Goal: Task Accomplishment & Management: Manage account settings

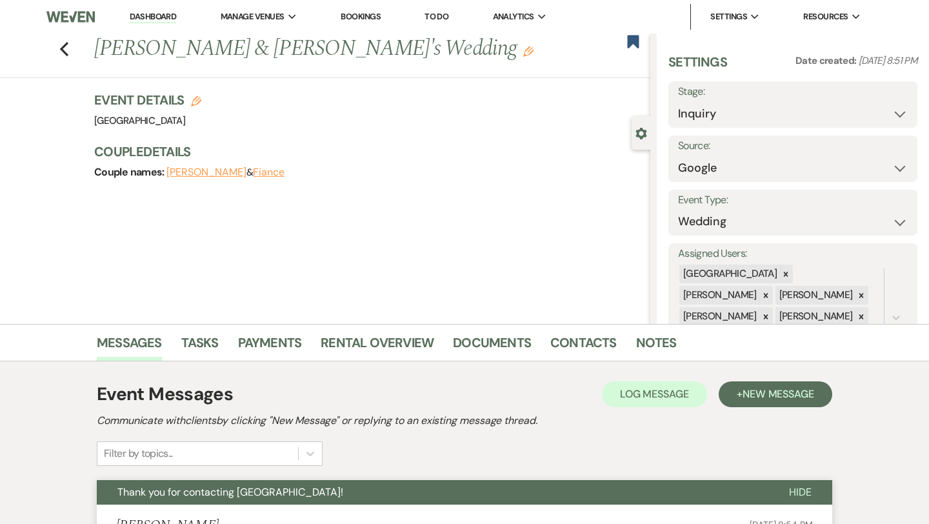
select select "6"
click at [68, 50] on icon "Previous" at bounding box center [64, 48] width 10 height 15
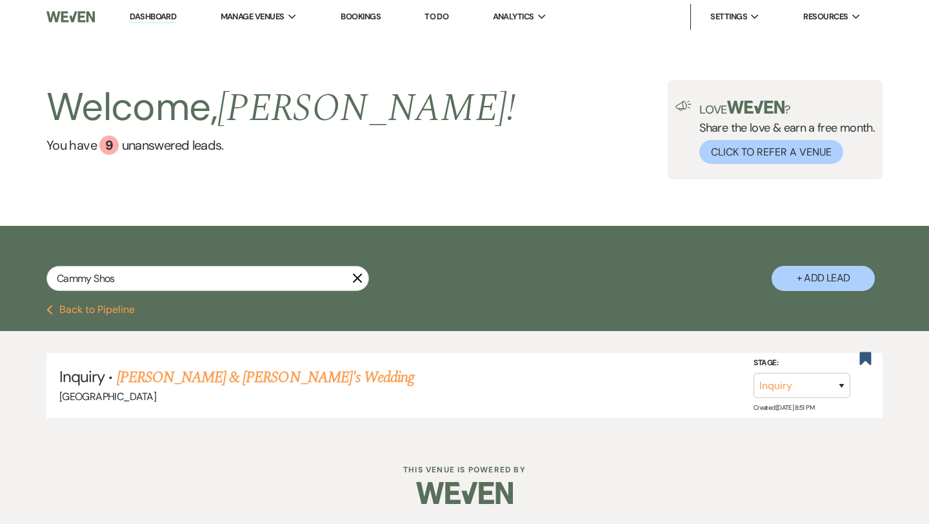
click at [358, 281] on icon "X" at bounding box center [357, 278] width 10 height 10
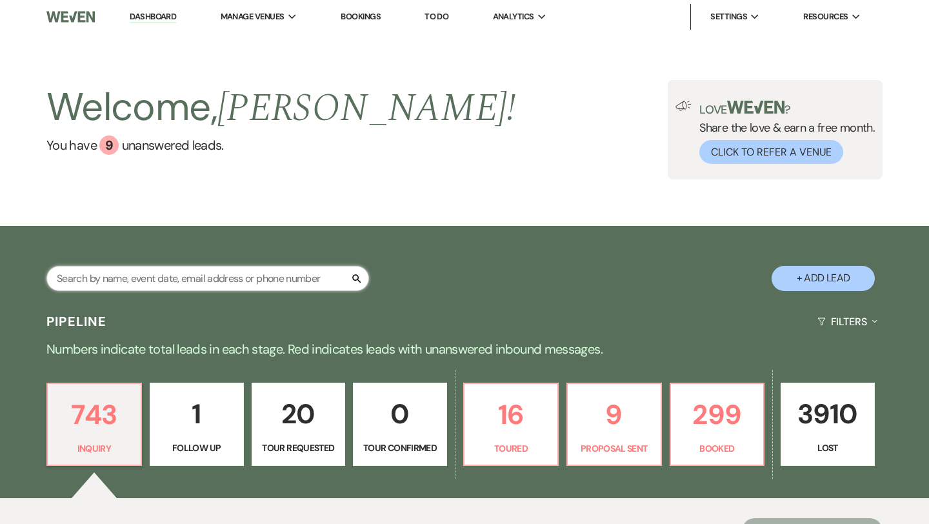
click at [255, 279] on input "text" at bounding box center [207, 278] width 322 height 25
paste input "[PERSON_NAME] last_name Pizzelanti"
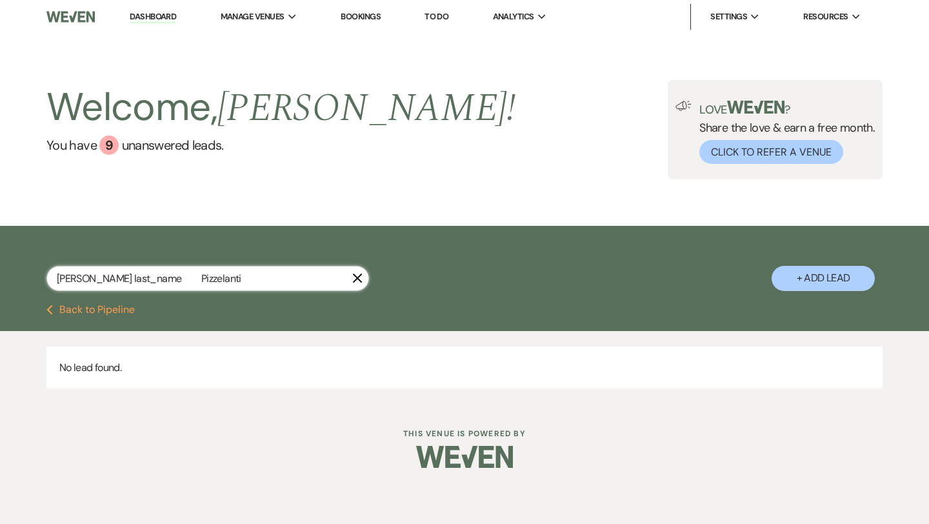
drag, startPoint x: 142, startPoint y: 276, endPoint x: 84, endPoint y: 275, distance: 58.1
click at [84, 275] on input "[PERSON_NAME] last_name Pizzelanti" at bounding box center [207, 278] width 322 height 25
type input "[PERSON_NAME]"
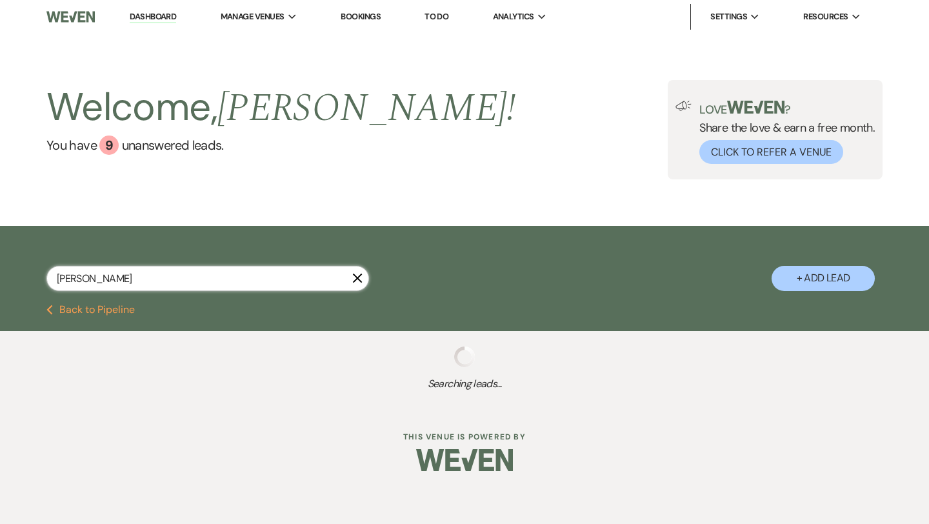
select select "8"
select select "5"
select select "8"
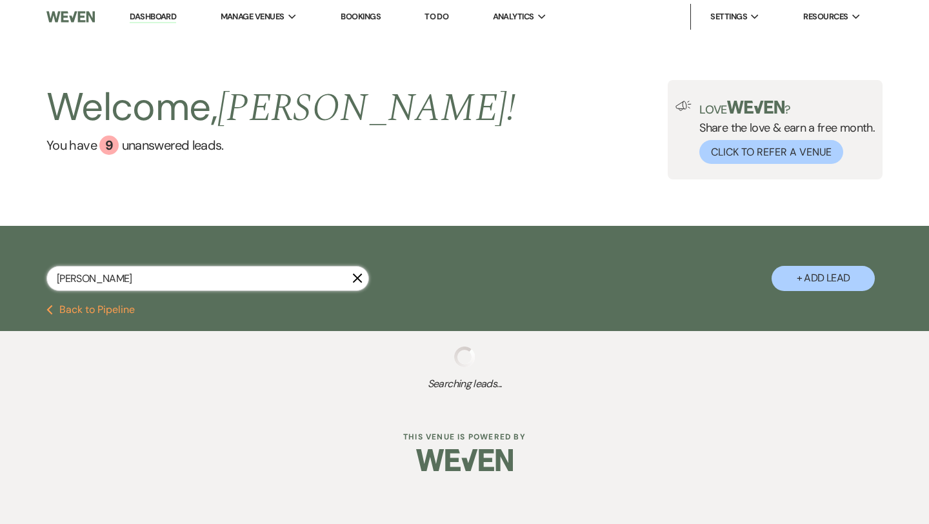
select select "5"
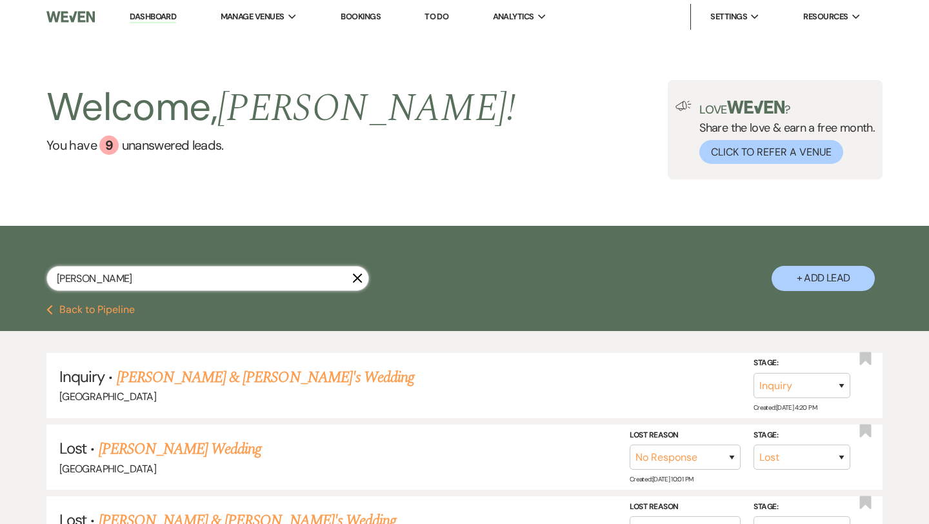
type input "[PERSON_NAME]"
click at [802, 276] on button "+ Add Lead" at bounding box center [822, 278] width 103 height 25
select select "541"
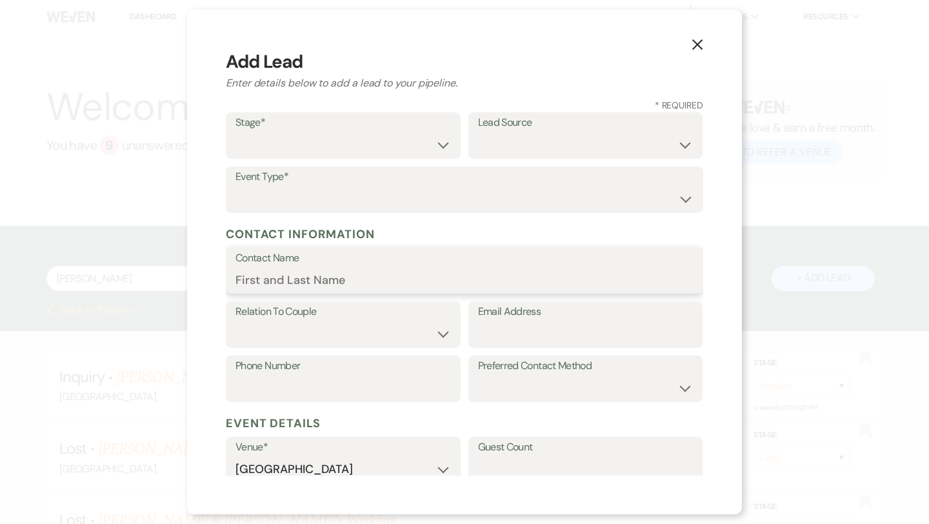
click at [310, 275] on input "Contact Name" at bounding box center [464, 279] width 458 height 25
paste input "[PERSON_NAME] last_name Pizzelanti"
drag, startPoint x: 372, startPoint y: 275, endPoint x: 297, endPoint y: 273, distance: 74.8
click at [297, 273] on input "[PERSON_NAME] last_name Pizzelanti" at bounding box center [464, 279] width 458 height 25
click at [257, 286] on input "[PERSON_NAME]" at bounding box center [464, 279] width 458 height 25
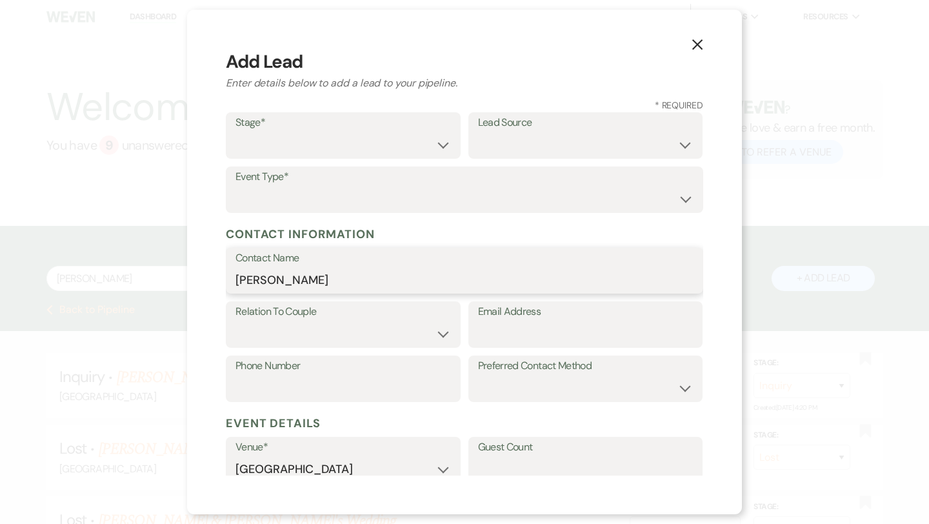
type input "[PERSON_NAME]"
click at [355, 137] on select "Inquiry Follow Up Tour Requested Tour Confirmed Toured Proposal Sent Booked Lost" at bounding box center [342, 144] width 215 height 25
select select "1"
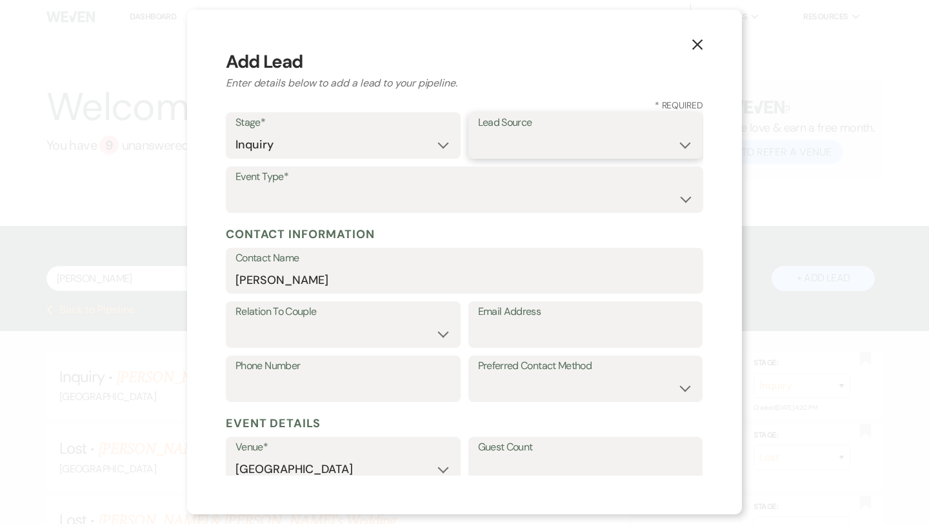
click at [522, 141] on select "Weven Venue Website Instagram Facebook Pinterest Google The Knot Wedding Wire H…" at bounding box center [585, 144] width 215 height 25
click at [499, 126] on label "Lead Source" at bounding box center [585, 122] width 215 height 19
click at [502, 135] on select "Weven Venue Website Instagram Facebook Pinterest Google The Knot Wedding Wire H…" at bounding box center [585, 144] width 215 height 25
select select "8"
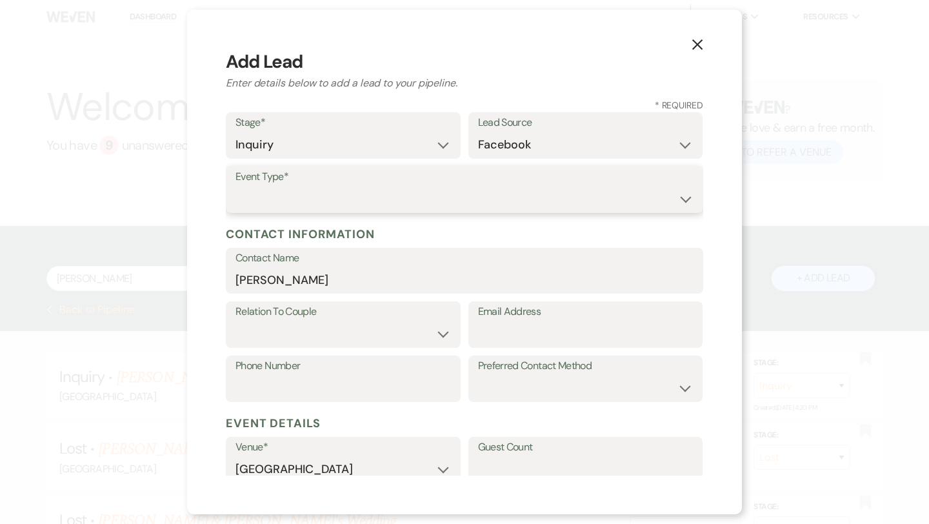
click at [438, 196] on select "Wedding Anniversary Party Baby Shower Bachelorette / Bachelor Party Birthday Pa…" at bounding box center [464, 198] width 458 height 25
select select "1"
click at [329, 335] on select "Couple Planner Parent of Couple Family Member Friend Other" at bounding box center [342, 333] width 215 height 25
select select "1"
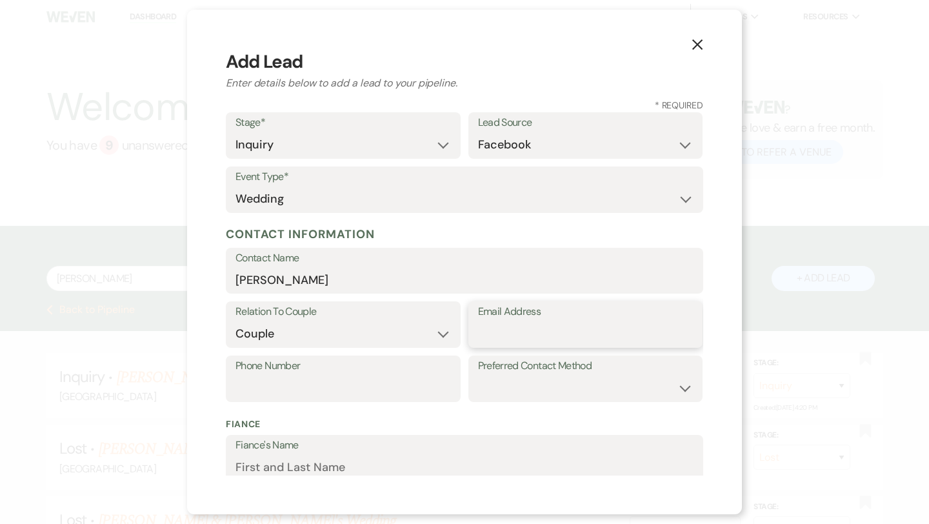
click at [518, 325] on input "Email Address" at bounding box center [585, 333] width 215 height 25
paste input "[EMAIL_ADDRESS][DOMAIN_NAME]"
type input "[EMAIL_ADDRESS][DOMAIN_NAME]"
click at [409, 379] on input "Phone Number" at bounding box center [342, 387] width 215 height 25
paste input "phone_number [PHONE_NUMBER]"
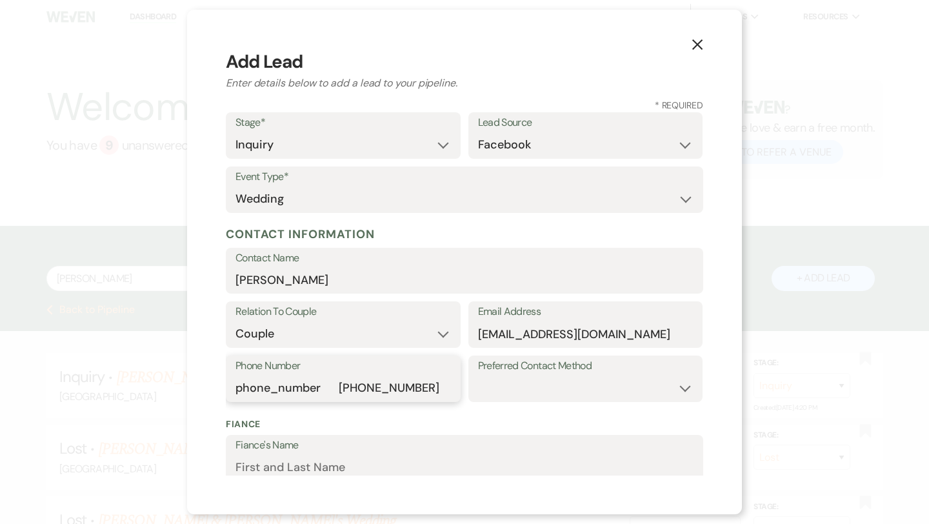
drag, startPoint x: 327, startPoint y: 388, endPoint x: 214, endPoint y: 384, distance: 112.9
click at [214, 384] on div "X Add Lead Enter details below to add a lead to your pipeline. * Required Stage…" at bounding box center [464, 262] width 555 height 504
type input "9082555553"
click at [500, 334] on input "[EMAIL_ADDRESS][DOMAIN_NAME]" at bounding box center [585, 333] width 215 height 25
click at [542, 396] on select "Email Phone Text" at bounding box center [585, 387] width 215 height 25
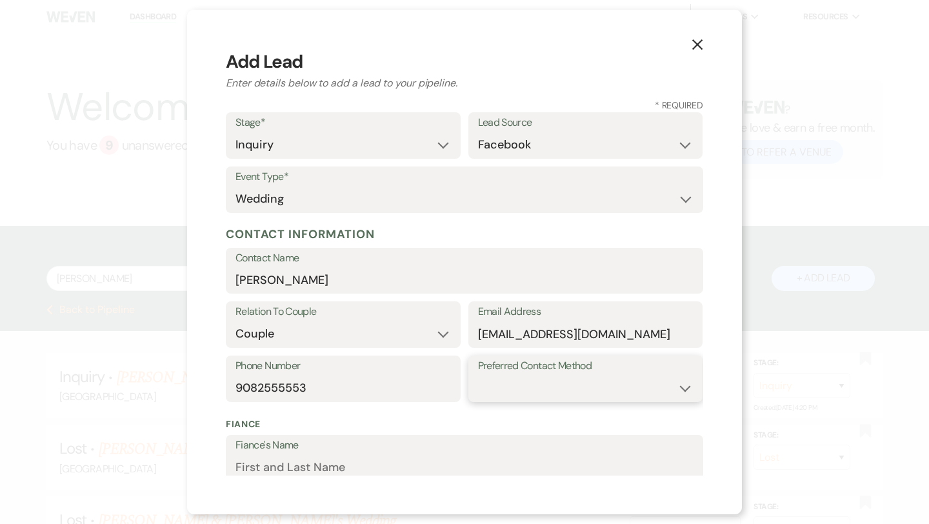
select select "email"
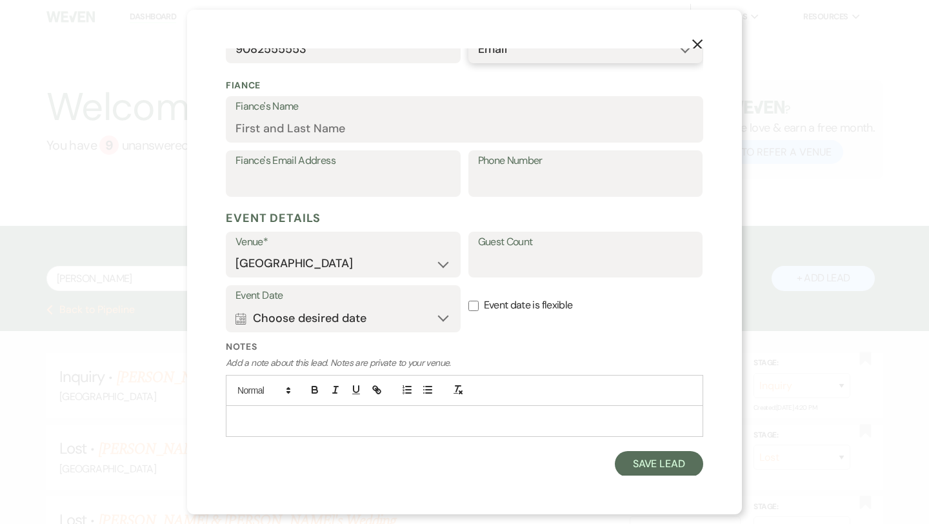
scroll to position [339, 0]
click at [643, 468] on button "Save Lead" at bounding box center [659, 464] width 88 height 26
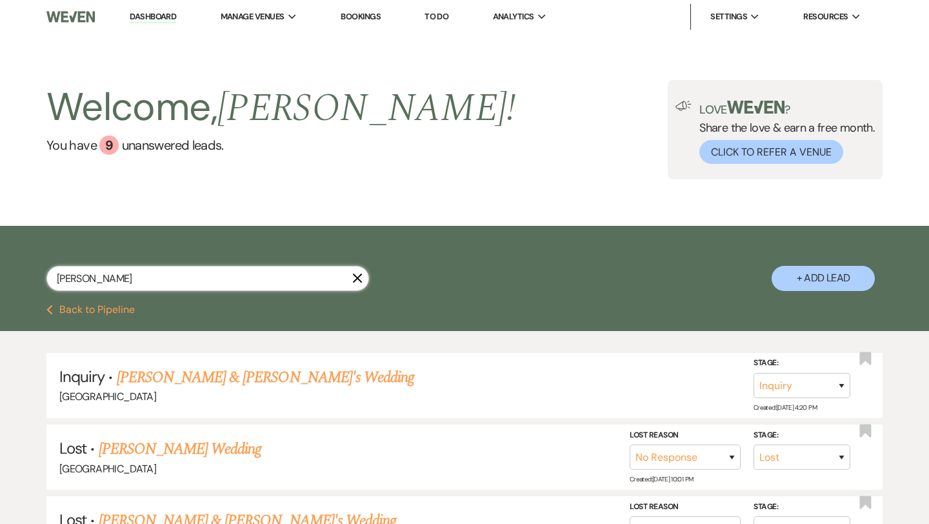
click at [297, 281] on input "[PERSON_NAME]" at bounding box center [207, 278] width 322 height 25
type input "[PERSON_NAME]"
select select "8"
select select "5"
select select "8"
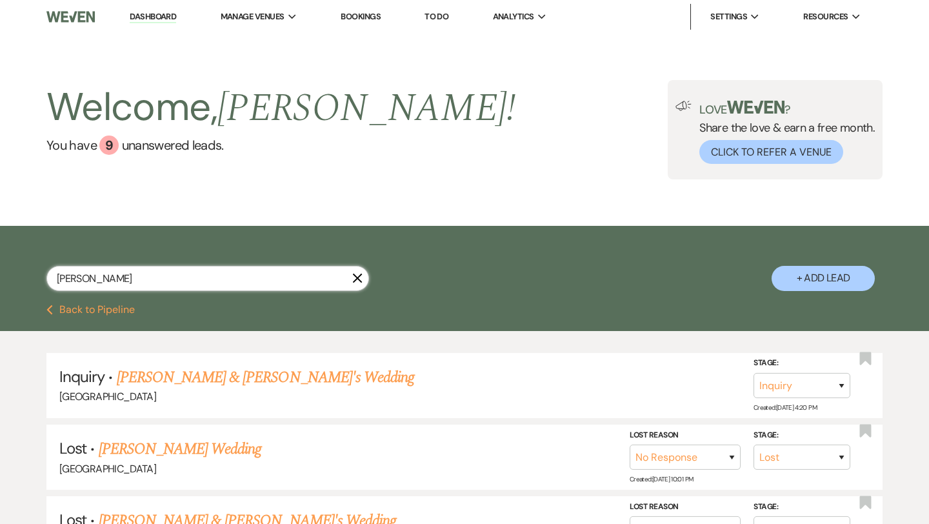
select select "8"
select select "5"
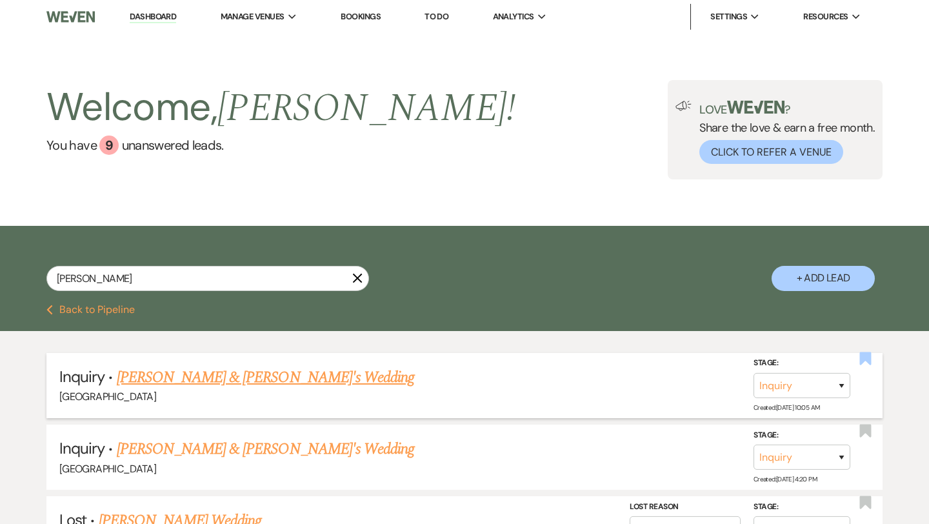
click at [862, 361] on use "button" at bounding box center [866, 358] width 12 height 13
click at [291, 380] on link "[PERSON_NAME] & [PERSON_NAME]'s Wedding" at bounding box center [266, 377] width 298 height 23
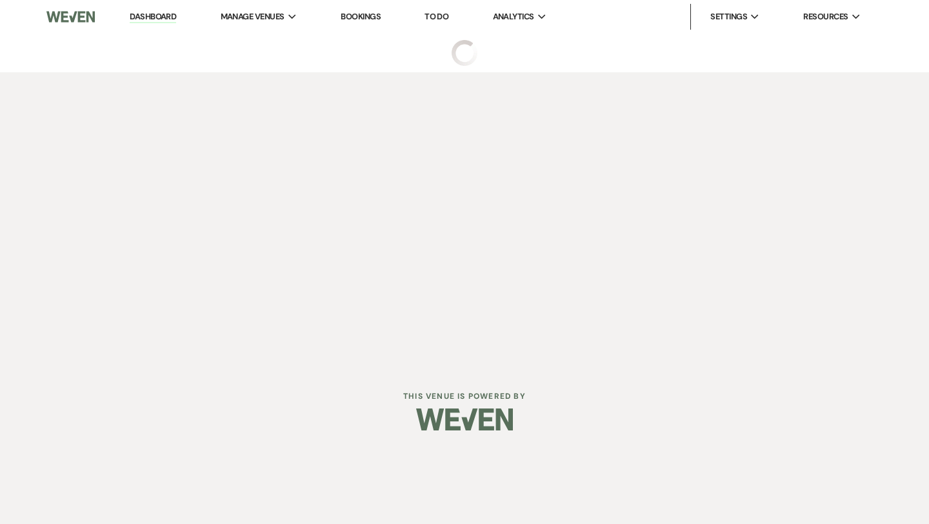
select select "8"
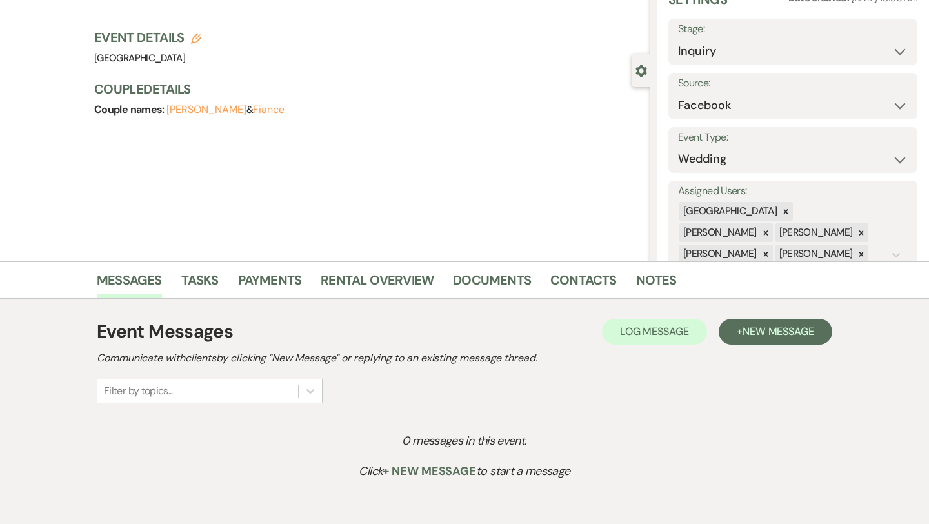
scroll to position [71, 0]
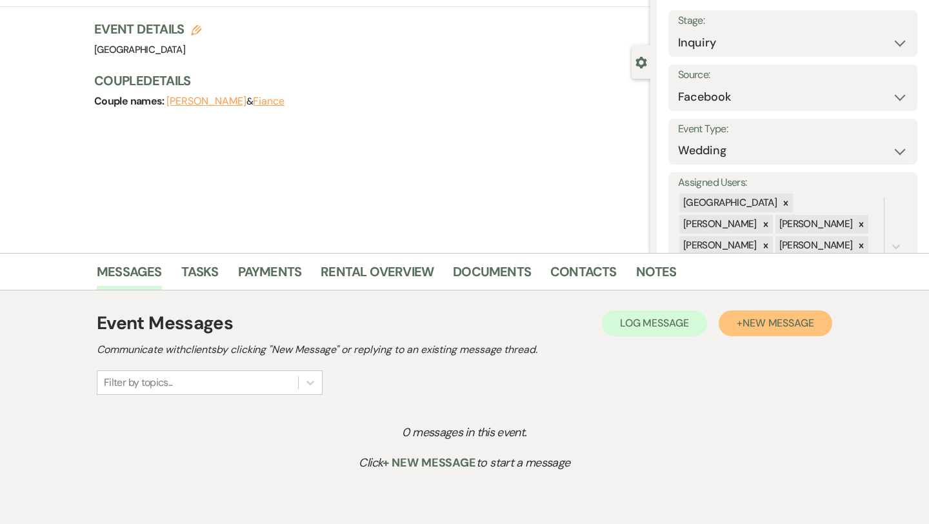
click at [740, 331] on button "+ New Message" at bounding box center [774, 323] width 113 height 26
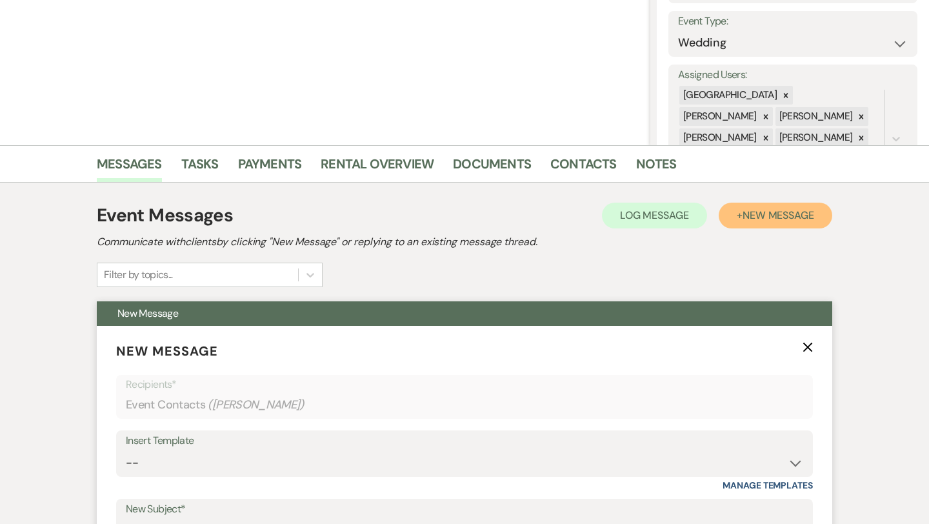
scroll to position [197, 0]
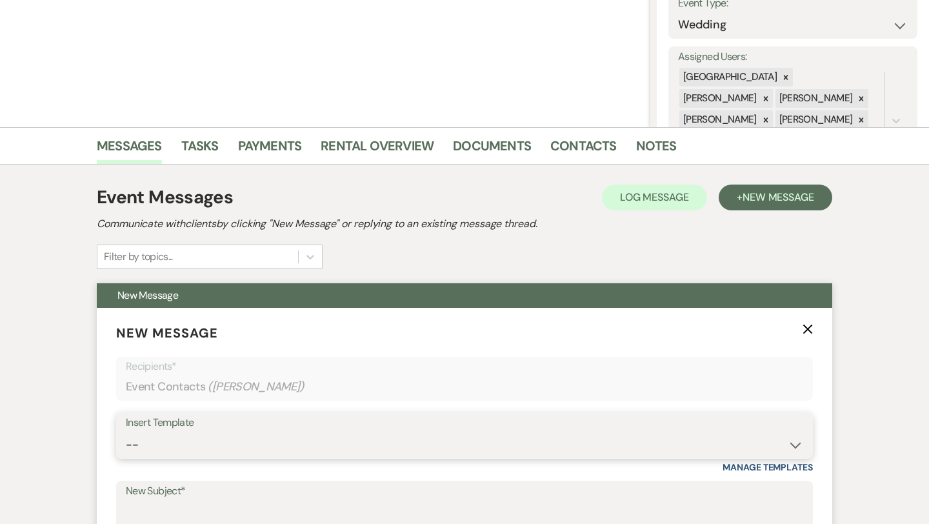
click at [266, 437] on select "-- Weven Planning Portal Introduction (Booked Events) Congratulations on choosi…" at bounding box center [464, 444] width 677 height 25
select select "2192"
type input "Thank you for contacting [GEOGRAPHIC_DATA]!"
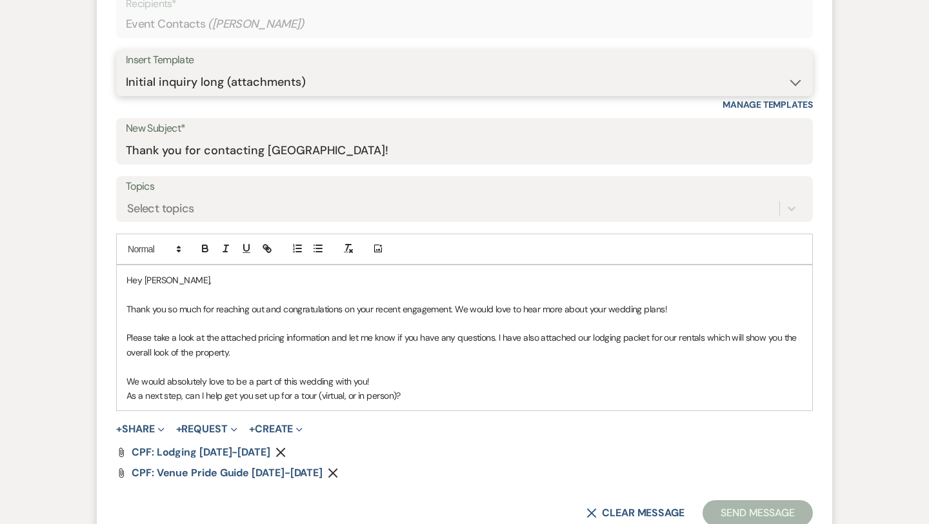
scroll to position [568, 0]
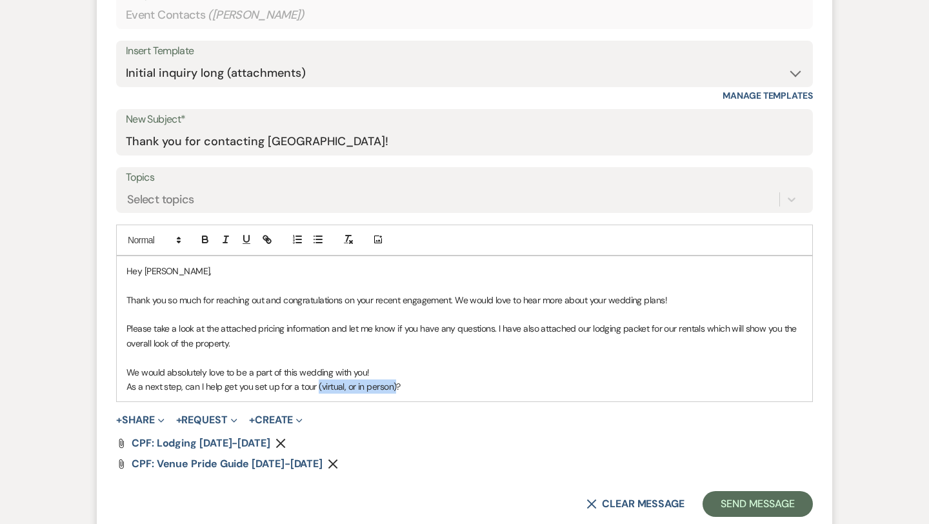
drag, startPoint x: 393, startPoint y: 387, endPoint x: 317, endPoint y: 384, distance: 76.8
click at [317, 384] on p "As a next step, can I help get you set up for a tour (virtual, or in person)?" at bounding box center [464, 386] width 676 height 14
click at [328, 393] on p "As a next step, can I help get you set up for a tour?" at bounding box center [464, 386] width 676 height 14
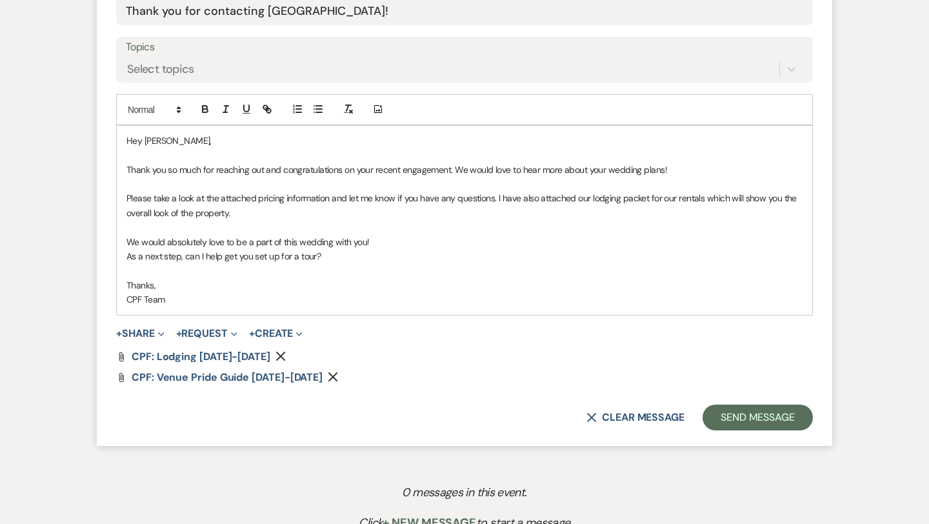
scroll to position [701, 0]
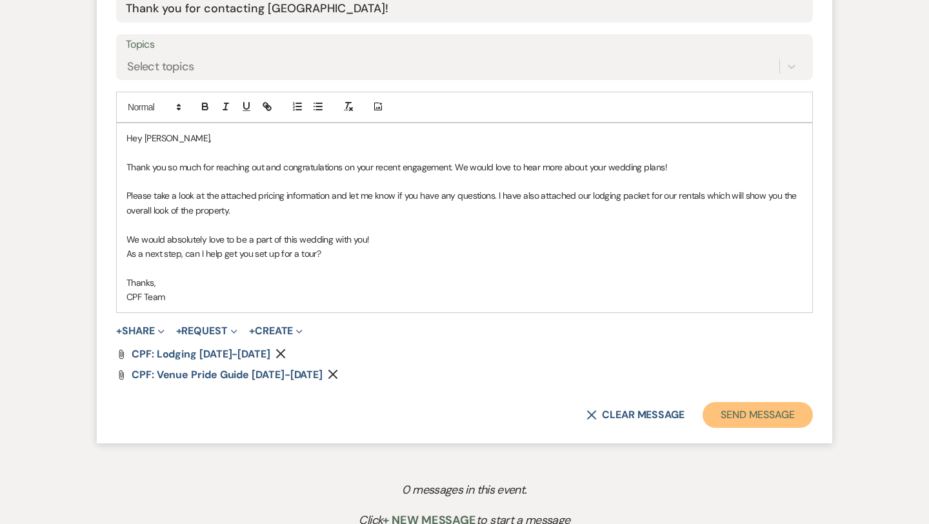
click at [753, 413] on button "Send Message" at bounding box center [757, 415] width 110 height 26
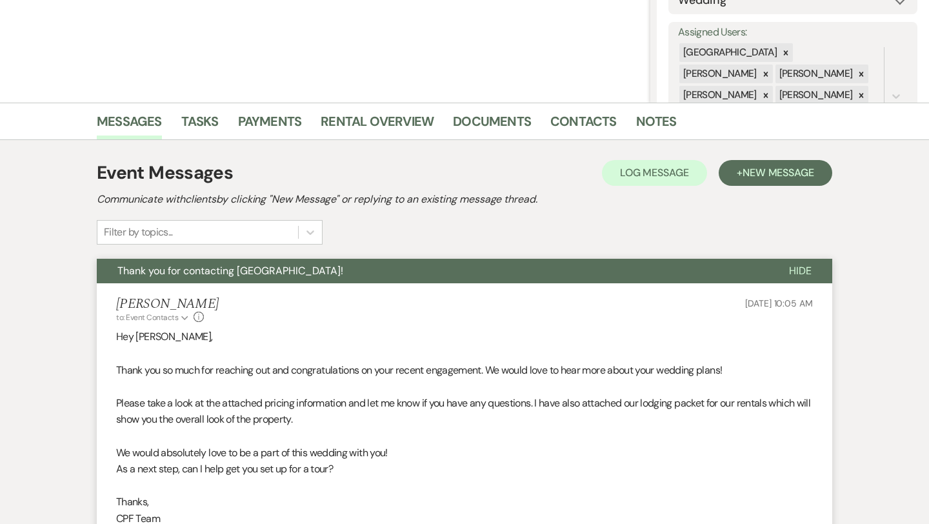
scroll to position [0, 0]
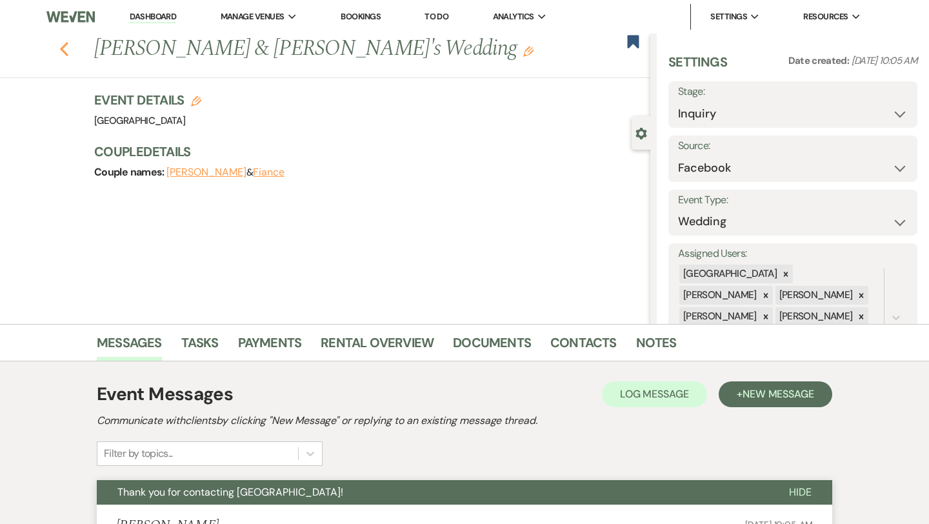
click at [62, 48] on use "button" at bounding box center [64, 49] width 8 height 14
select select "8"
select select "5"
select select "8"
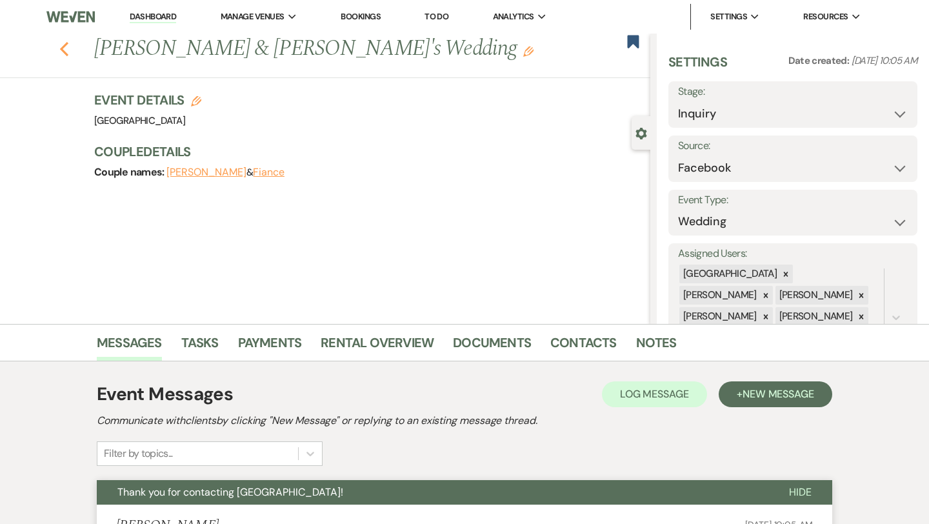
select select "8"
select select "5"
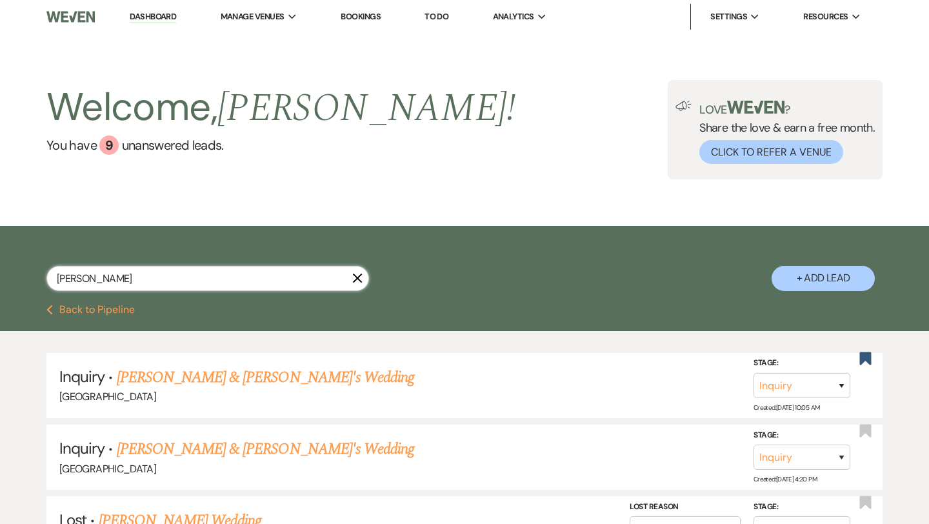
click at [293, 275] on input "[PERSON_NAME]" at bounding box center [207, 278] width 322 height 25
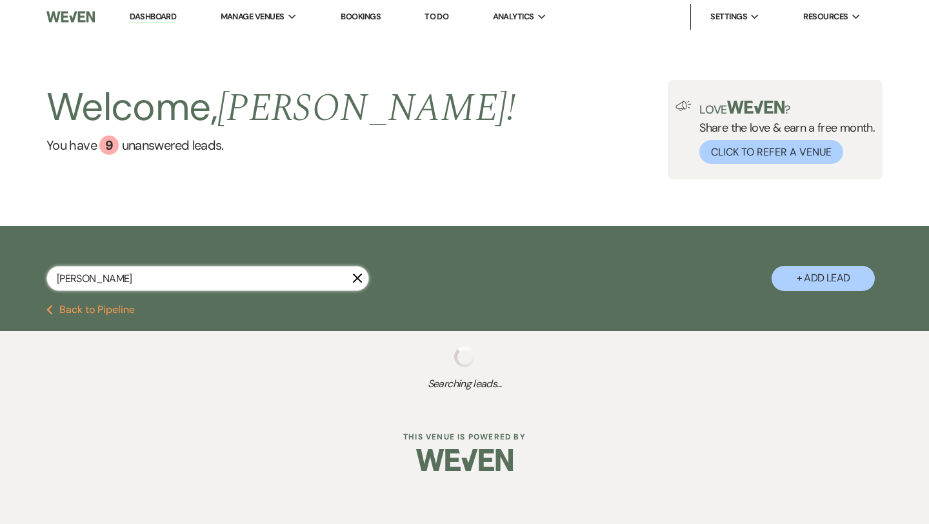
type input "Karina"
select select "8"
select select "5"
select select "8"
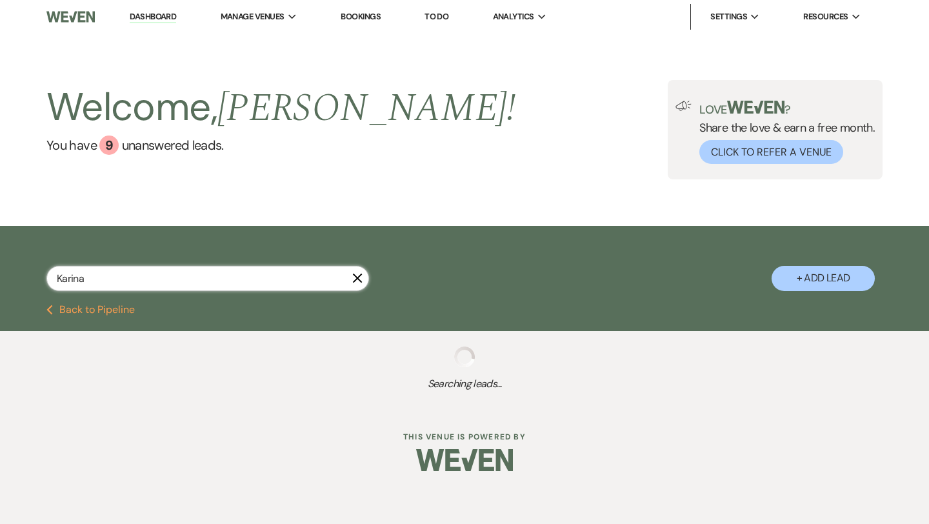
select select "8"
select select "5"
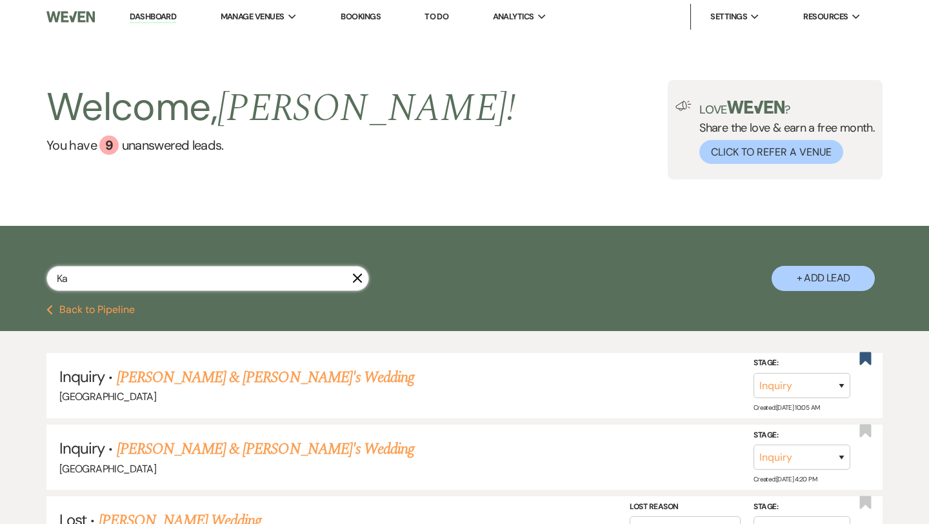
type input "K"
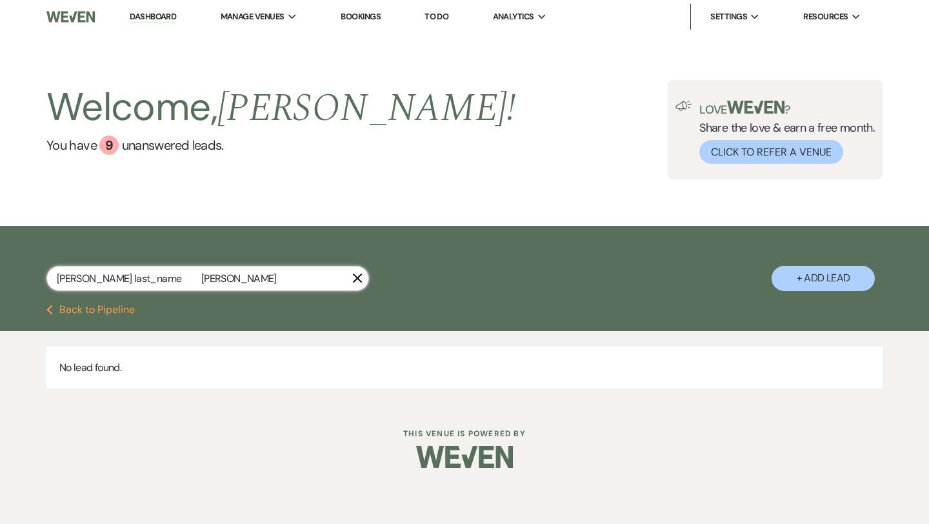
drag, startPoint x: 142, startPoint y: 277, endPoint x: 94, endPoint y: 277, distance: 48.4
click at [94, 277] on input "[PERSON_NAME] last_name [PERSON_NAME]" at bounding box center [207, 278] width 322 height 25
type input "[PERSON_NAME]"
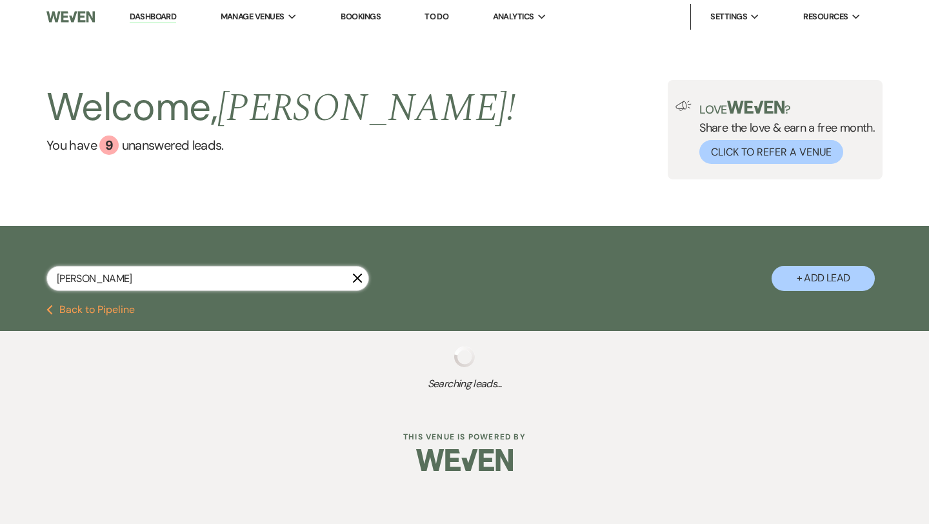
select select "5"
select select "8"
select select "5"
select select "8"
select select "5"
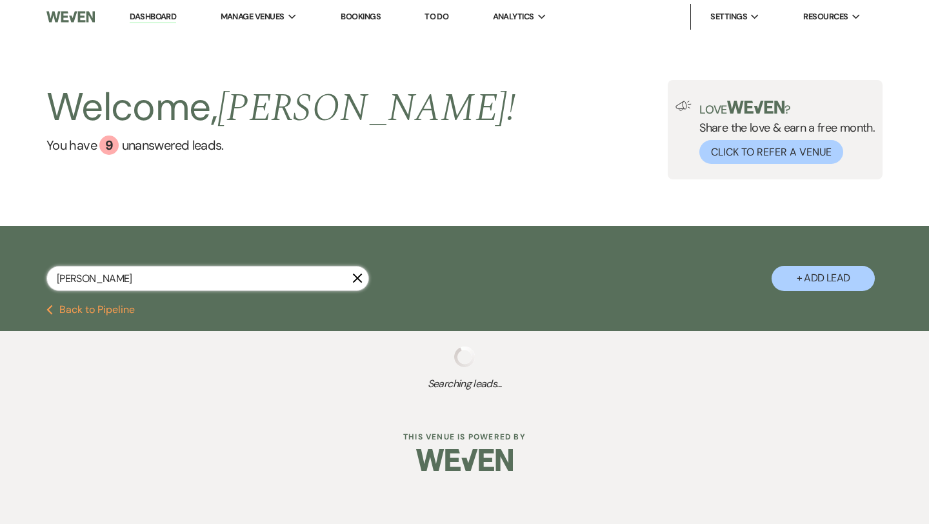
select select "8"
select select "5"
select select "8"
select select "5"
select select "8"
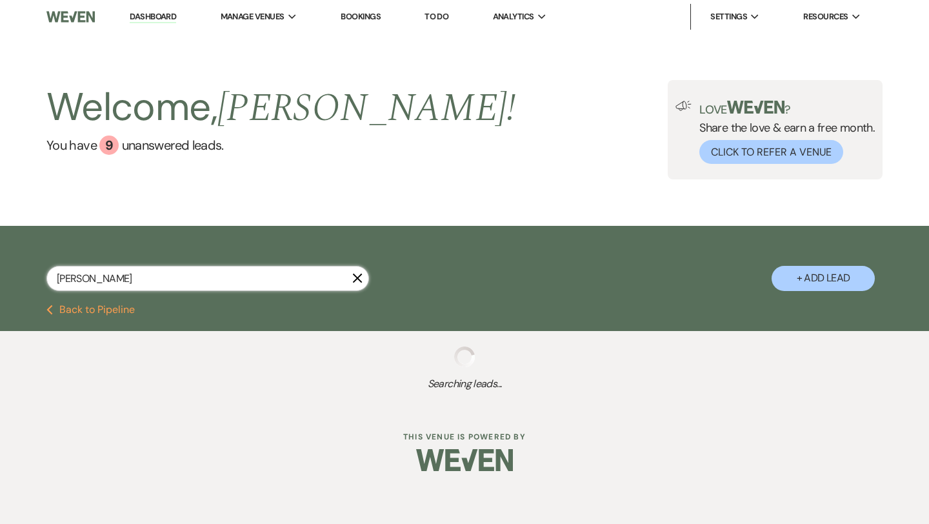
select select "5"
select select "8"
select select "5"
select select "8"
select select "5"
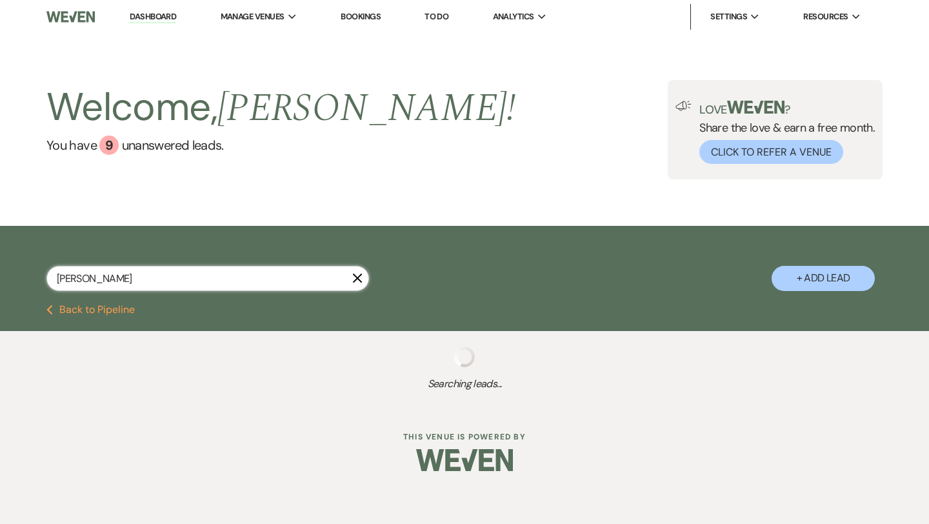
select select "8"
select select "5"
select select "8"
select select "5"
select select "8"
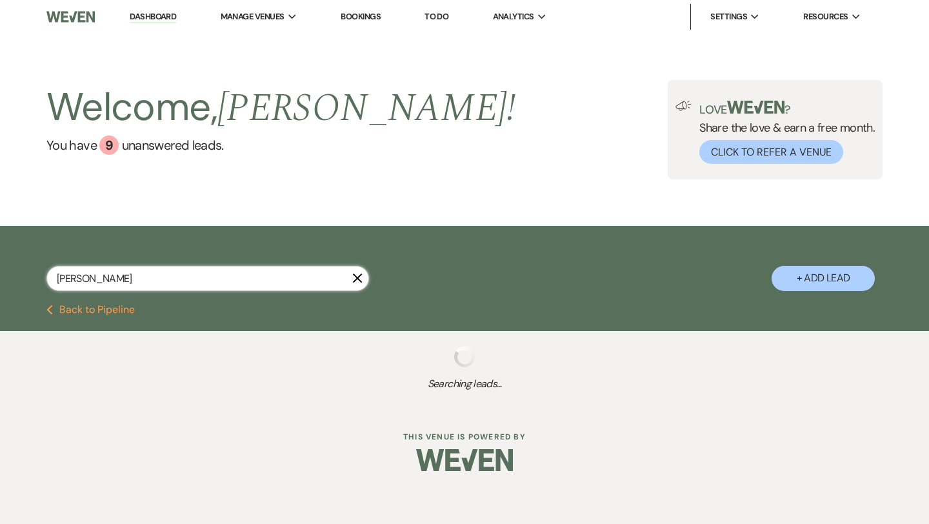
select select "5"
select select "8"
select select "5"
select select "8"
select select "5"
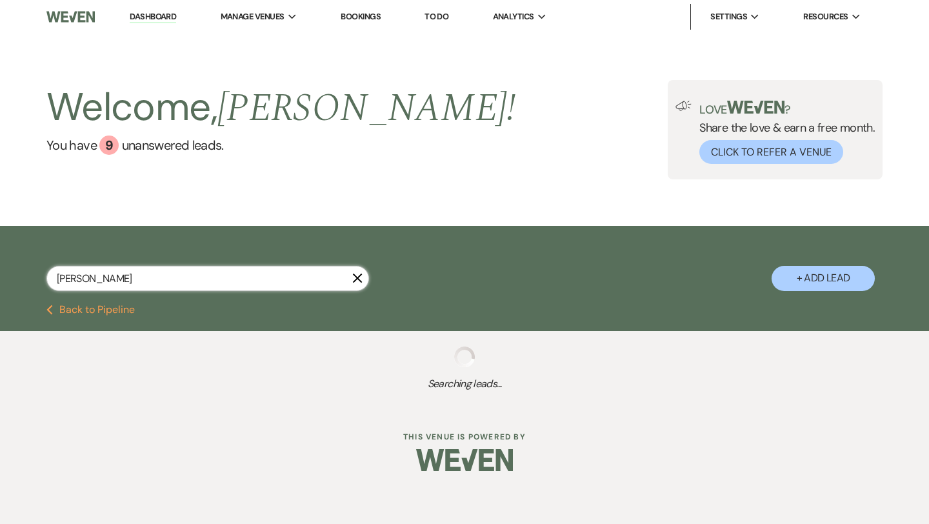
select select "8"
select select "5"
select select "8"
select select "5"
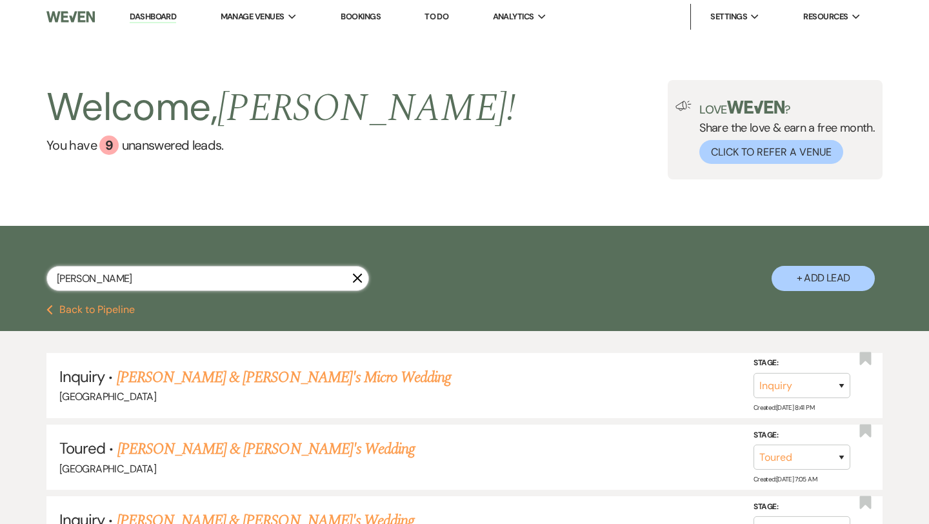
click at [98, 281] on input "[PERSON_NAME]" at bounding box center [207, 278] width 322 height 25
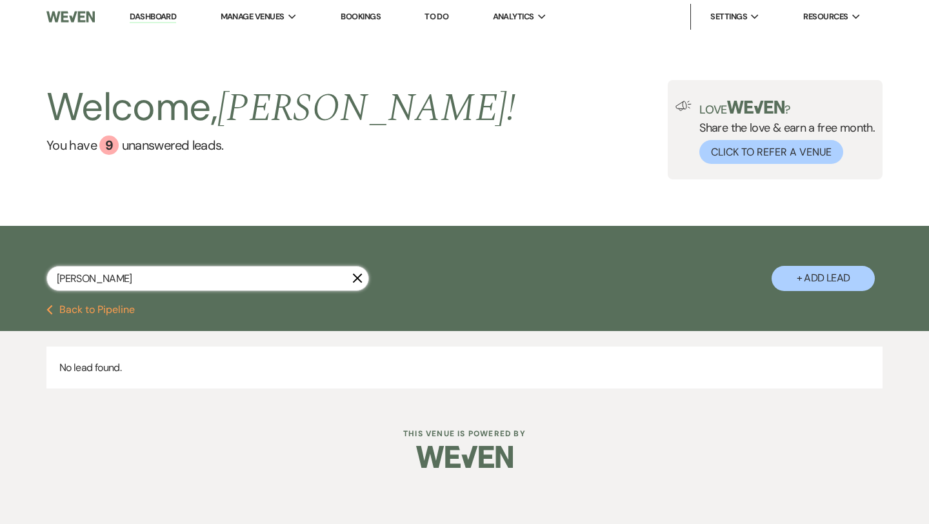
type input "[PERSON_NAME]"
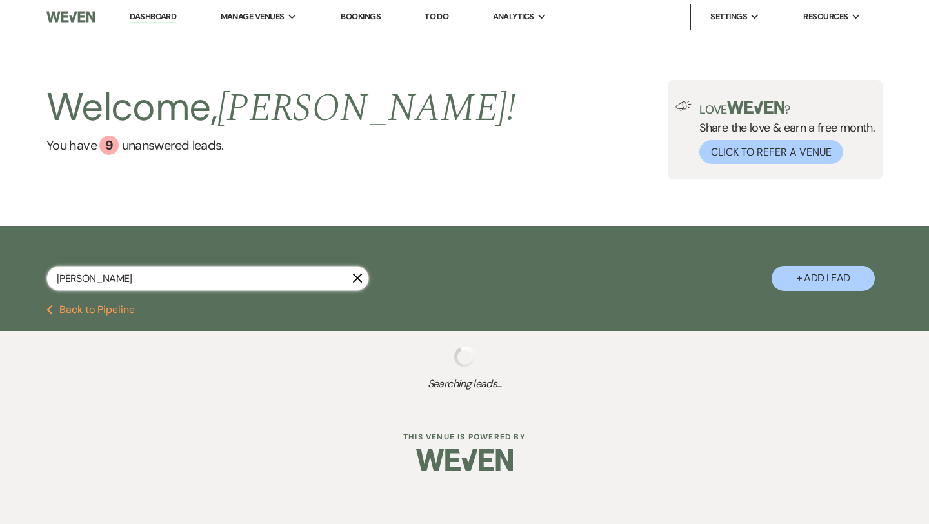
select select "5"
select select "8"
select select "5"
select select "8"
select select "5"
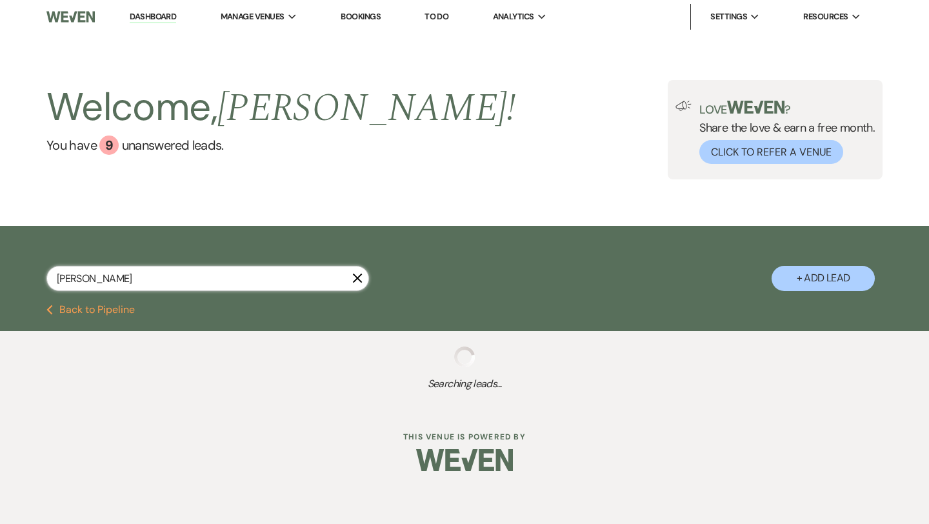
select select "8"
select select "5"
select select "8"
select select "5"
select select "8"
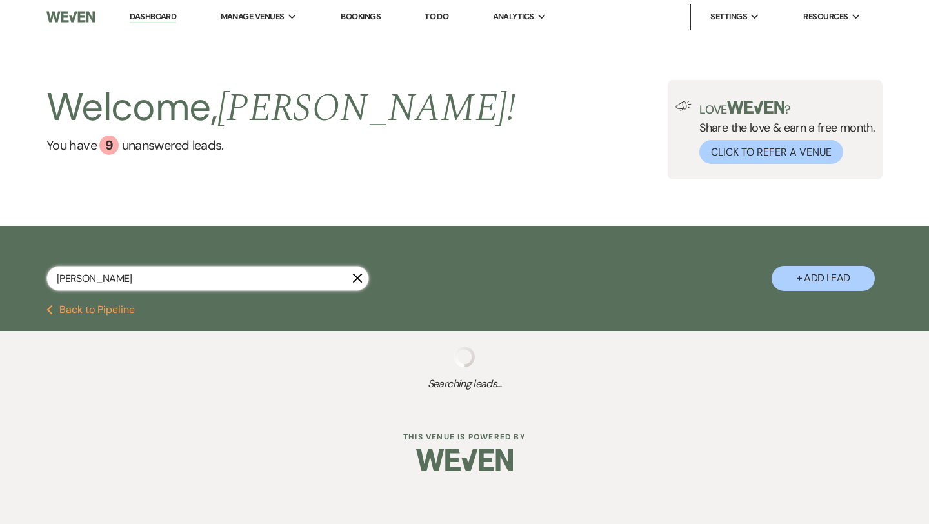
select select "5"
select select "8"
select select "5"
select select "8"
select select "5"
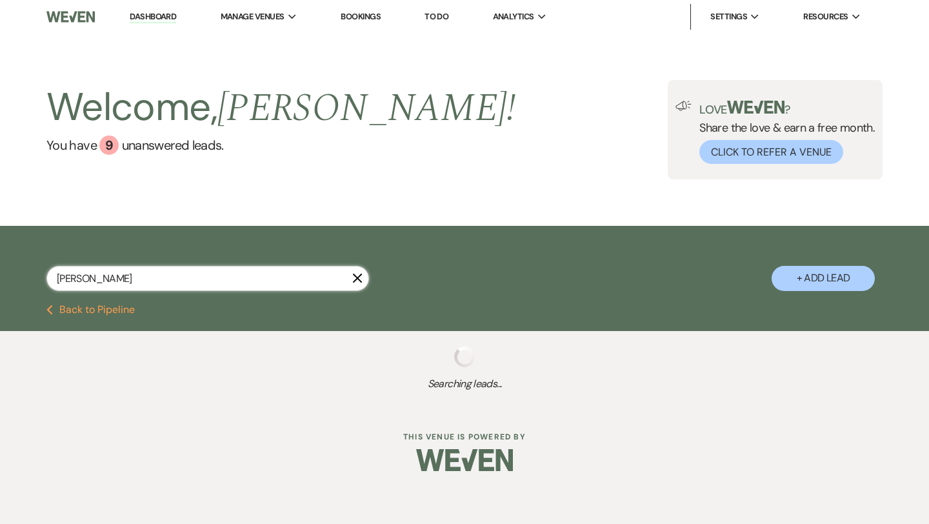
select select "8"
select select "5"
select select "8"
select select "5"
select select "8"
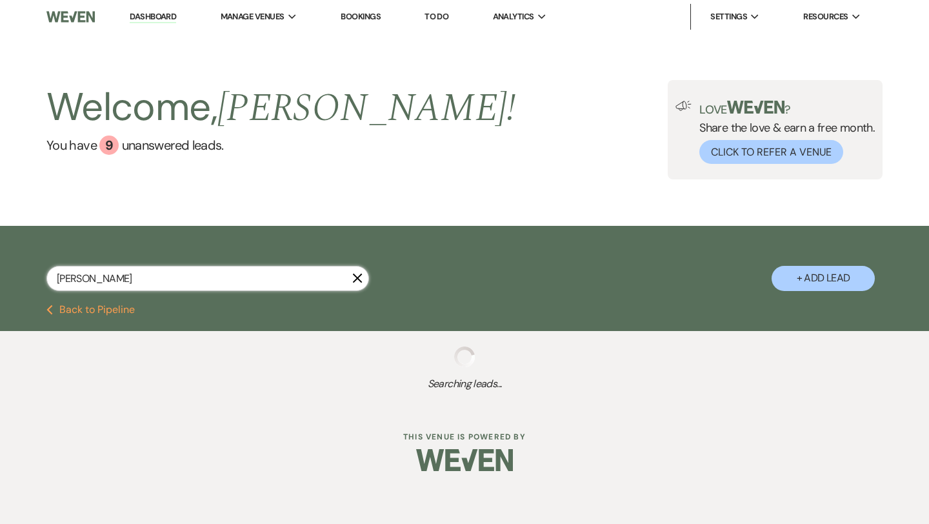
select select "5"
select select "8"
select select "5"
select select "8"
select select "5"
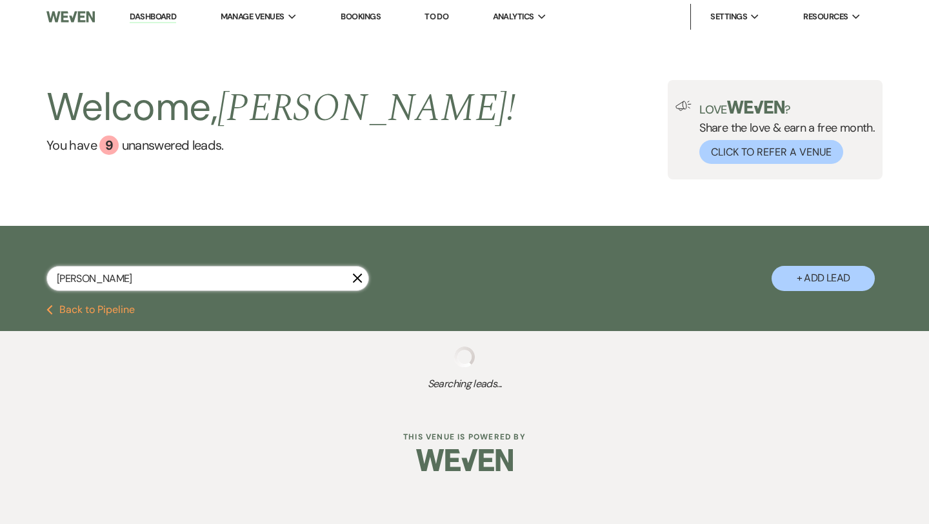
select select "8"
select select "5"
select select "8"
select select "5"
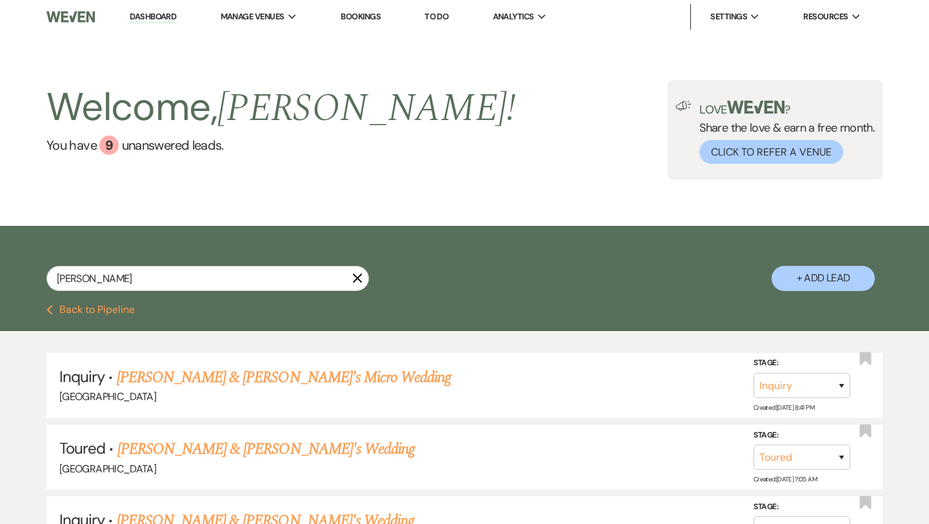
click at [807, 277] on button "+ Add Lead" at bounding box center [822, 278] width 103 height 25
select select "541"
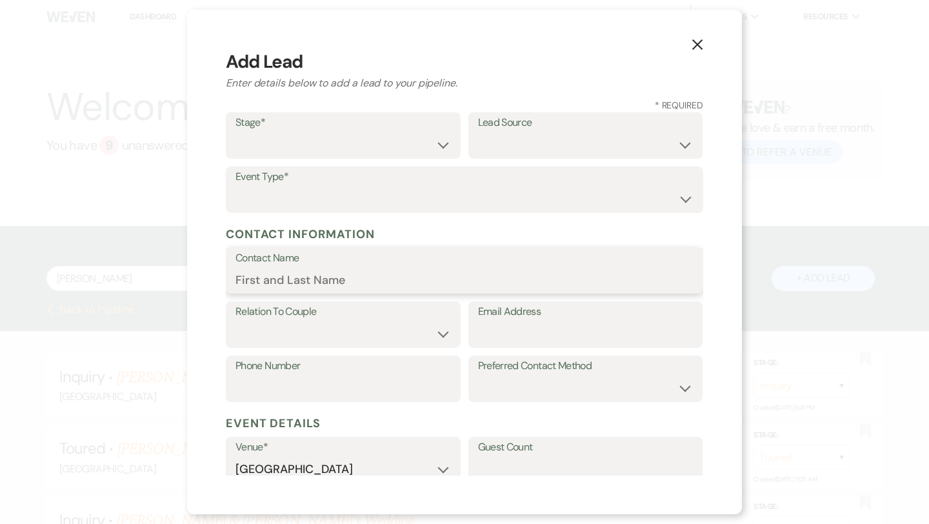
click at [344, 284] on input "Contact Name" at bounding box center [464, 279] width 458 height 25
paste input "[PERSON_NAME] last_name [PERSON_NAME]"
drag, startPoint x: 377, startPoint y: 282, endPoint x: 304, endPoint y: 281, distance: 72.9
click at [304, 281] on input "[PERSON_NAME] last_name [PERSON_NAME]" at bounding box center [464, 279] width 458 height 25
click at [254, 278] on input "[PERSON_NAME]" at bounding box center [464, 279] width 458 height 25
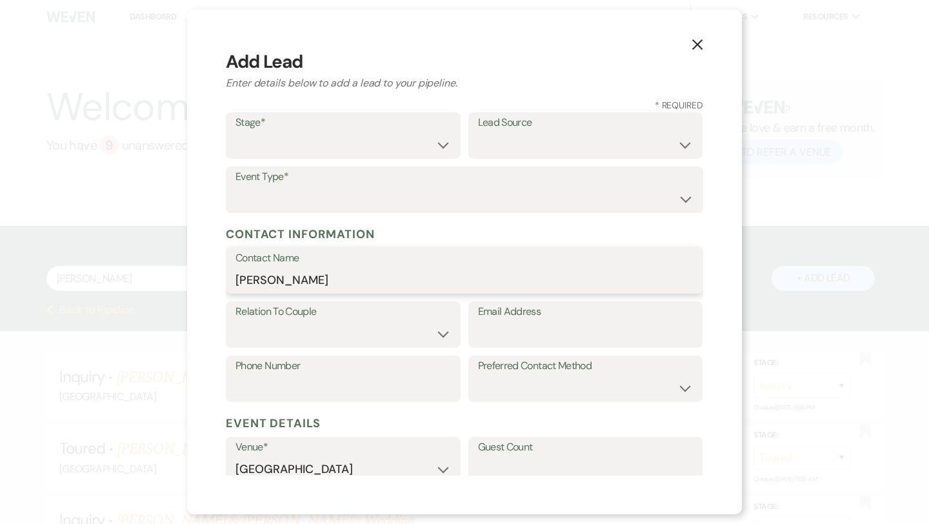
type input "[PERSON_NAME]"
click at [510, 328] on input "Email Address" at bounding box center [585, 333] width 215 height 25
paste input "[EMAIL_ADDRESS][DOMAIN_NAME]"
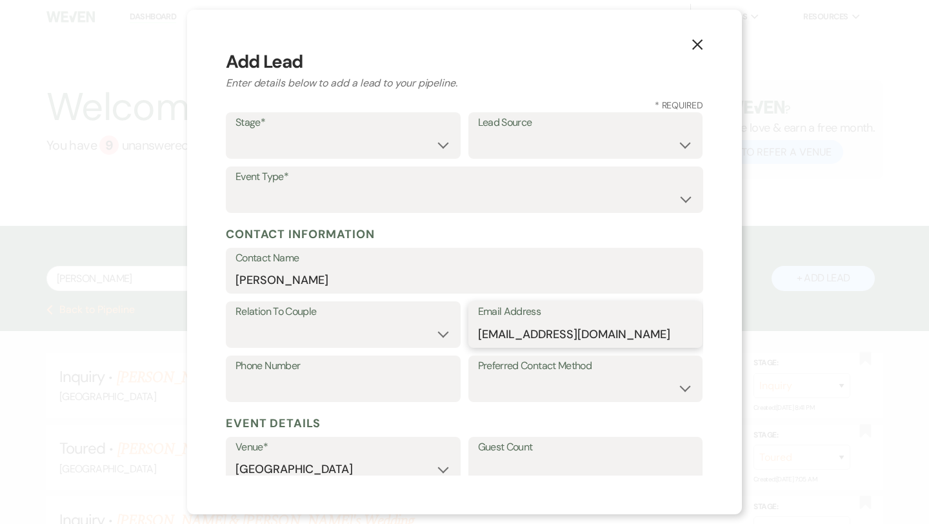
type input "[EMAIL_ADDRESS][DOMAIN_NAME]"
click at [392, 391] on input "Phone Number" at bounding box center [342, 387] width 215 height 25
paste input "7187571889"
click at [259, 386] on input "7187571889" at bounding box center [342, 387] width 215 height 25
type input "7187571889"
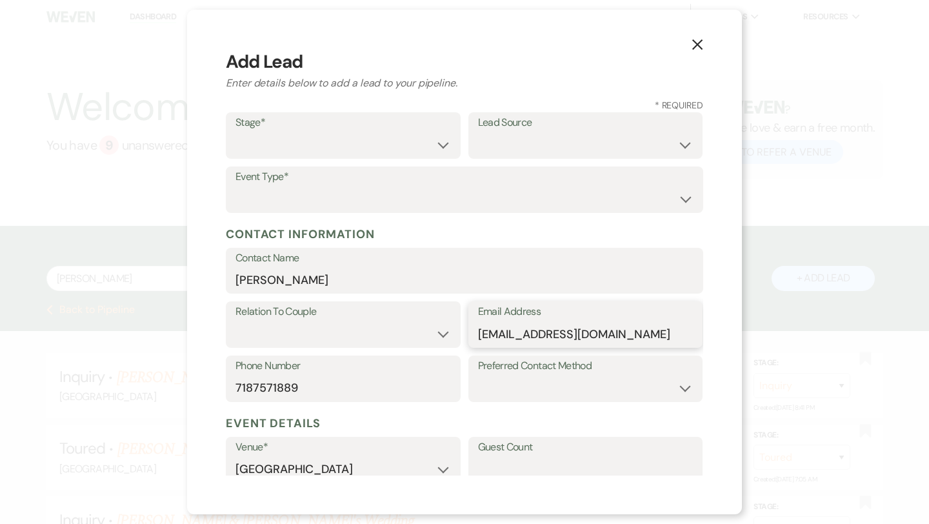
click at [506, 338] on input "[EMAIL_ADDRESS][DOMAIN_NAME]" at bounding box center [585, 333] width 215 height 25
click at [547, 395] on select "Email Phone Text" at bounding box center [585, 387] width 215 height 25
select select "email"
click at [389, 147] on select "Inquiry Follow Up Tour Requested Tour Confirmed Toured Proposal Sent Booked Lost" at bounding box center [342, 144] width 215 height 25
select select "1"
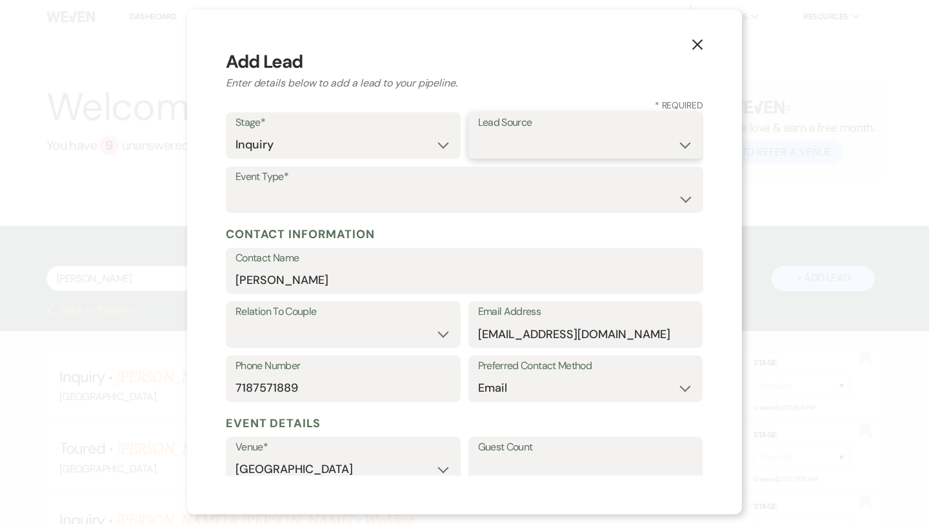
click at [543, 151] on select "Weven Venue Website Instagram Facebook Pinterest Google The Knot Wedding Wire H…" at bounding box center [585, 144] width 215 height 25
click at [520, 134] on select "Weven Venue Website Instagram Facebook Pinterest Google The Knot Wedding Wire H…" at bounding box center [585, 144] width 215 height 25
select select "6"
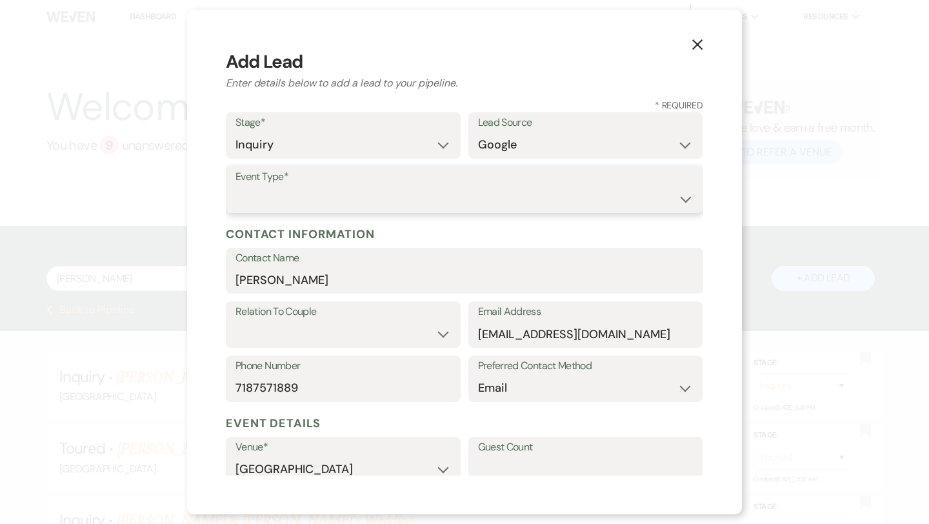
click at [479, 202] on select "Wedding Anniversary Party Baby Shower Bachelorette / Bachelor Party Birthday Pa…" at bounding box center [464, 198] width 458 height 25
select select "1"
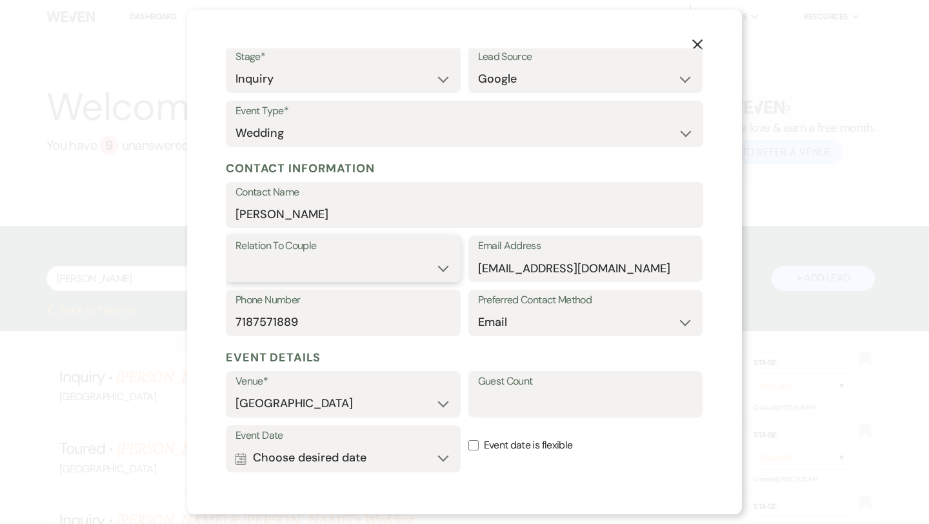
click at [438, 261] on select "Couple Planner Parent of Couple Family Member Friend Other" at bounding box center [342, 267] width 215 height 25
select select "1"
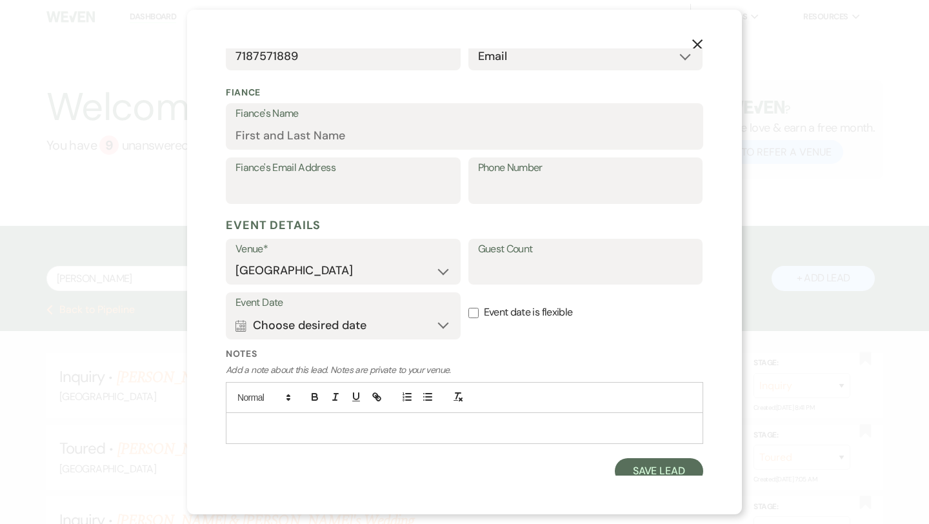
scroll to position [339, 0]
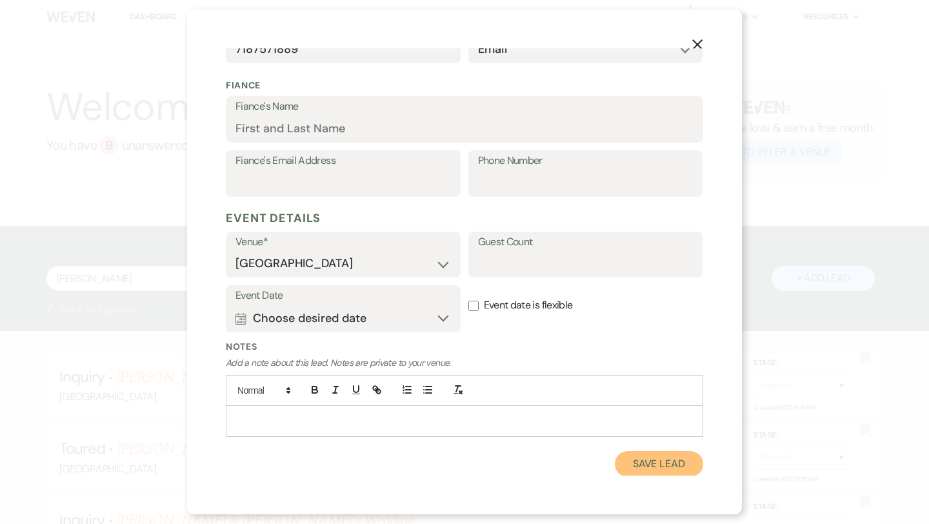
click at [638, 462] on button "Save Lead" at bounding box center [659, 464] width 88 height 26
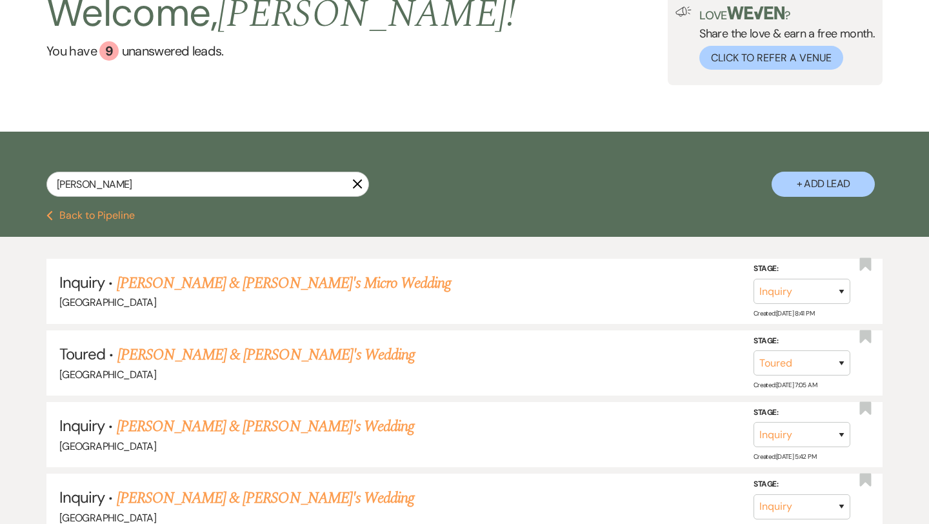
scroll to position [109, 0]
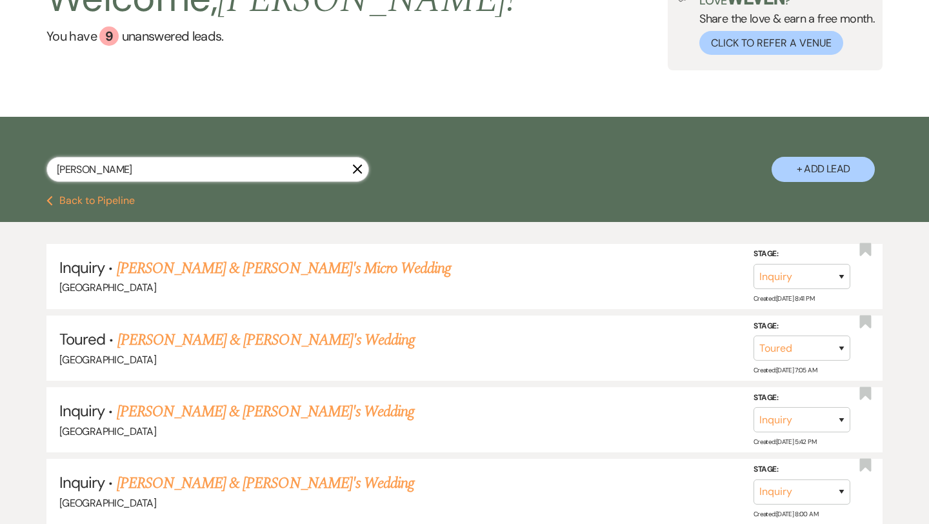
click at [302, 169] on input "[PERSON_NAME]" at bounding box center [207, 169] width 322 height 25
type input "[PERSON_NAME]"
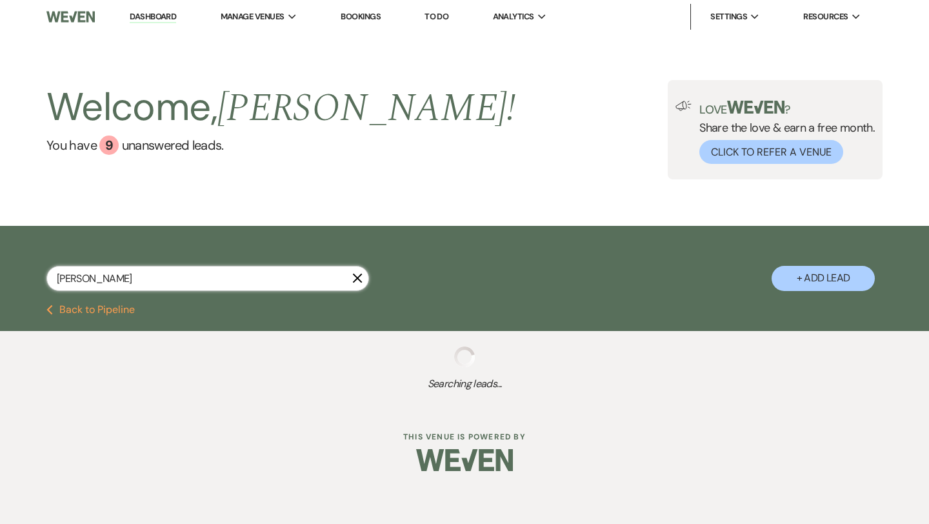
select select "5"
select select "8"
select select "5"
select select "8"
select select "5"
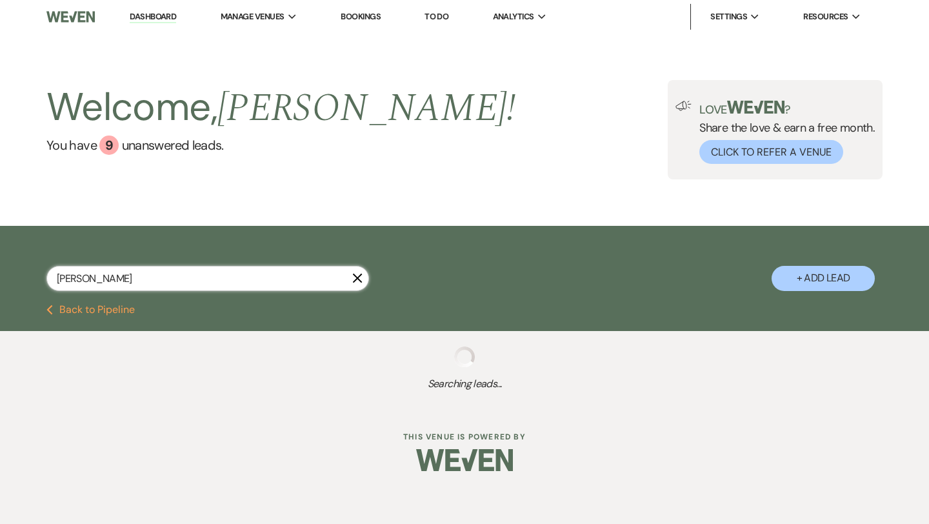
select select "8"
select select "5"
select select "8"
select select "5"
select select "8"
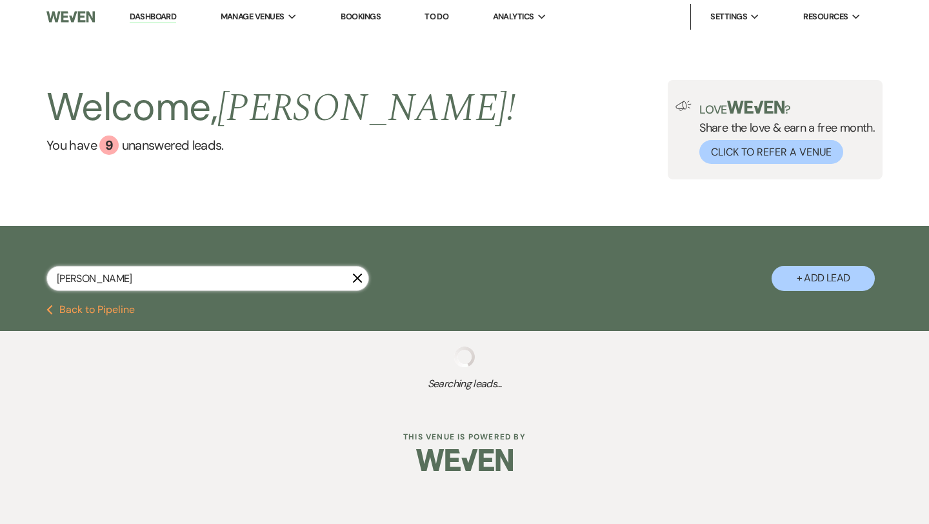
select select "5"
select select "8"
select select "5"
select select "8"
select select "5"
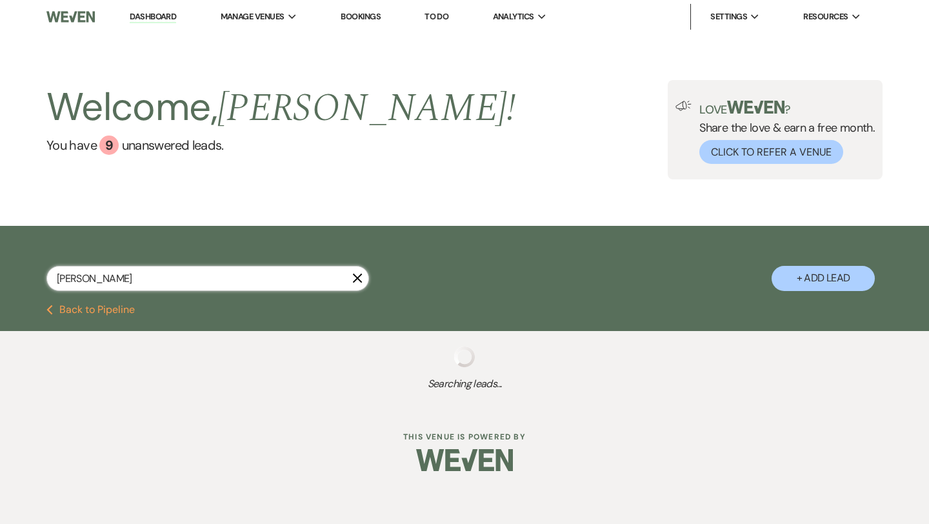
select select "8"
select select "5"
select select "8"
select select "5"
select select "8"
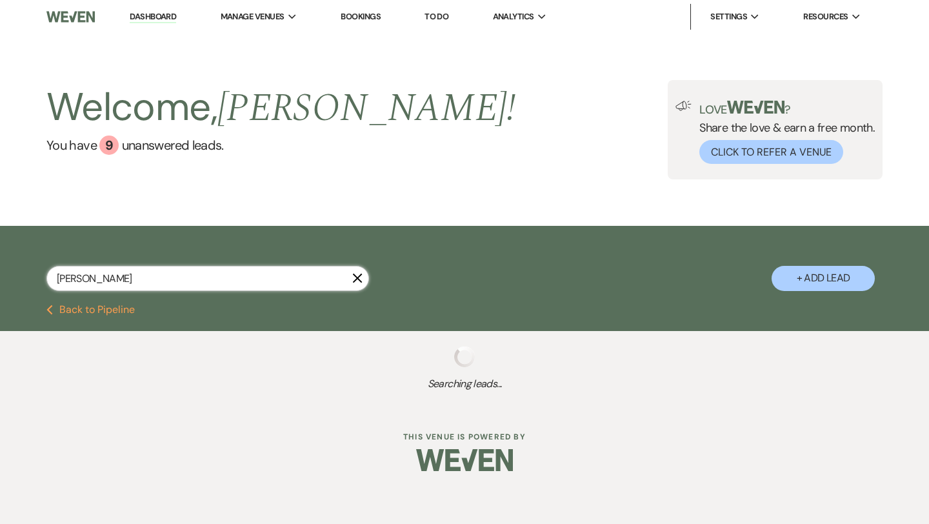
select select "5"
select select "8"
select select "5"
select select "8"
select select "5"
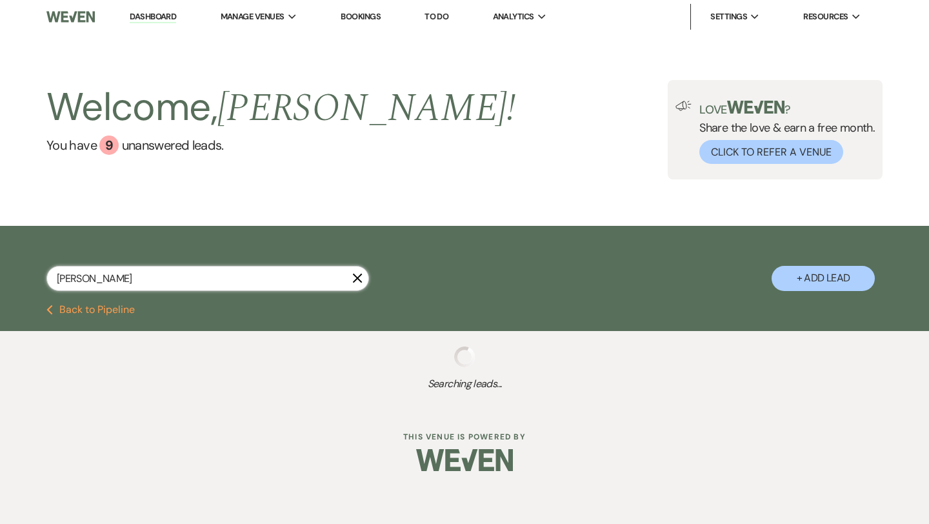
select select "8"
select select "5"
select select "8"
select select "5"
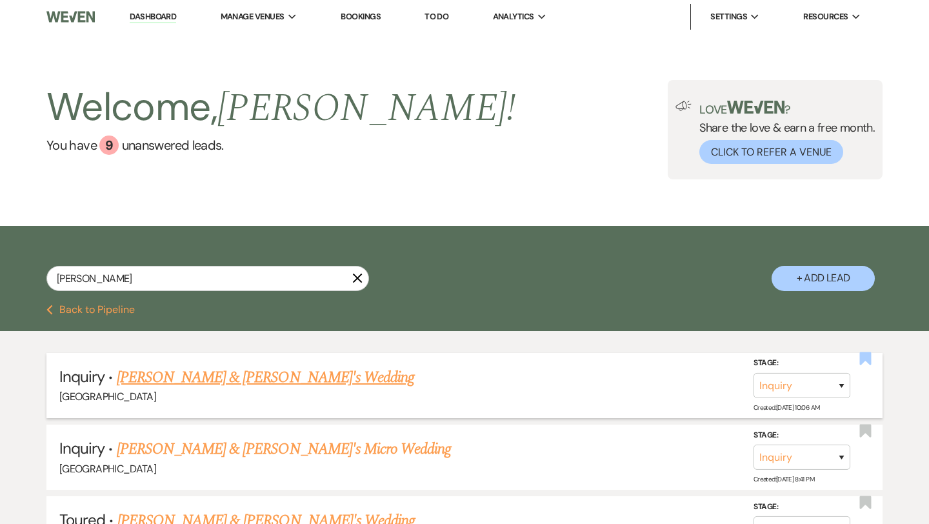
click at [865, 360] on use "button" at bounding box center [866, 358] width 12 height 13
click at [317, 376] on link "[PERSON_NAME] & [PERSON_NAME]'s Wedding" at bounding box center [266, 377] width 298 height 23
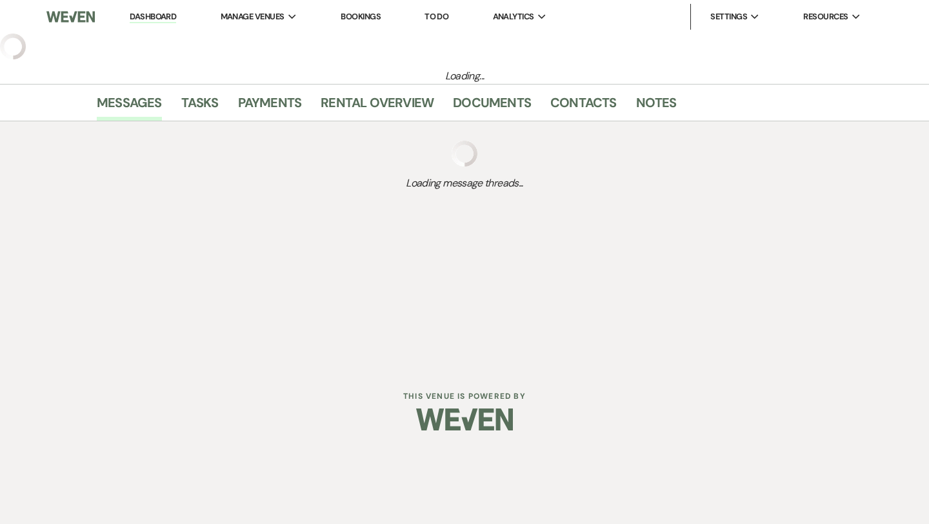
select select "6"
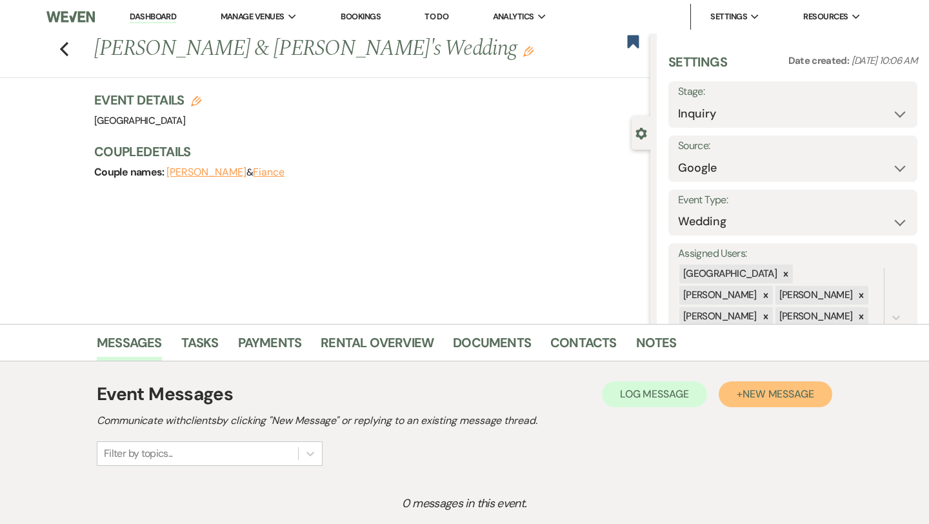
click at [754, 400] on span "New Message" at bounding box center [778, 394] width 72 height 14
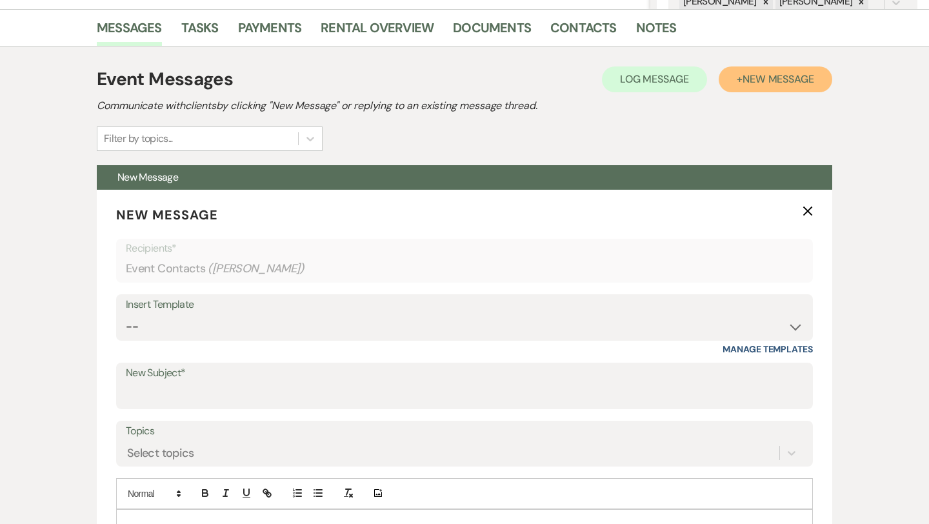
scroll to position [341, 0]
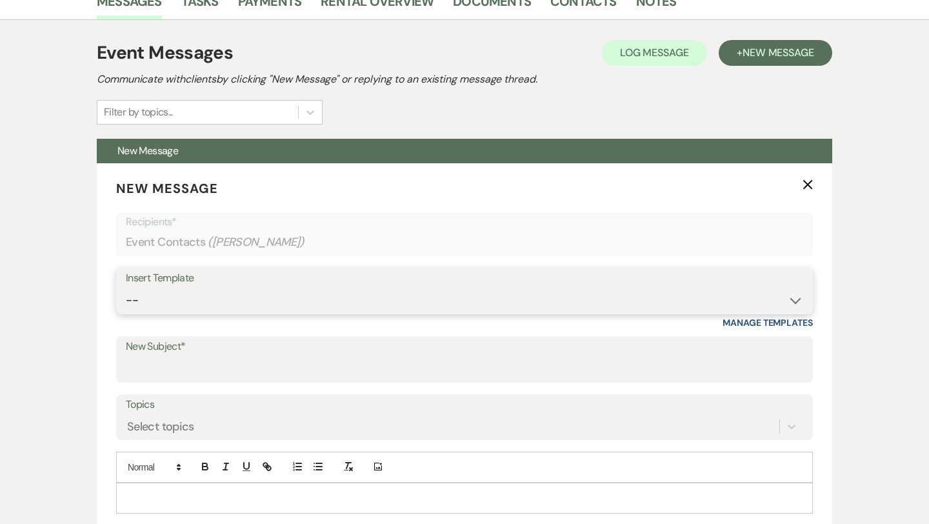
click at [446, 288] on select "-- Weven Planning Portal Introduction (Booked Events) Congratulations on choosi…" at bounding box center [464, 300] width 677 height 25
select select "2192"
type input "Thank you for contacting [GEOGRAPHIC_DATA]!"
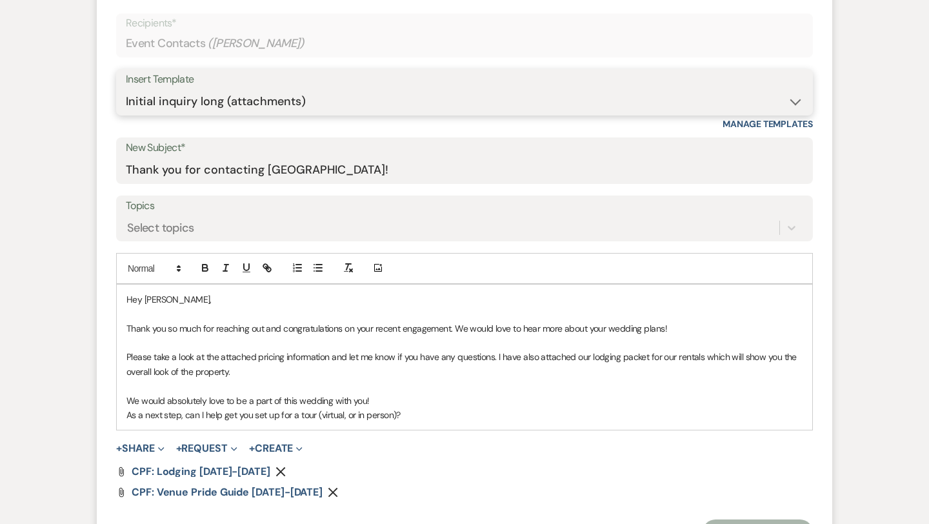
scroll to position [541, 0]
drag, startPoint x: 394, startPoint y: 414, endPoint x: 317, endPoint y: 415, distance: 76.7
click at [317, 415] on p "As a next step, can I help get you set up for a tour (virtual, or in person)?" at bounding box center [464, 413] width 676 height 14
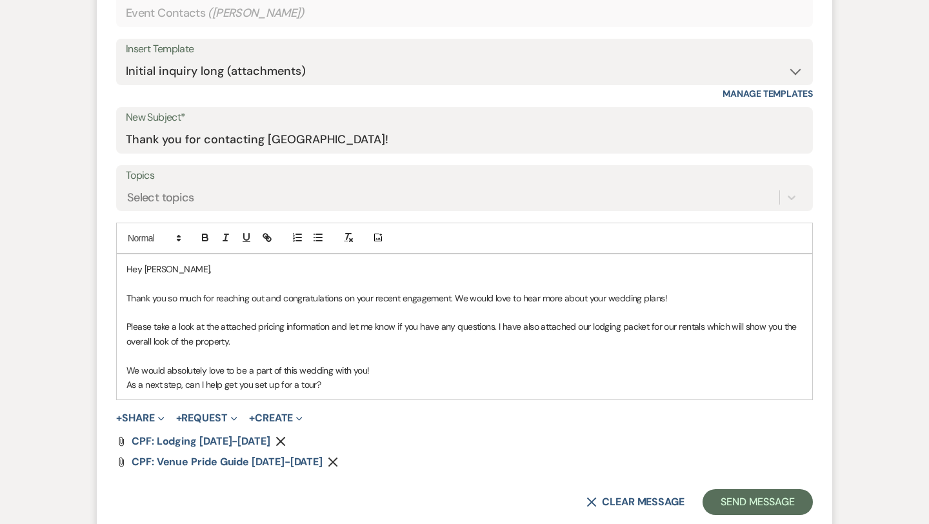
scroll to position [573, 0]
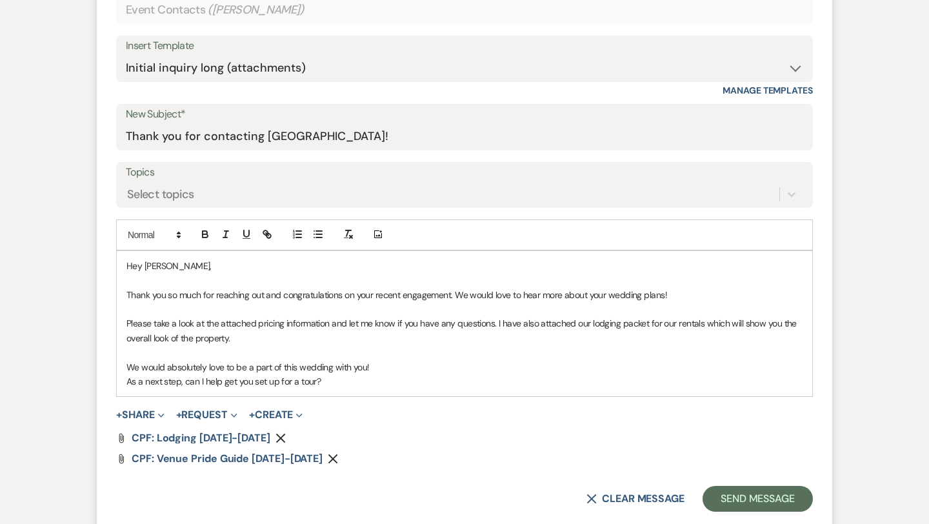
click at [353, 384] on p "As a next step, can I help get you set up for a tour?" at bounding box center [464, 381] width 676 height 14
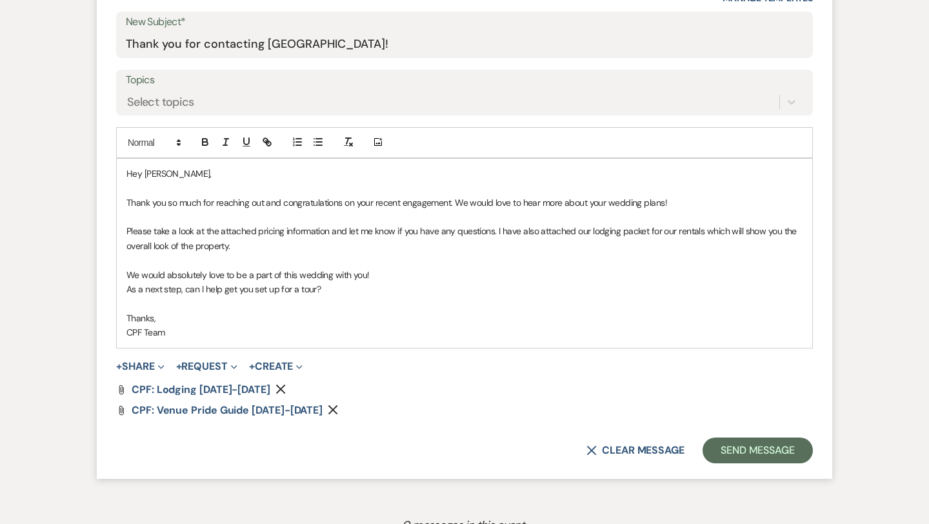
scroll to position [675, 0]
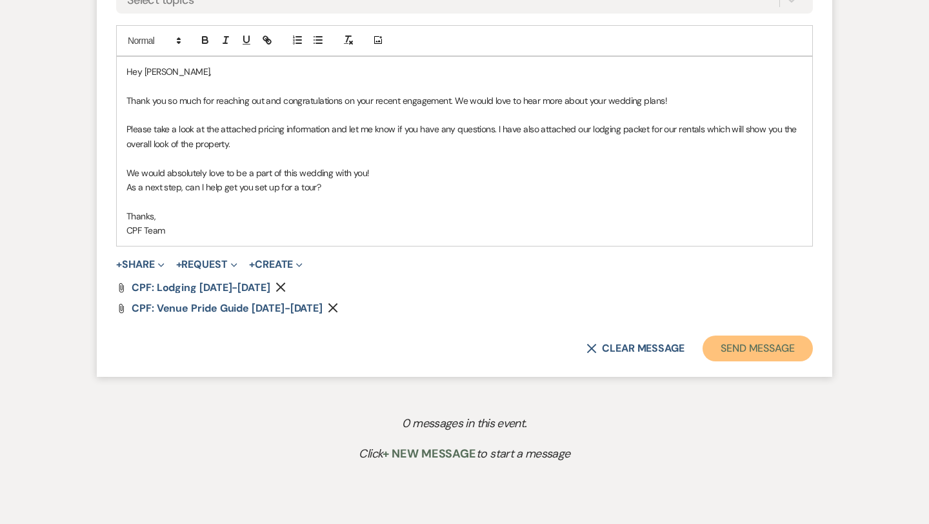
click at [723, 344] on button "Send Message" at bounding box center [757, 348] width 110 height 26
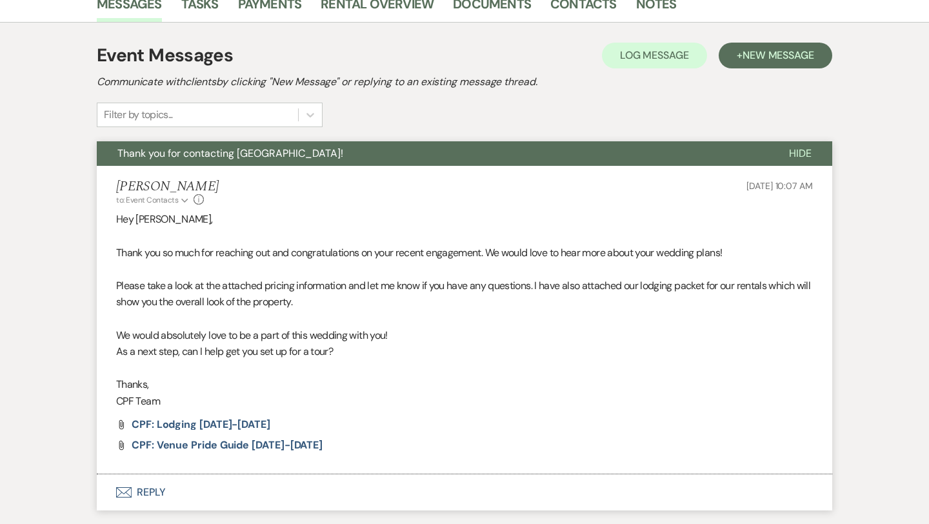
scroll to position [319, 0]
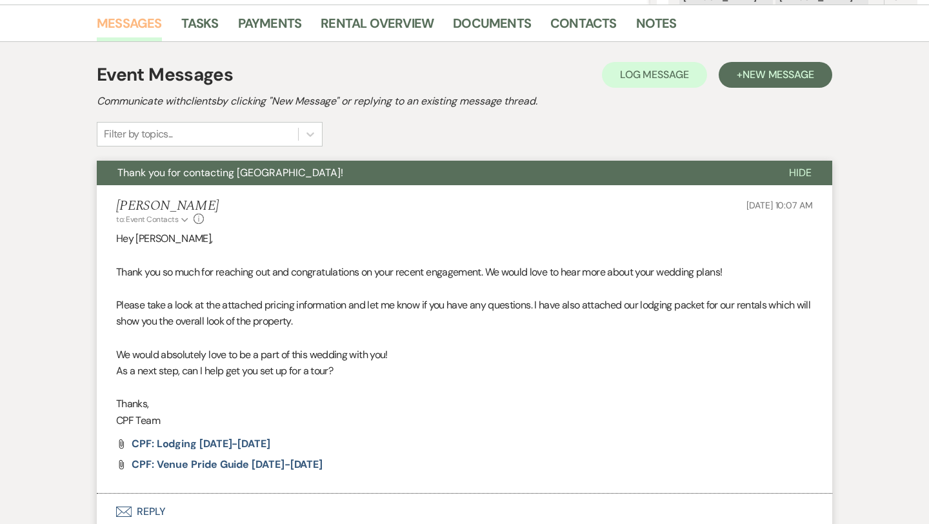
click at [151, 27] on link "Messages" at bounding box center [129, 27] width 65 height 28
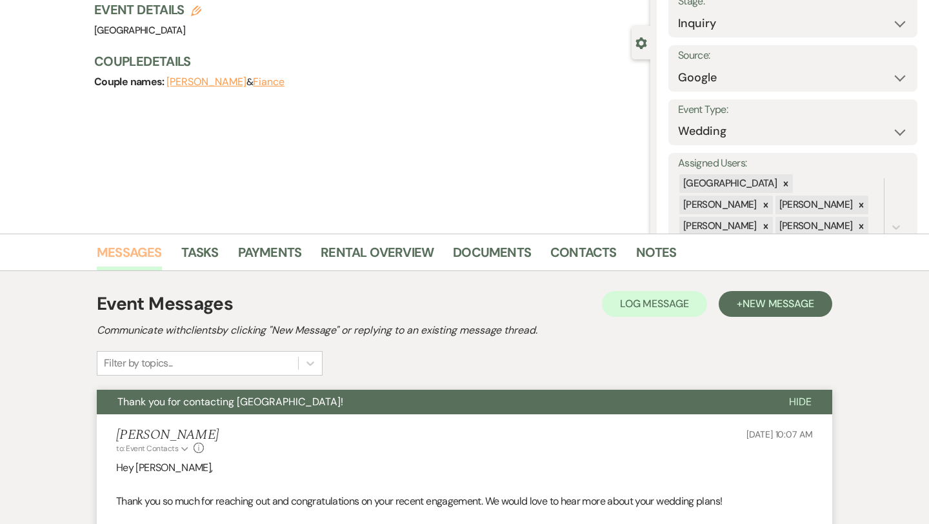
scroll to position [0, 0]
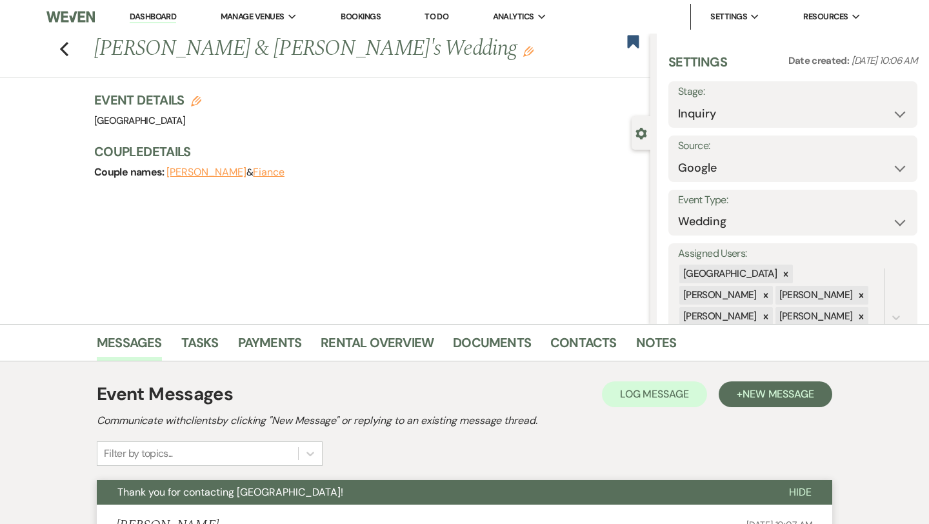
click at [73, 54] on div "Previous [PERSON_NAME] & [PERSON_NAME]'s Wedding Edit Bookmark" at bounding box center [322, 56] width 656 height 44
click at [59, 52] on div "Previous [PERSON_NAME] & [PERSON_NAME]'s Wedding Edit Bookmark" at bounding box center [322, 56] width 656 height 44
click at [64, 50] on icon "Previous" at bounding box center [64, 48] width 10 height 15
select select "5"
select select "8"
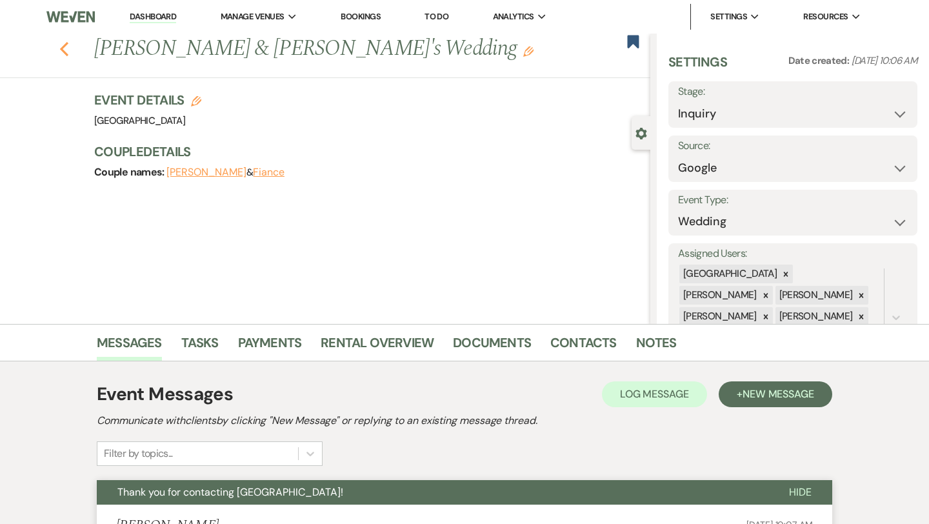
select select "5"
select select "8"
select select "5"
select select "8"
select select "5"
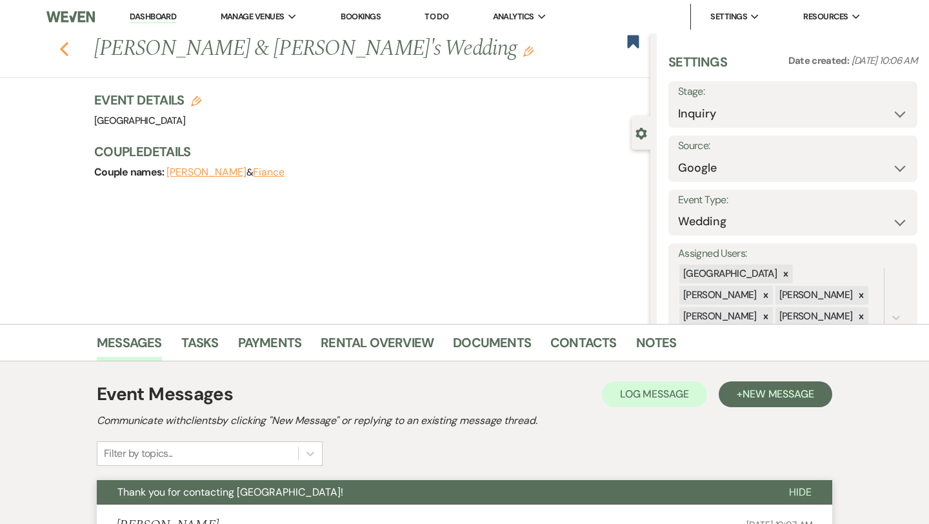
select select "8"
select select "5"
select select "8"
select select "5"
select select "8"
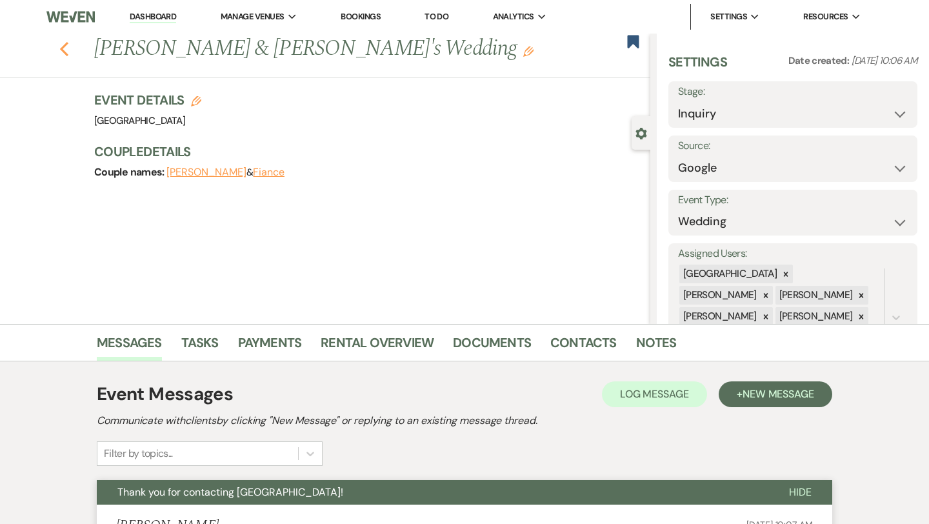
select select "5"
select select "8"
select select "5"
select select "8"
select select "5"
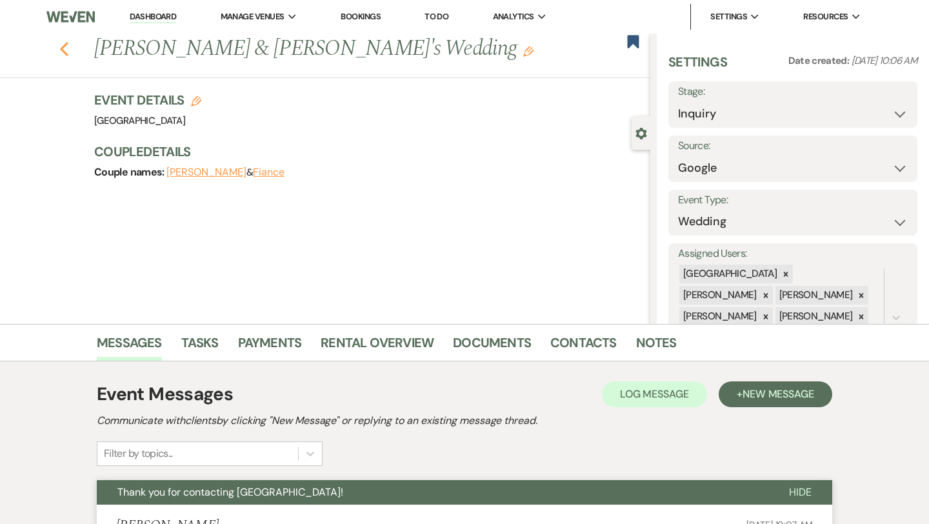
select select "8"
select select "5"
select select "8"
select select "5"
select select "8"
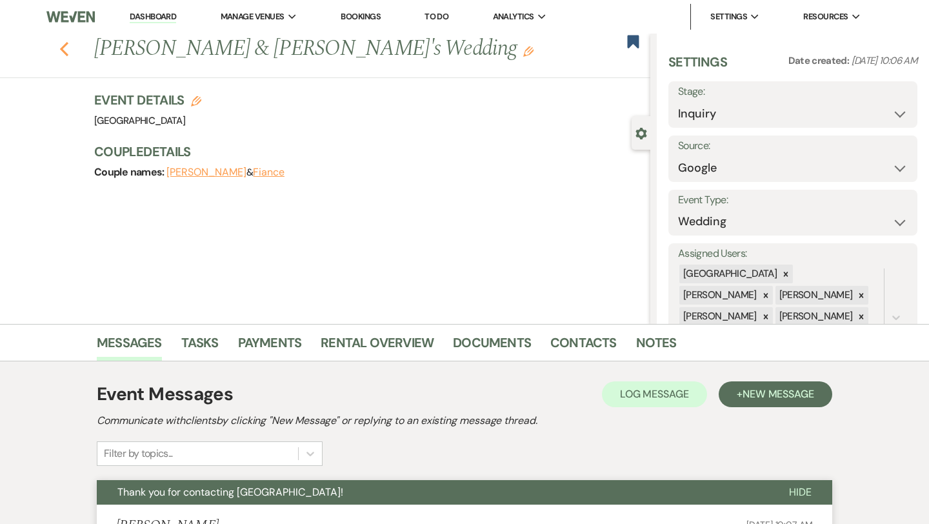
select select "5"
select select "8"
select select "5"
select select "8"
select select "5"
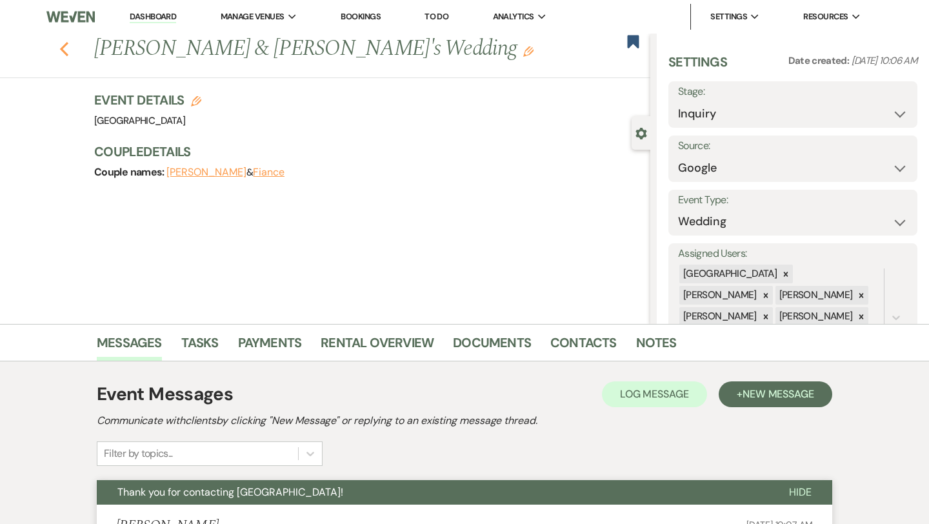
select select "8"
select select "5"
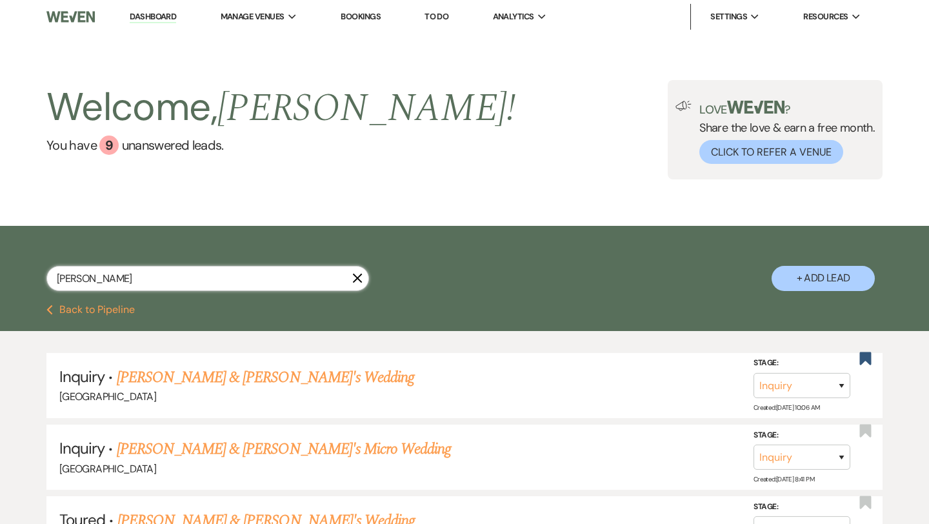
click at [186, 279] on input "[PERSON_NAME]" at bounding box center [207, 278] width 322 height 25
paste input "The Knot Pro Network [PERSON_NAME]"
type input "The Knot Pro Network [PERSON_NAME]"
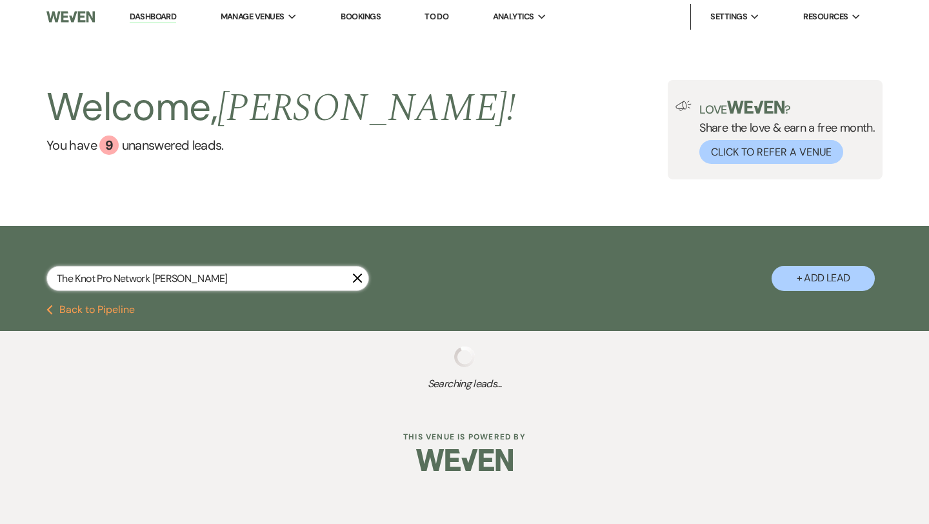
select select "8"
select select "4"
select select "5"
select select "8"
select select "5"
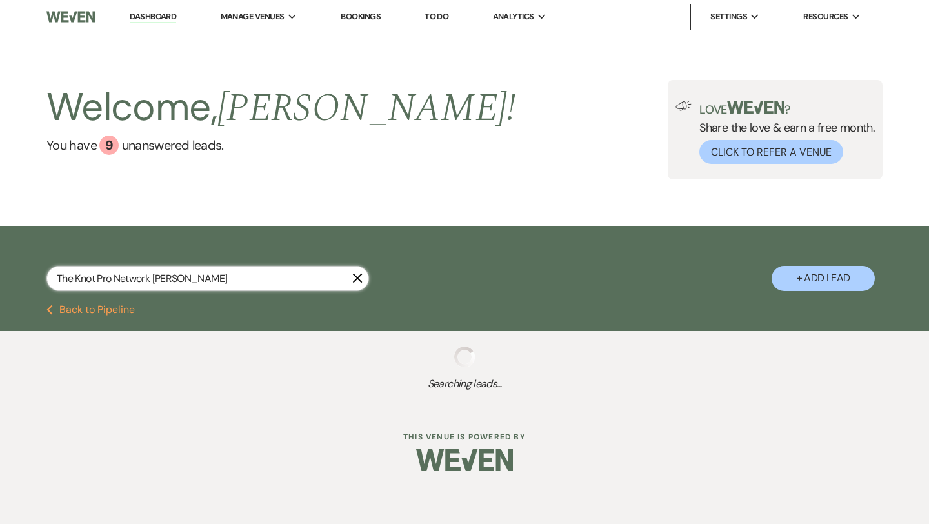
select select "8"
select select "5"
select select "8"
select select "5"
select select "8"
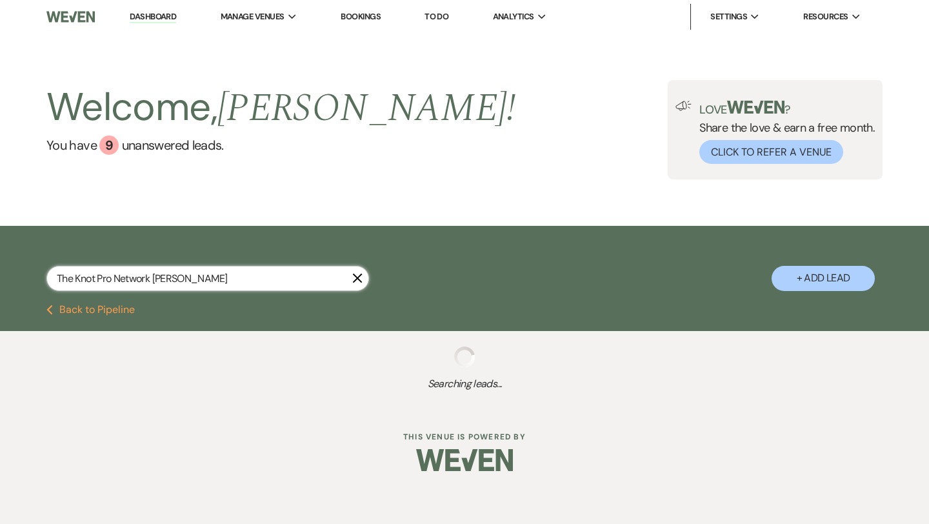
select select "5"
select select "8"
select select "5"
select select "8"
select select "5"
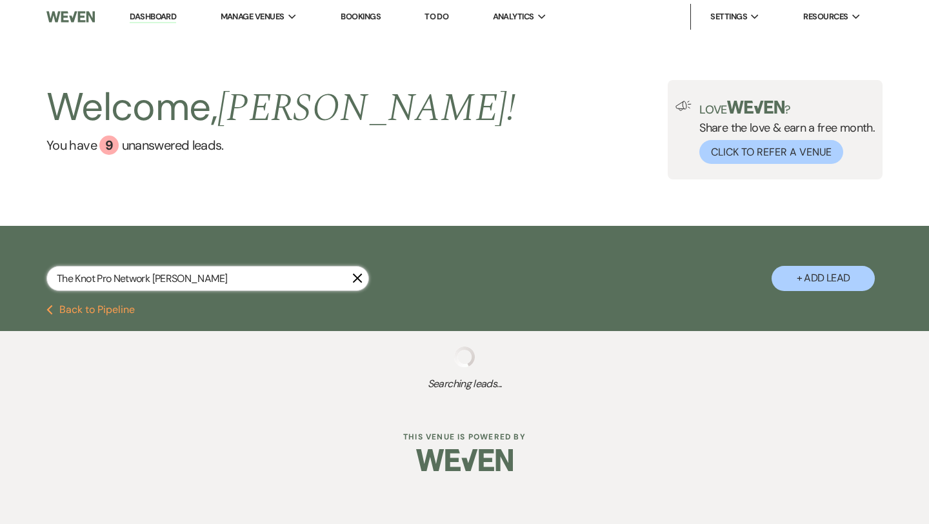
select select "8"
select select "5"
select select "8"
select select "5"
select select "8"
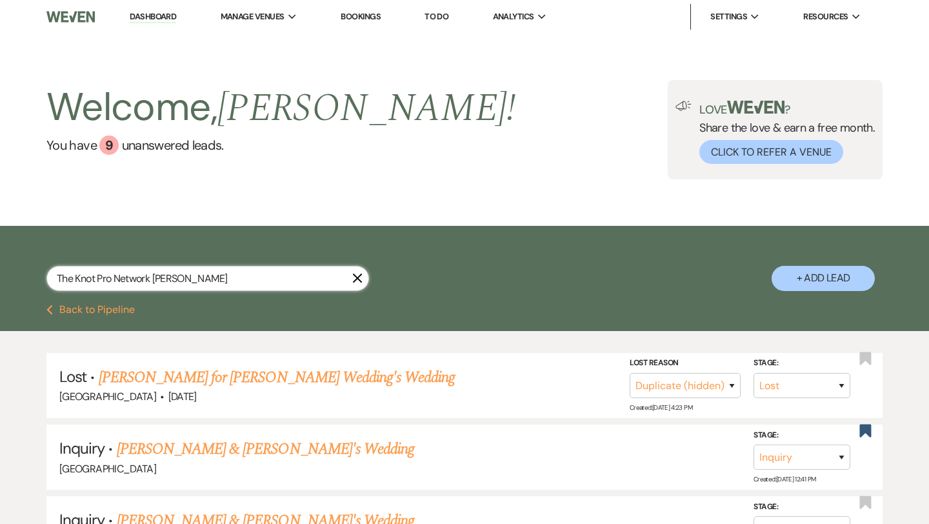
drag, startPoint x: 152, startPoint y: 280, endPoint x: 54, endPoint y: 275, distance: 98.2
click at [54, 275] on input "The Knot Pro Network [PERSON_NAME]" at bounding box center [207, 278] width 322 height 25
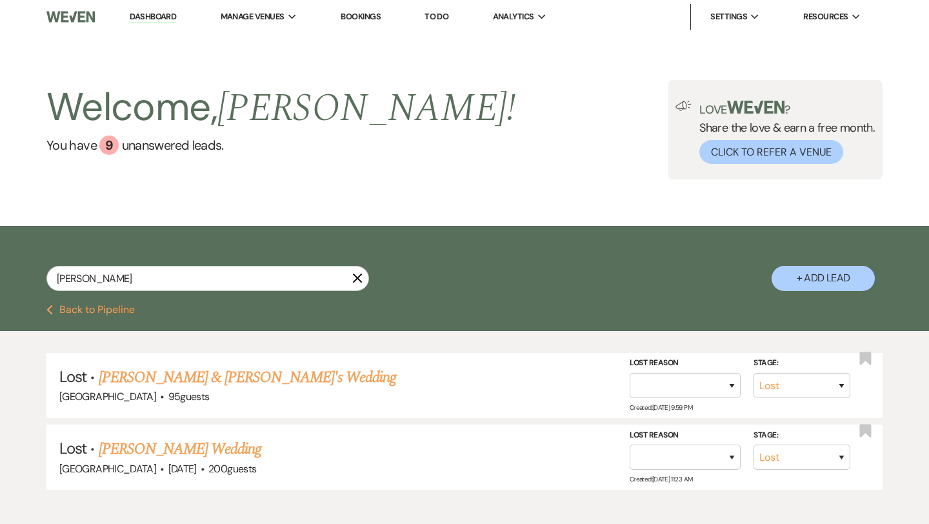
click at [792, 282] on button "+ Add Lead" at bounding box center [822, 278] width 103 height 25
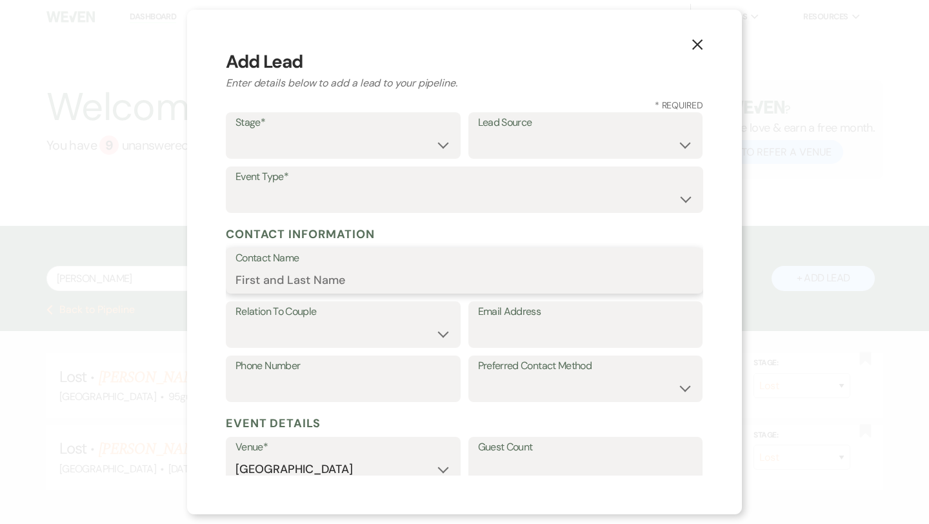
click at [307, 271] on input "Contact Name" at bounding box center [464, 279] width 458 height 25
paste input "The Knot Pro Network [PERSON_NAME]"
drag, startPoint x: 383, startPoint y: 282, endPoint x: 218, endPoint y: 283, distance: 165.1
click at [218, 283] on div "X Add Lead Enter details below to add a lead to your pipeline. * Required Stage…" at bounding box center [464, 262] width 555 height 504
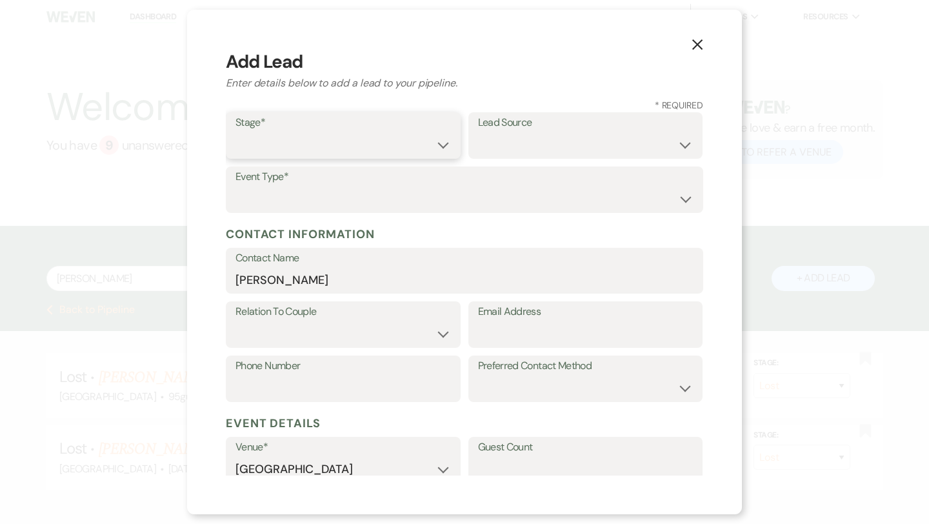
click at [278, 144] on select "Inquiry Follow Up Tour Requested Tour Confirmed Toured Proposal Sent Booked Lost" at bounding box center [342, 144] width 215 height 25
click at [496, 147] on select "Weven Venue Website Instagram Facebook Pinterest Google The Knot Wedding Wire H…" at bounding box center [585, 144] width 215 height 25
click at [512, 137] on select "Weven Venue Website Instagram Facebook Pinterest Google The Knot Wedding Wire H…" at bounding box center [585, 144] width 215 height 25
click at [513, 330] on input "Email Address" at bounding box center [585, 333] width 215 height 25
paste input "[EMAIL_ADDRESS][DOMAIN_NAME]"
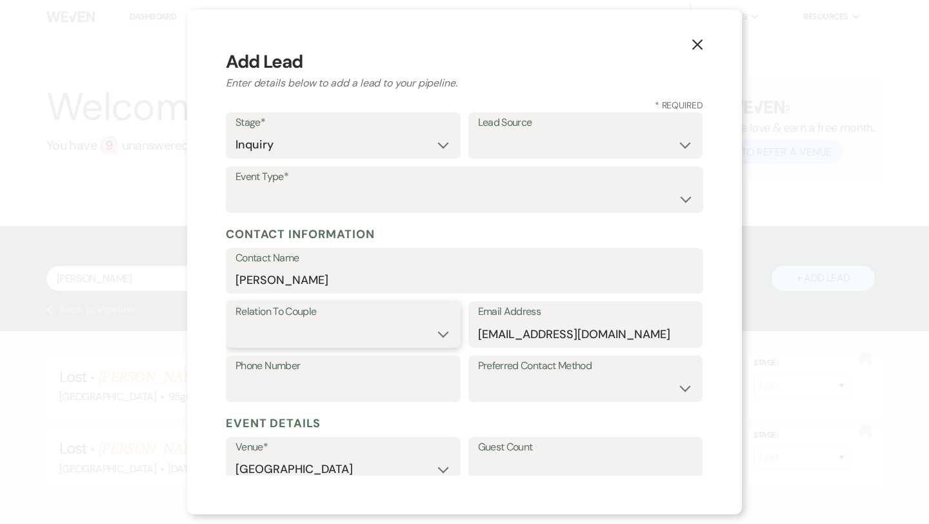
click at [364, 340] on select "Couple Planner Parent of Couple Family Member Friend Other" at bounding box center [342, 333] width 215 height 25
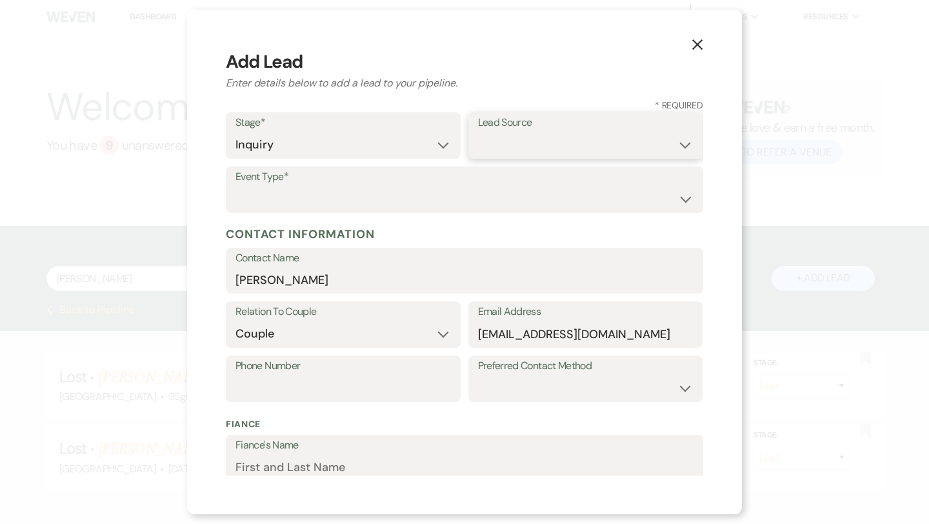
click at [531, 147] on select "Weven Venue Website Instagram Facebook Pinterest Google The Knot Wedding Wire H…" at bounding box center [585, 144] width 215 height 25
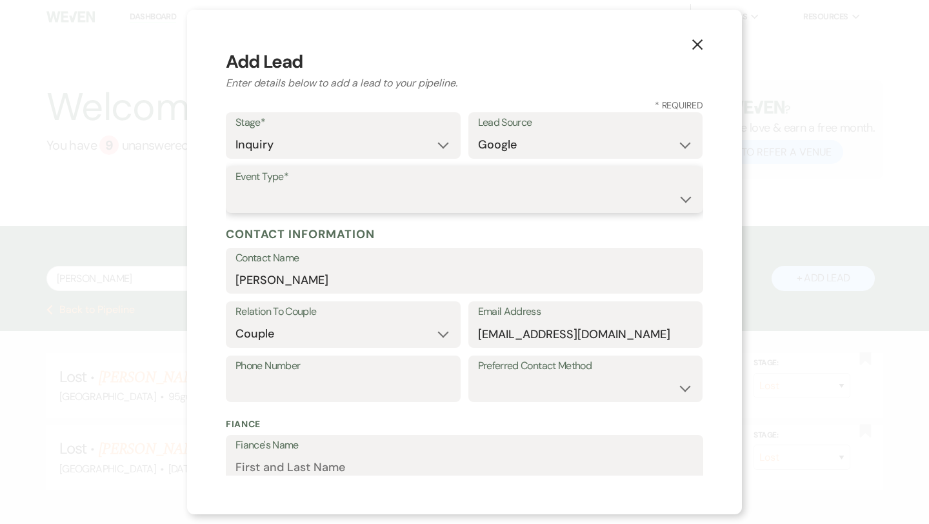
click at [419, 201] on select "Wedding Anniversary Party Baby Shower Bachelorette / Bachelor Party Birthday Pa…" at bounding box center [464, 198] width 458 height 25
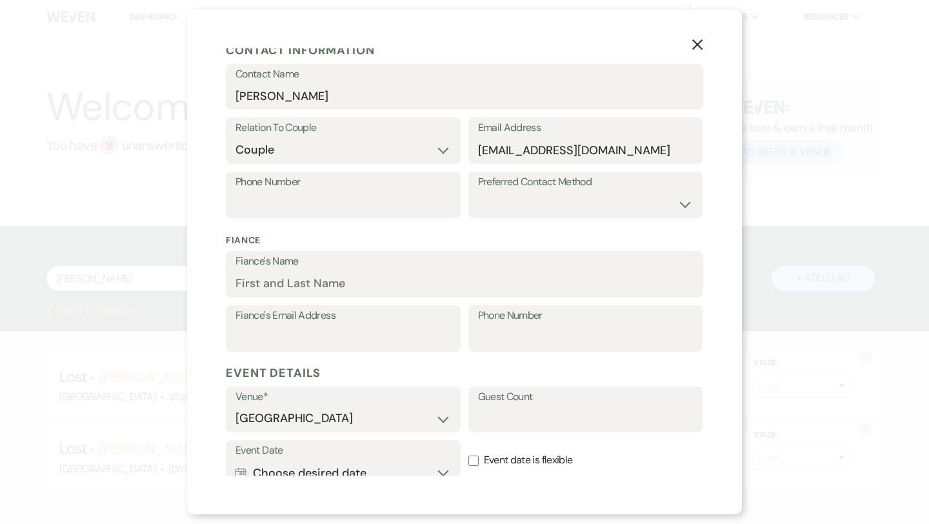
scroll to position [193, 0]
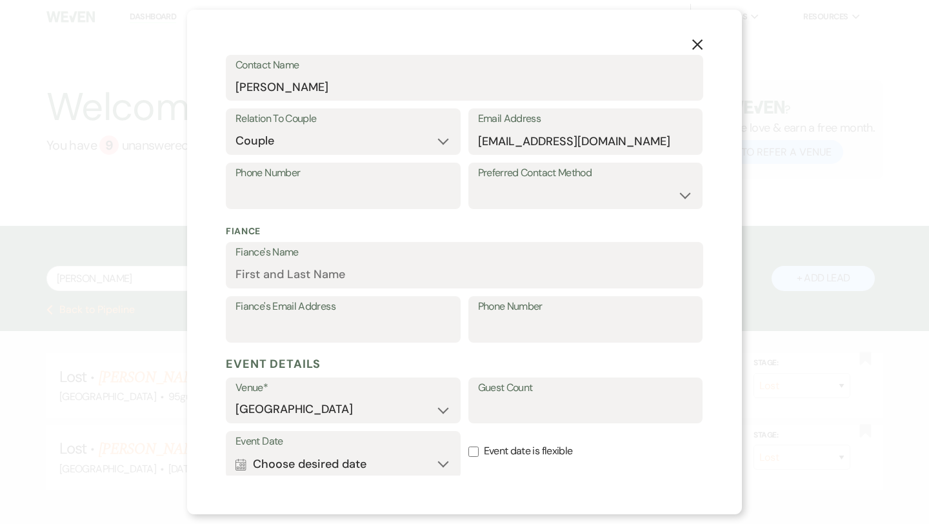
click at [586, 180] on label "Preferred Contact Method" at bounding box center [585, 173] width 215 height 19
click at [587, 187] on select "Email Phone Text" at bounding box center [585, 194] width 215 height 25
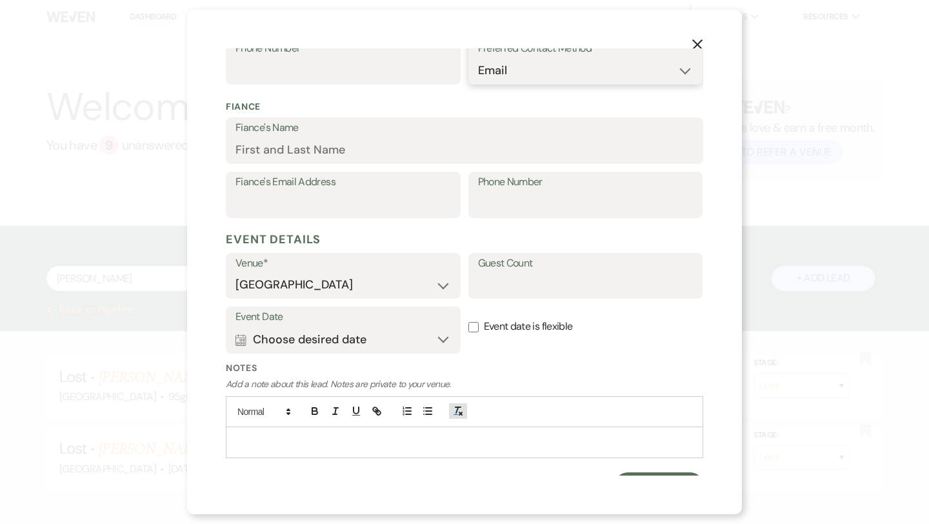
scroll to position [339, 0]
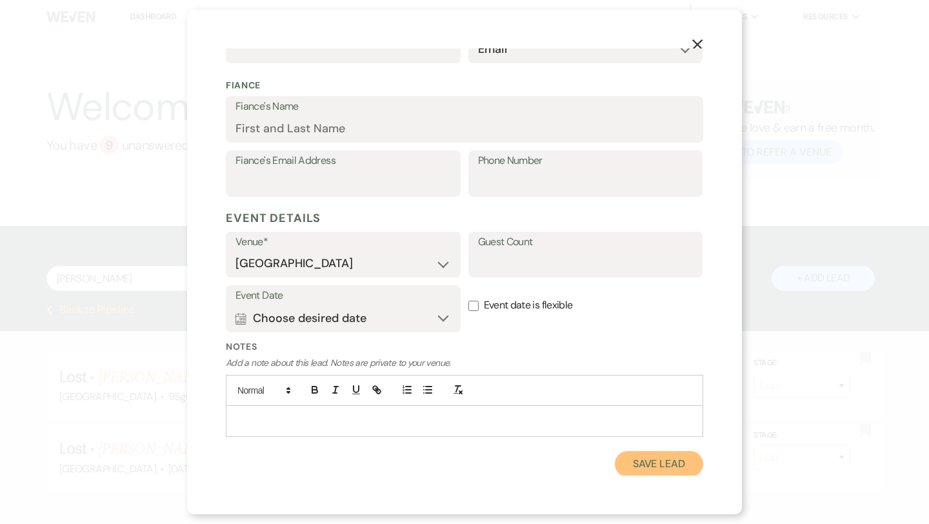
click at [630, 466] on button "Save Lead" at bounding box center [659, 464] width 88 height 26
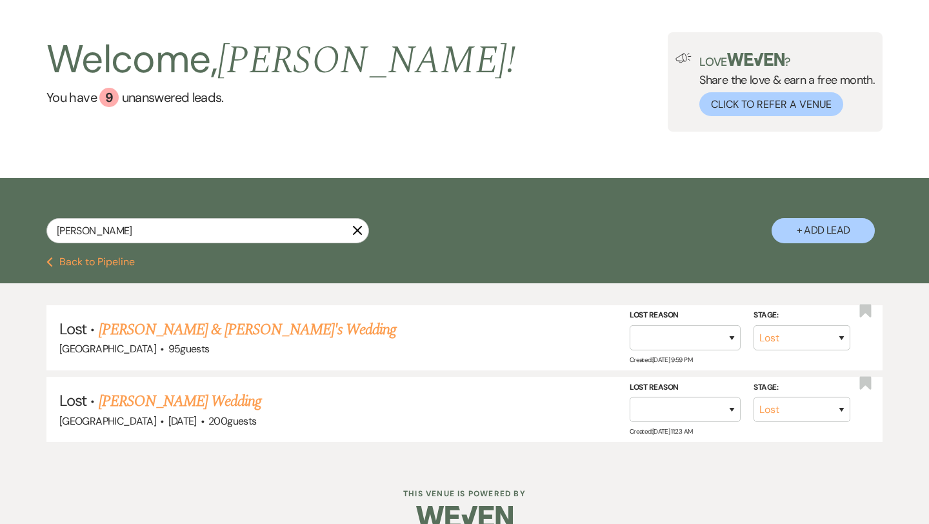
scroll to position [54, 0]
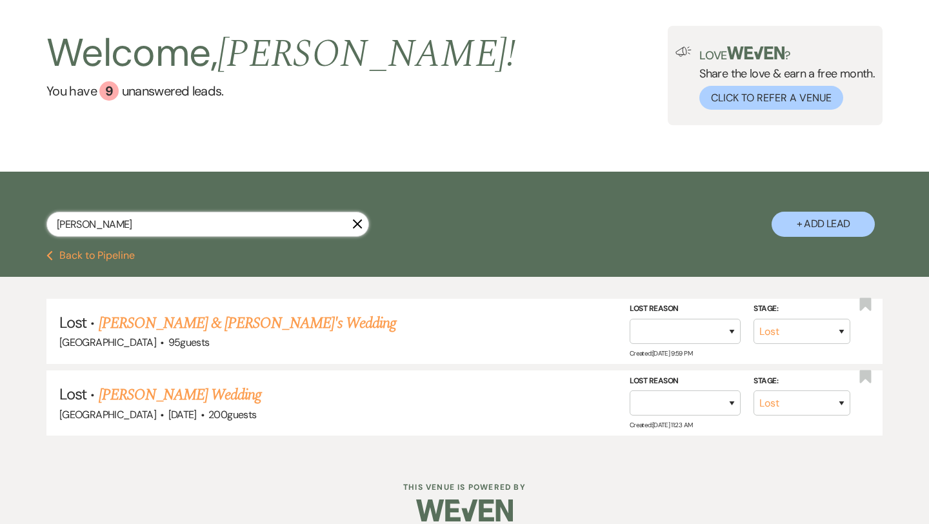
click at [215, 219] on input "[PERSON_NAME]" at bounding box center [207, 224] width 322 height 25
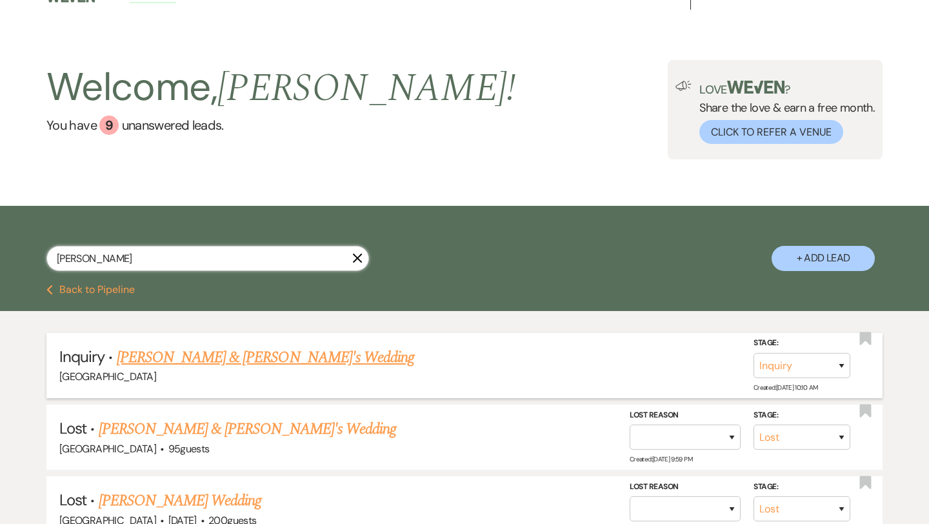
scroll to position [30, 0]
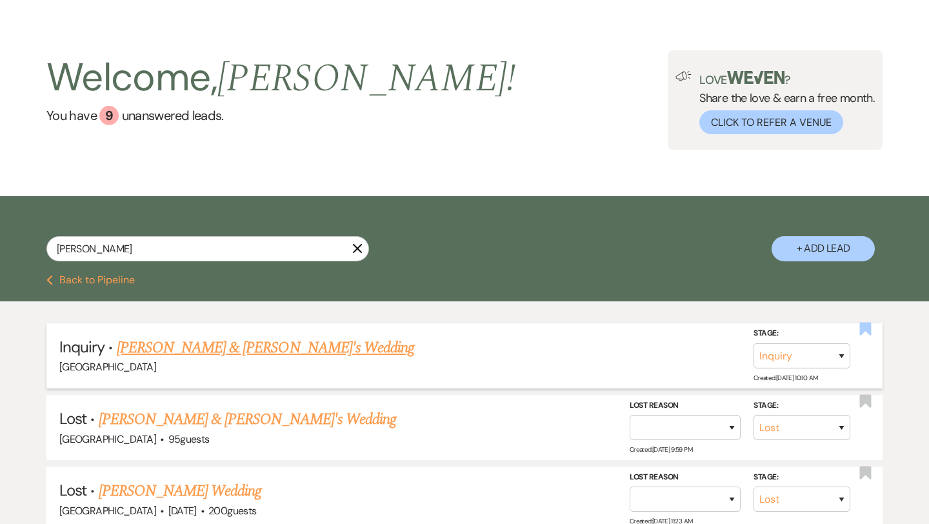
click at [867, 330] on use "button" at bounding box center [866, 328] width 12 height 13
click at [261, 349] on link "[PERSON_NAME] & [PERSON_NAME]'s Wedding" at bounding box center [266, 347] width 298 height 23
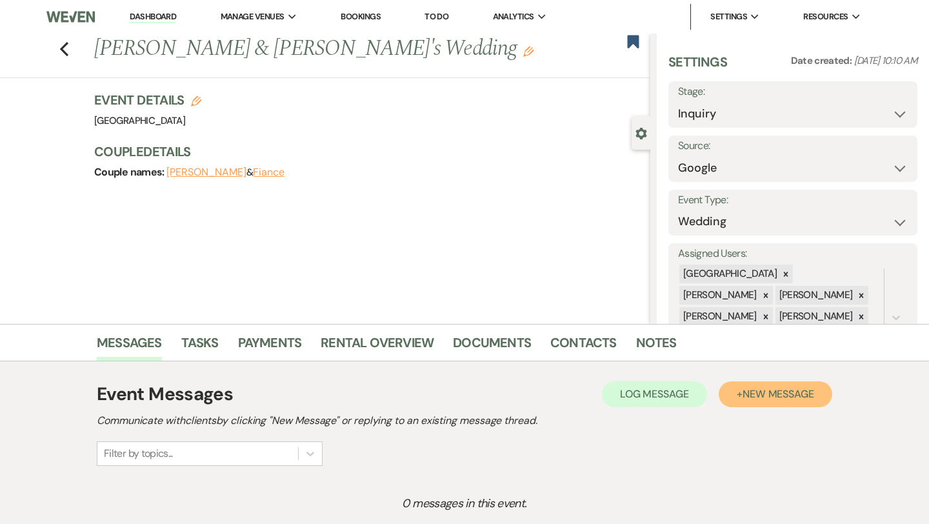
click at [776, 393] on span "New Message" at bounding box center [778, 394] width 72 height 14
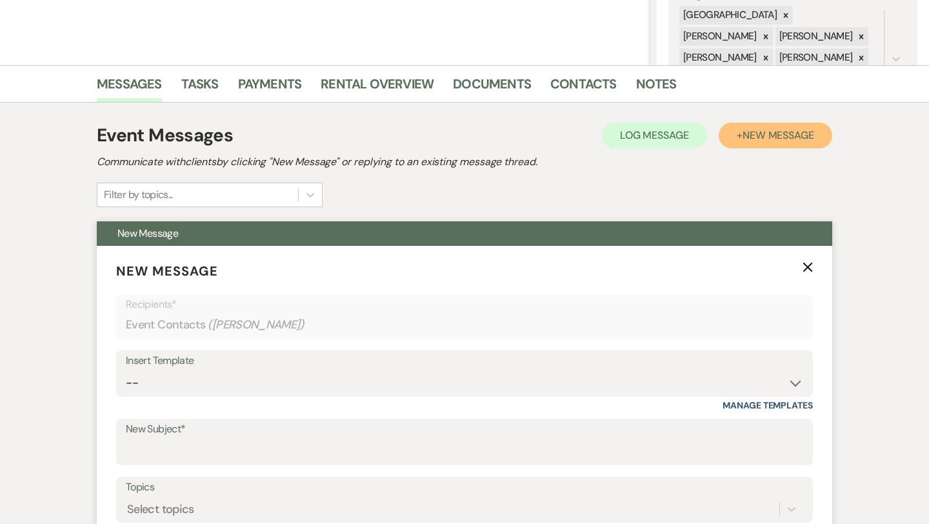
scroll to position [267, 0]
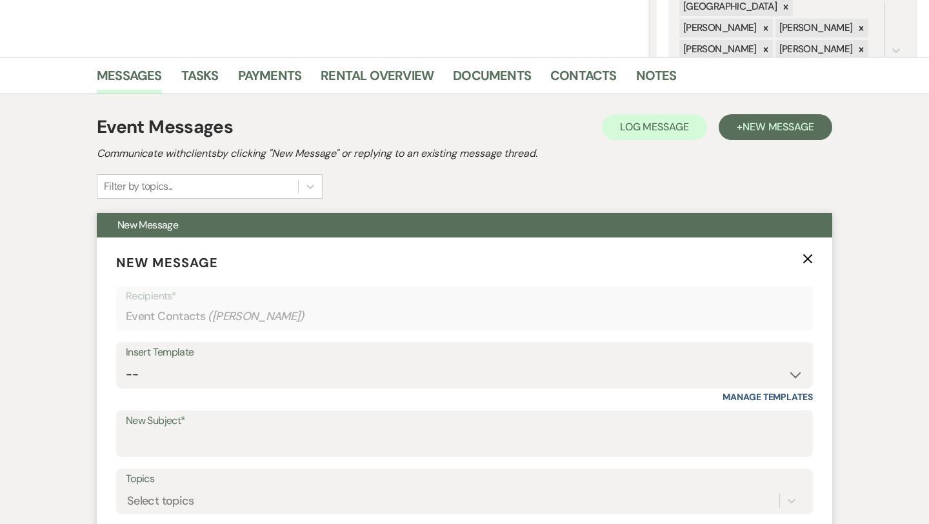
click at [301, 350] on div "Insert Template" at bounding box center [464, 352] width 677 height 19
click at [302, 359] on div "Insert Template" at bounding box center [464, 352] width 677 height 19
click at [333, 377] on select "-- Weven Planning Portal Introduction (Booked Events) Congratulations on choosi…" at bounding box center [464, 374] width 677 height 25
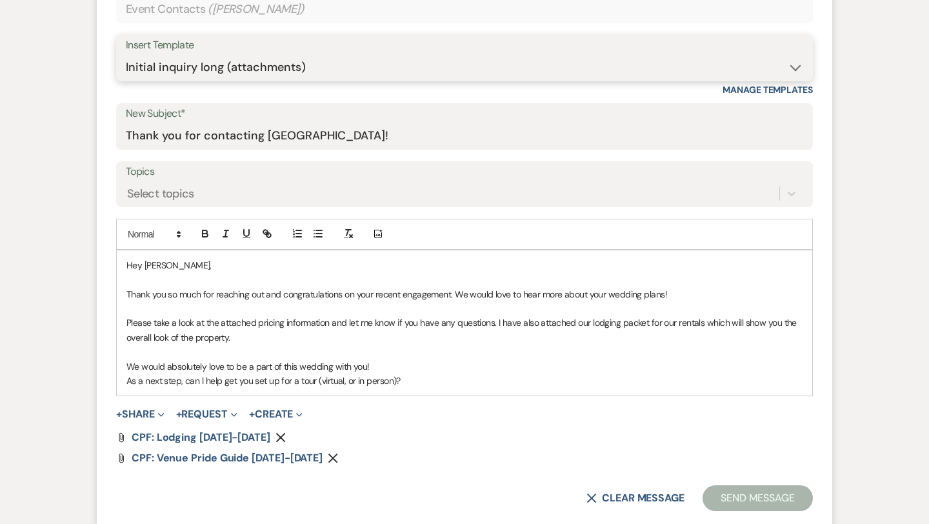
scroll to position [573, 0]
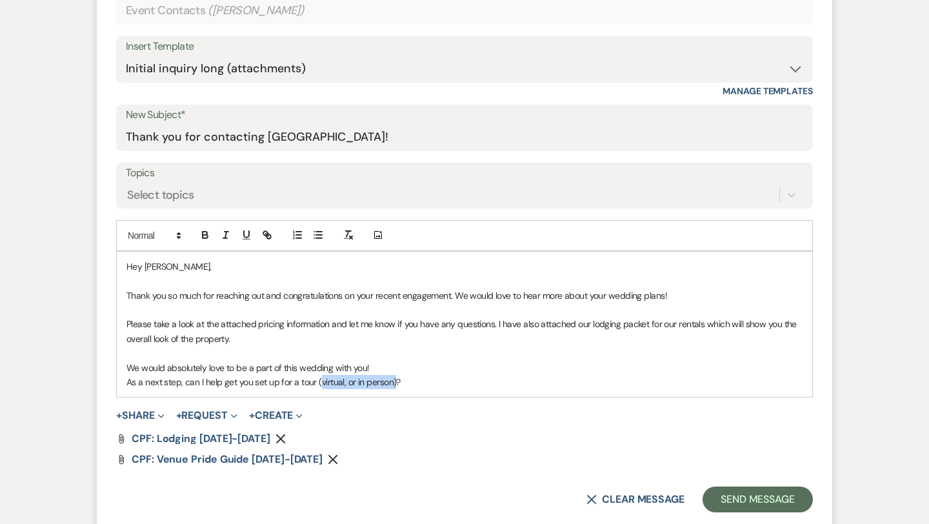
drag, startPoint x: 395, startPoint y: 382, endPoint x: 317, endPoint y: 380, distance: 77.4
click at [317, 380] on p "As a next step, can I help get you set up for a tour (virtual, or in person)?" at bounding box center [464, 382] width 676 height 14
click at [351, 377] on p "As a next step, can I help get you set up for a tour?" at bounding box center [464, 382] width 676 height 14
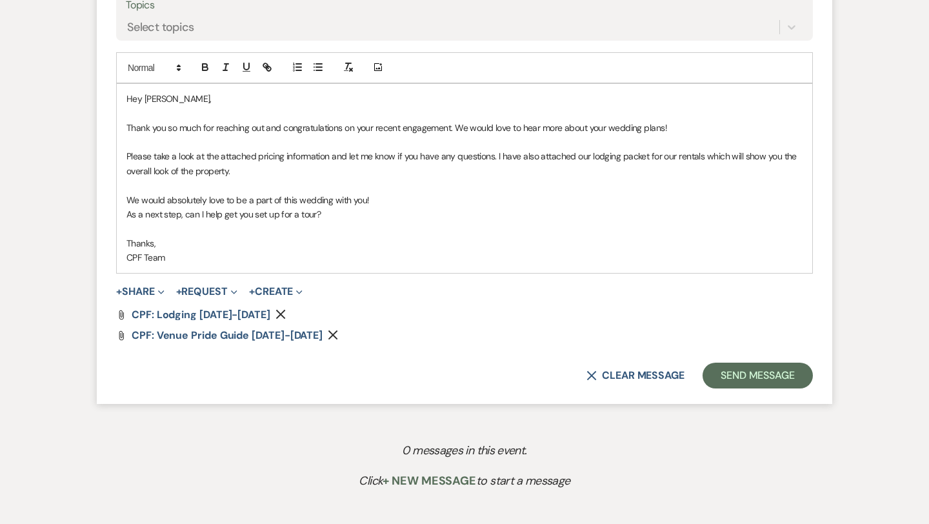
scroll to position [745, 0]
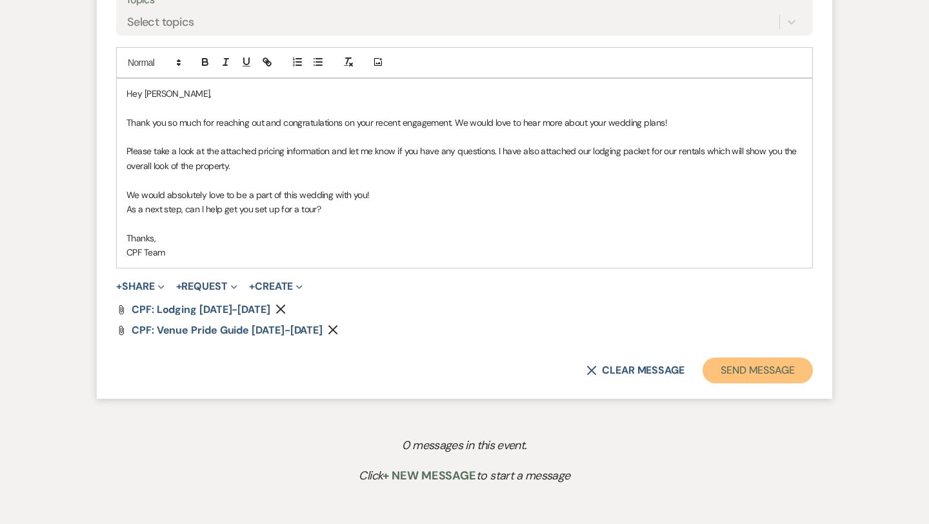
click at [745, 373] on button "Send Message" at bounding box center [757, 370] width 110 height 26
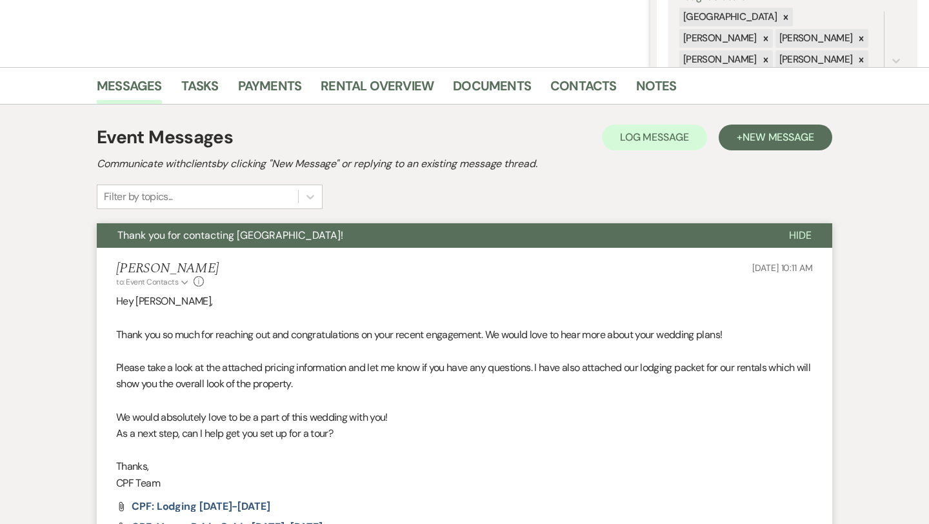
scroll to position [0, 0]
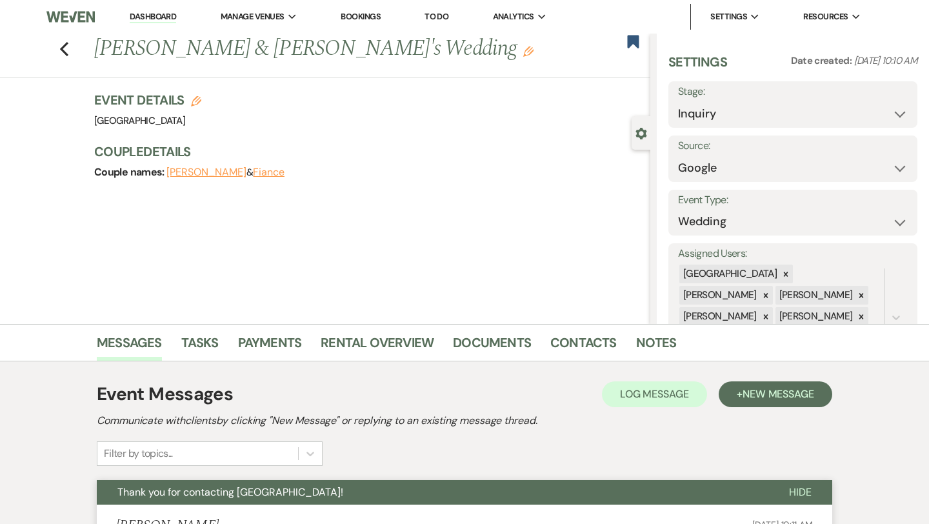
click at [69, 43] on div "Previous [PERSON_NAME] & [PERSON_NAME]'s Wedding Edit Bookmark" at bounding box center [322, 56] width 656 height 44
click at [59, 53] on icon "Previous" at bounding box center [64, 48] width 10 height 15
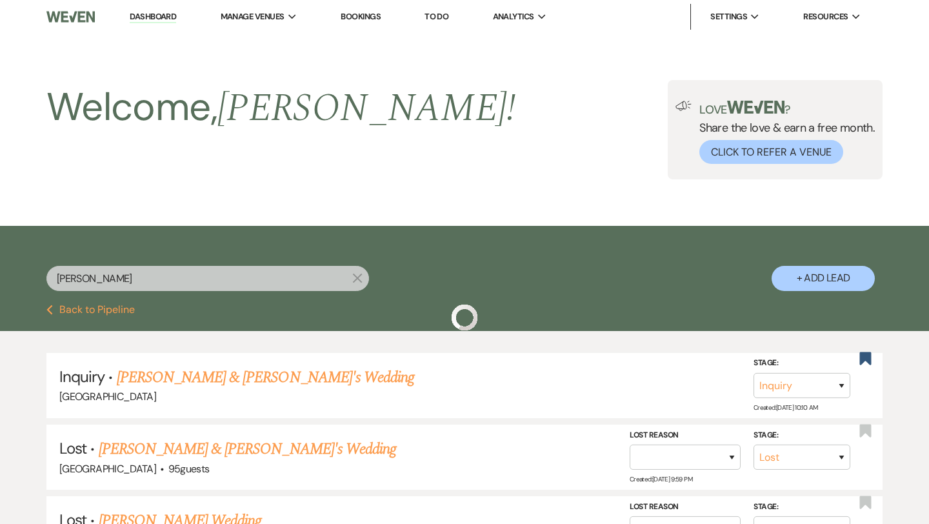
scroll to position [30, 0]
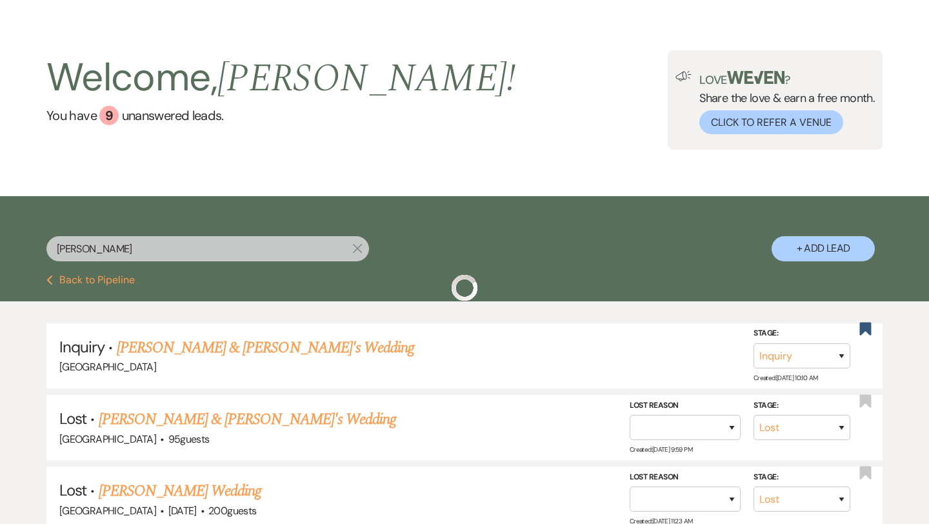
click at [188, 256] on input "[PERSON_NAME]" at bounding box center [207, 248] width 322 height 25
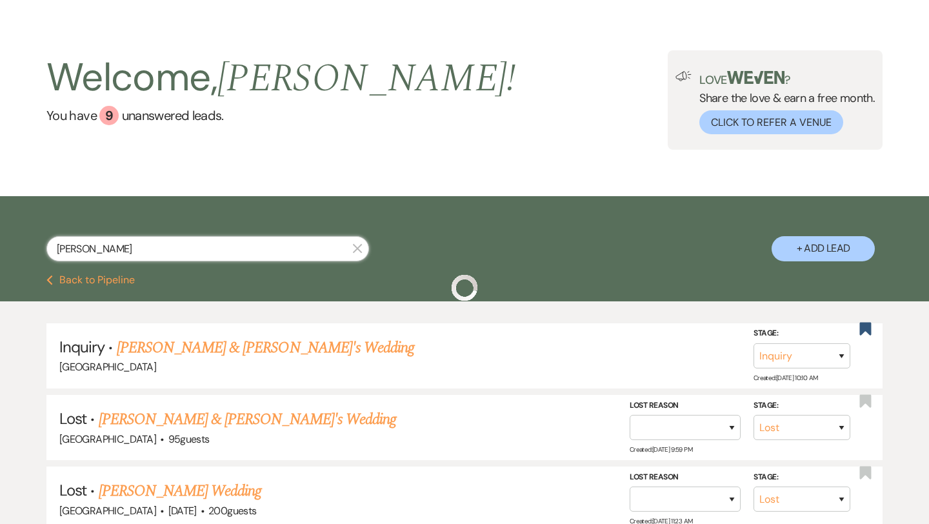
click at [188, 256] on input "[PERSON_NAME]" at bounding box center [207, 248] width 322 height 25
click at [134, 261] on div "[PERSON_NAME] X" at bounding box center [207, 253] width 322 height 35
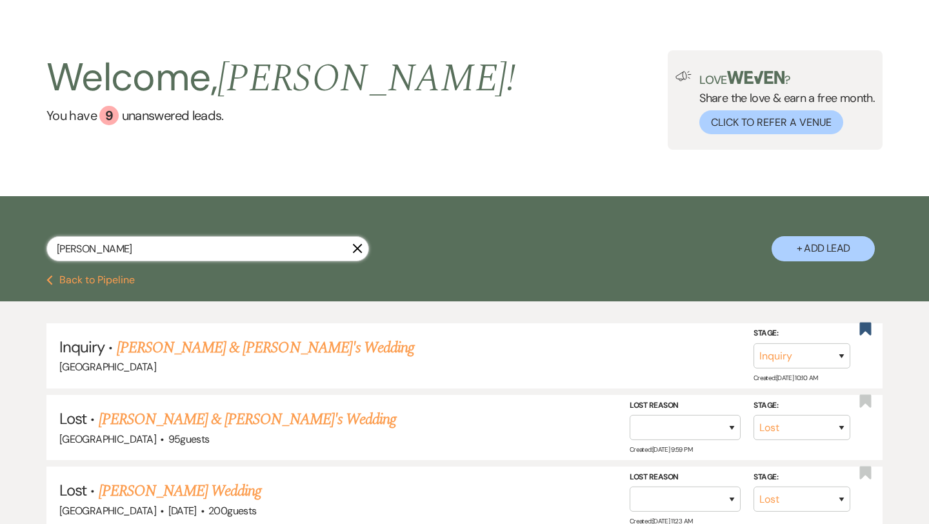
click at [130, 254] on input "[PERSON_NAME]" at bounding box center [207, 248] width 322 height 25
paste input "[PERSON_NAME]"
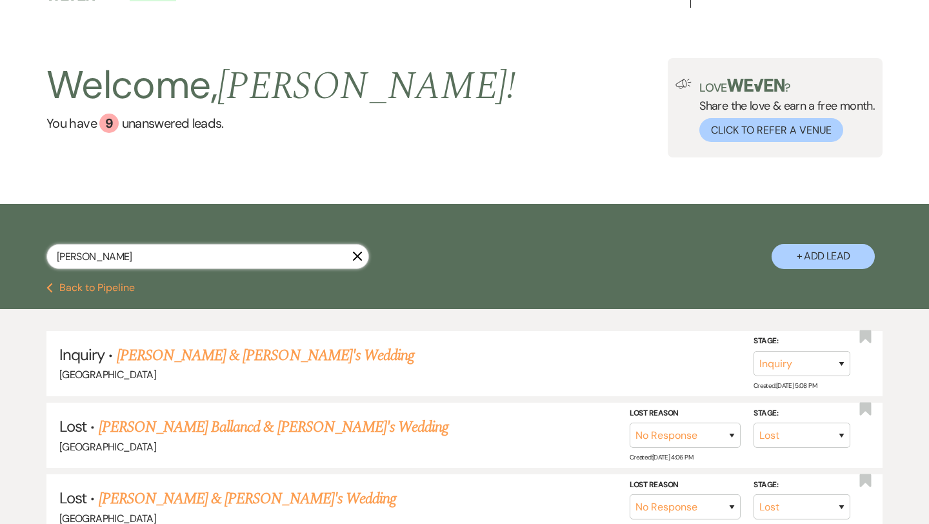
scroll to position [23, 0]
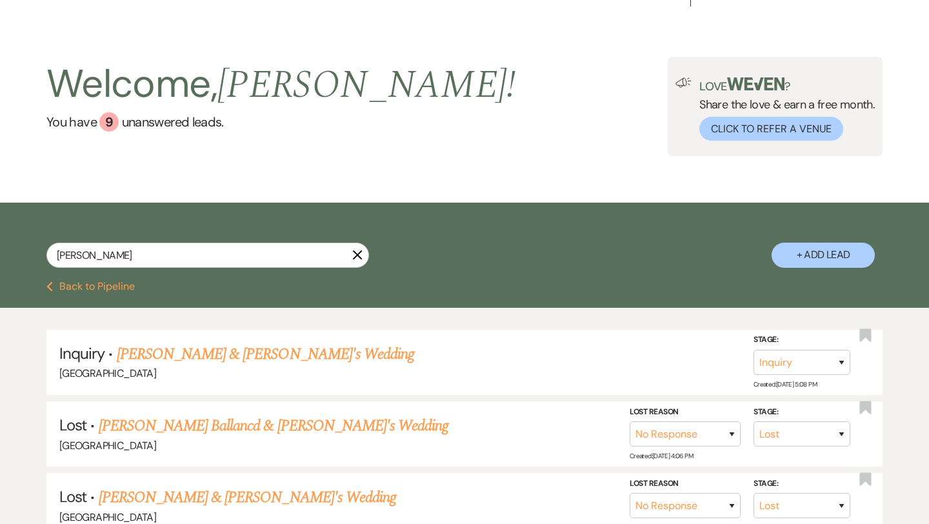
click at [357, 259] on icon "X" at bounding box center [357, 255] width 10 height 10
click at [357, 259] on div "[PERSON_NAME] X + Add Lead" at bounding box center [464, 243] width 929 height 69
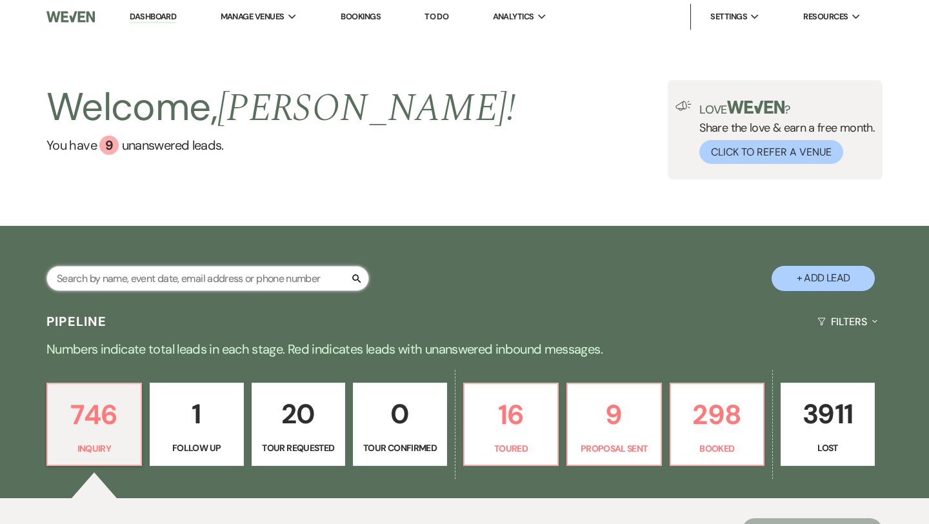
click at [277, 281] on input "text" at bounding box center [207, 278] width 322 height 25
paste input "[PERSON_NAME]"
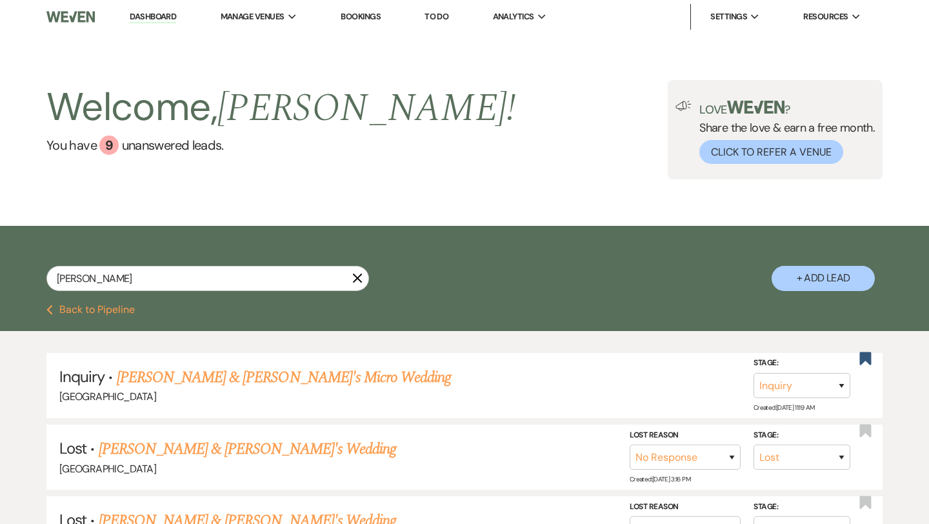
click at [798, 279] on button "+ Add Lead" at bounding box center [822, 278] width 103 height 25
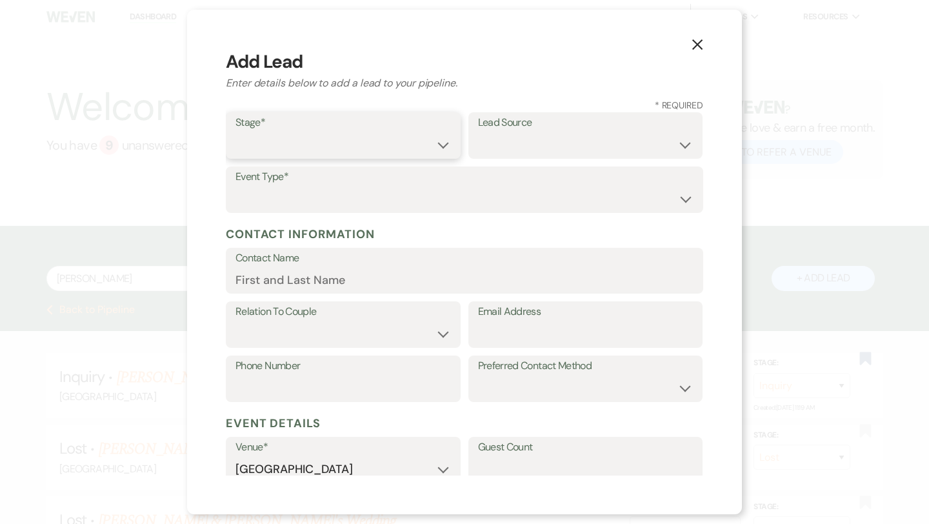
click at [350, 133] on select "Inquiry Follow Up Tour Requested Tour Confirmed Toured Proposal Sent Booked Lost" at bounding box center [342, 144] width 215 height 25
click at [529, 339] on input "Email Address" at bounding box center [585, 333] width 215 height 25
paste input "[EMAIL_ADDRESS][DOMAIN_NAME]"
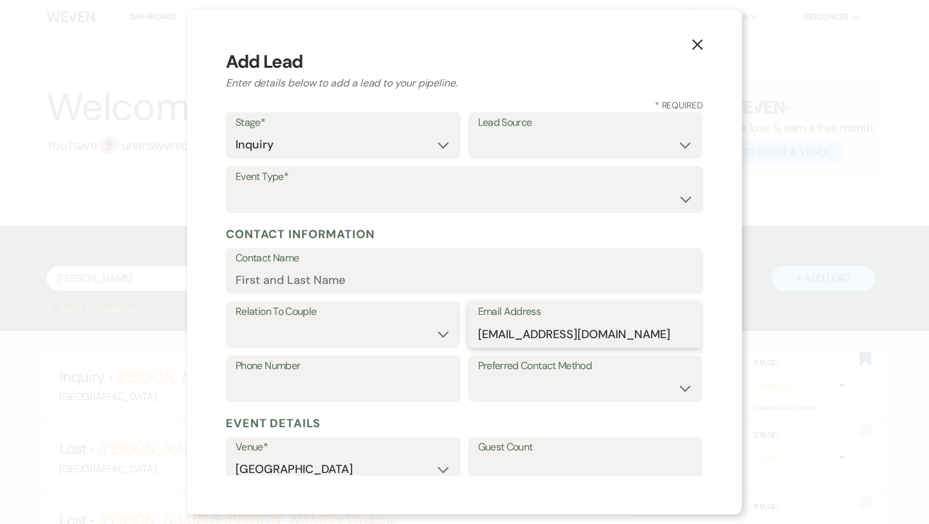
click at [498, 334] on input "[EMAIL_ADDRESS][DOMAIN_NAME]" at bounding box center [585, 333] width 215 height 25
click at [600, 151] on select "Weven Venue Website Instagram Facebook Pinterest Google The Knot Wedding Wire H…" at bounding box center [585, 144] width 215 height 25
click at [480, 188] on select "Wedding Anniversary Party Baby Shower Bachelorette / Bachelor Party Birthday Pa…" at bounding box center [464, 198] width 458 height 25
click at [331, 285] on input "Contact Name" at bounding box center [464, 279] width 458 height 25
paste input "[PERSON_NAME]"
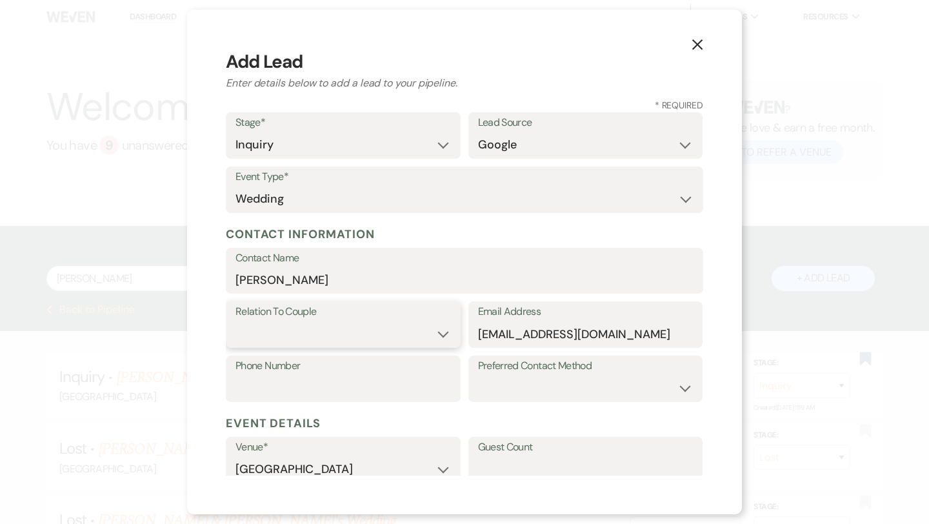
click at [309, 328] on select "Couple Planner Parent of Couple Family Member Friend Other" at bounding box center [342, 333] width 215 height 25
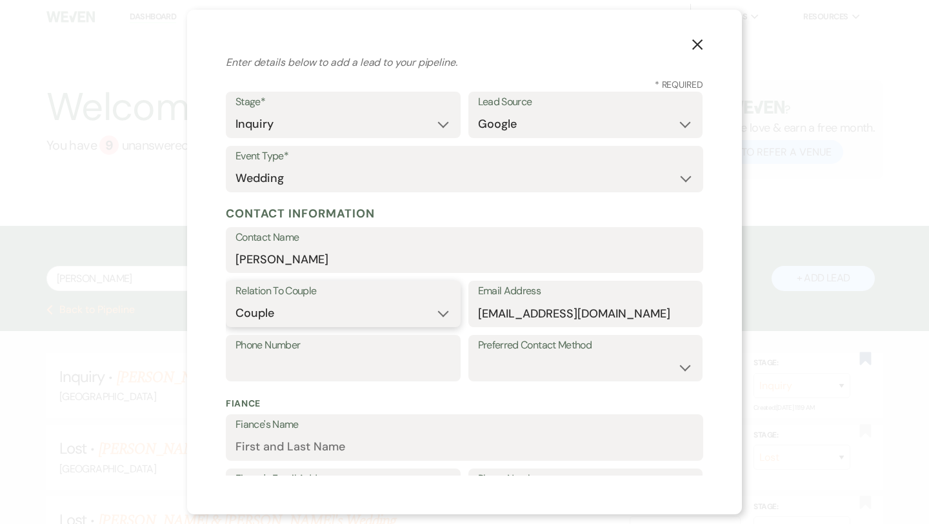
scroll to position [31, 0]
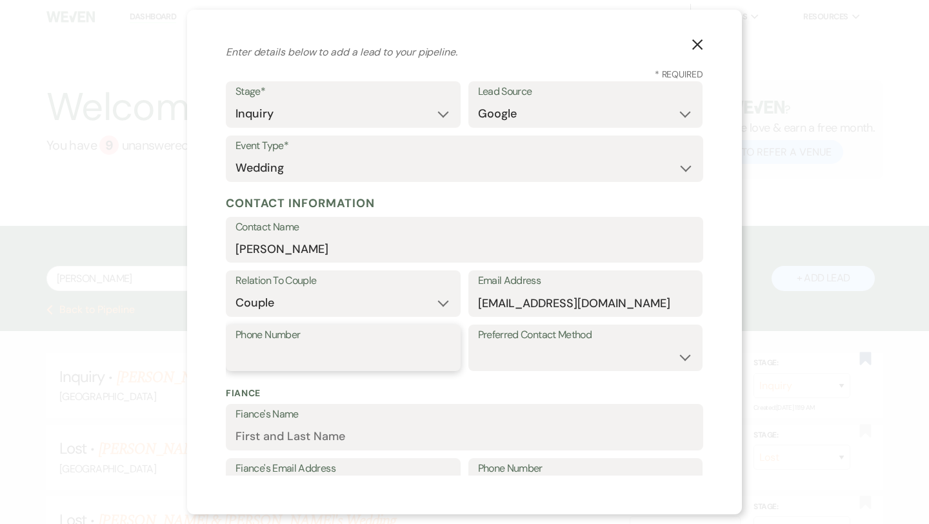
click at [387, 351] on input "Phone Number" at bounding box center [342, 356] width 215 height 25
paste input "6147678090"
click at [513, 351] on select "Email Phone Text" at bounding box center [585, 356] width 215 height 25
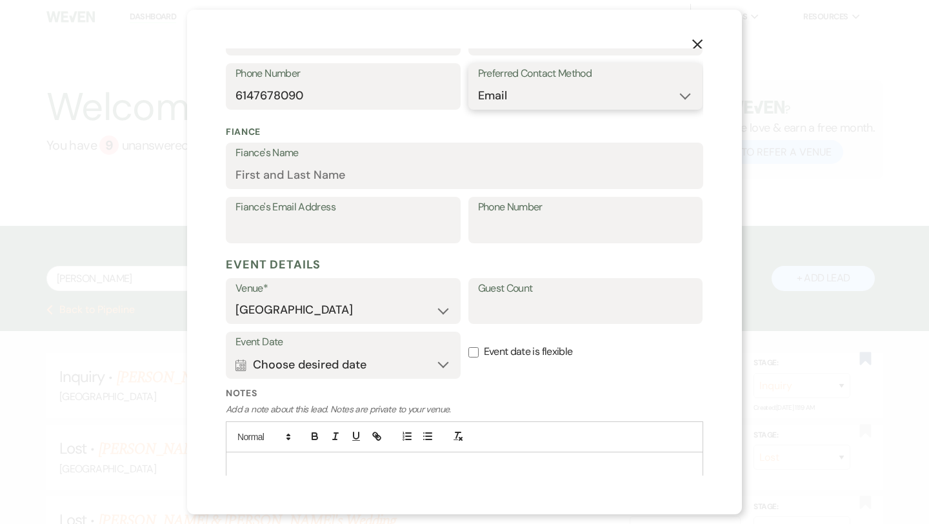
scroll to position [339, 0]
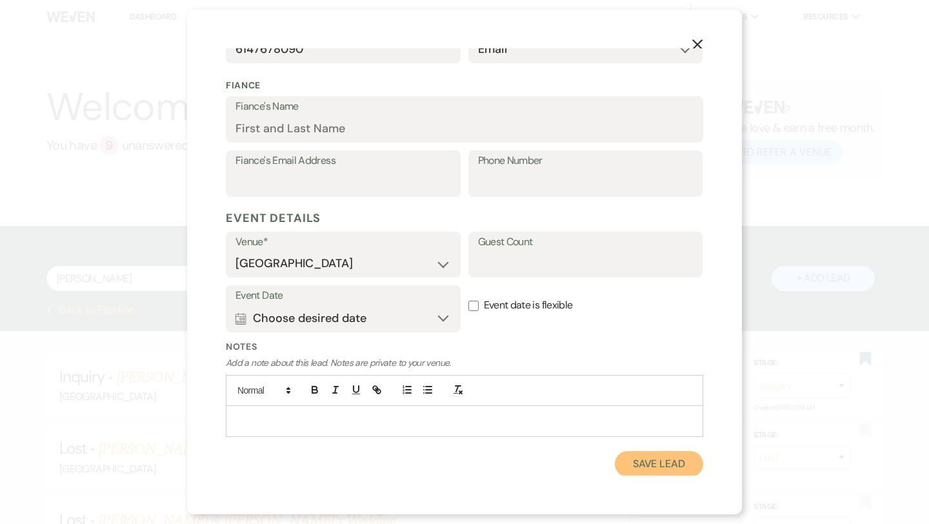
click at [658, 457] on button "Save Lead" at bounding box center [659, 464] width 88 height 26
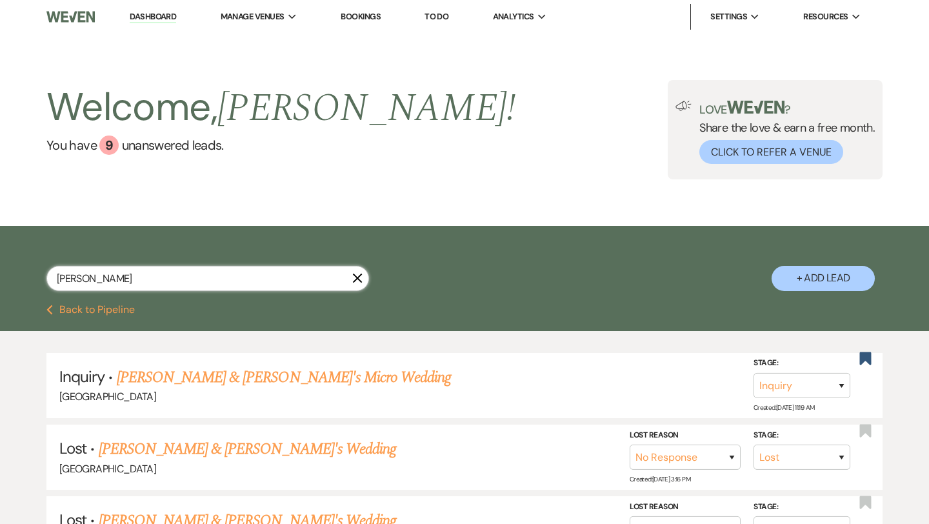
click at [261, 279] on input "[PERSON_NAME]" at bounding box center [207, 278] width 322 height 25
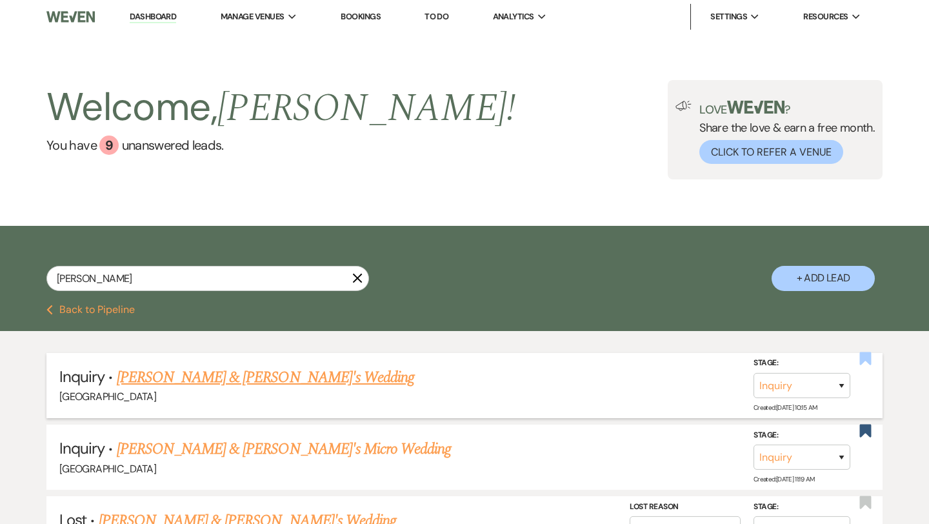
click at [863, 359] on use "button" at bounding box center [866, 358] width 12 height 13
click at [271, 366] on link "[PERSON_NAME] & [PERSON_NAME]'s Wedding" at bounding box center [266, 377] width 298 height 23
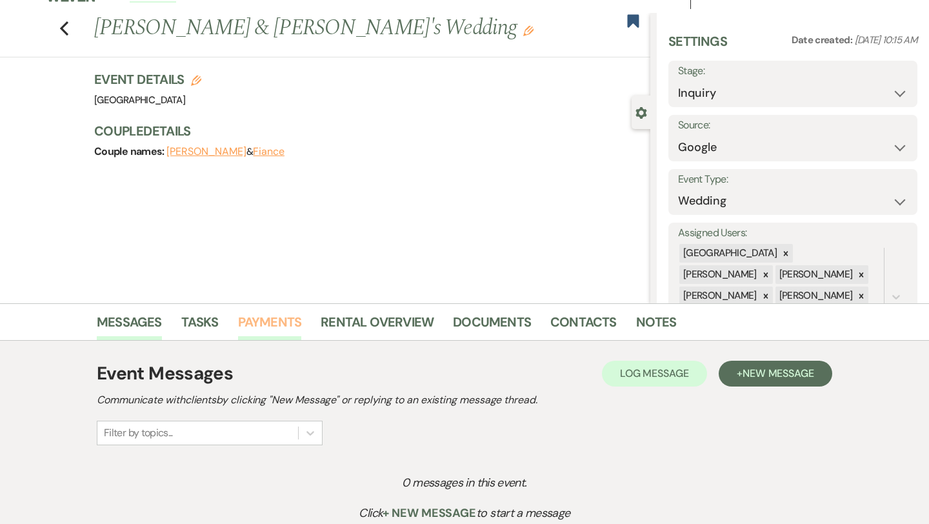
scroll to position [10, 0]
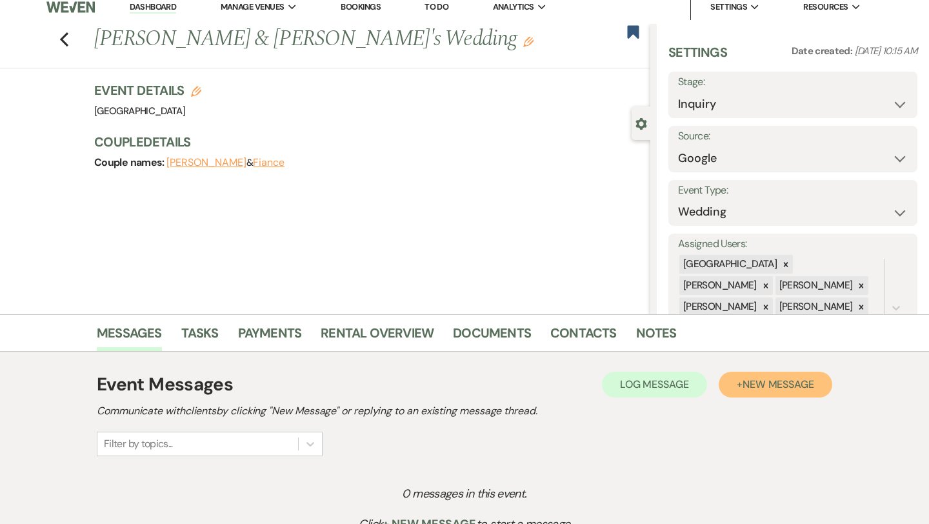
click at [771, 389] on span "New Message" at bounding box center [778, 384] width 72 height 14
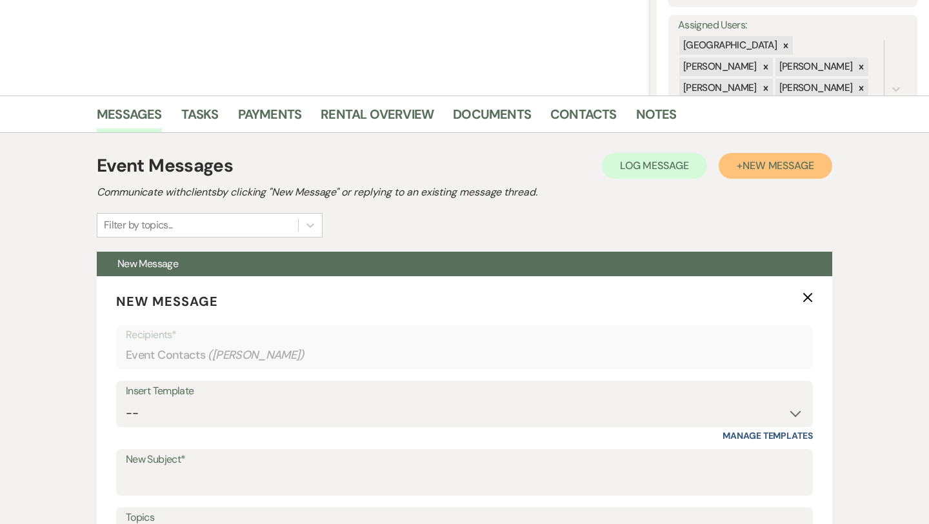
scroll to position [249, 0]
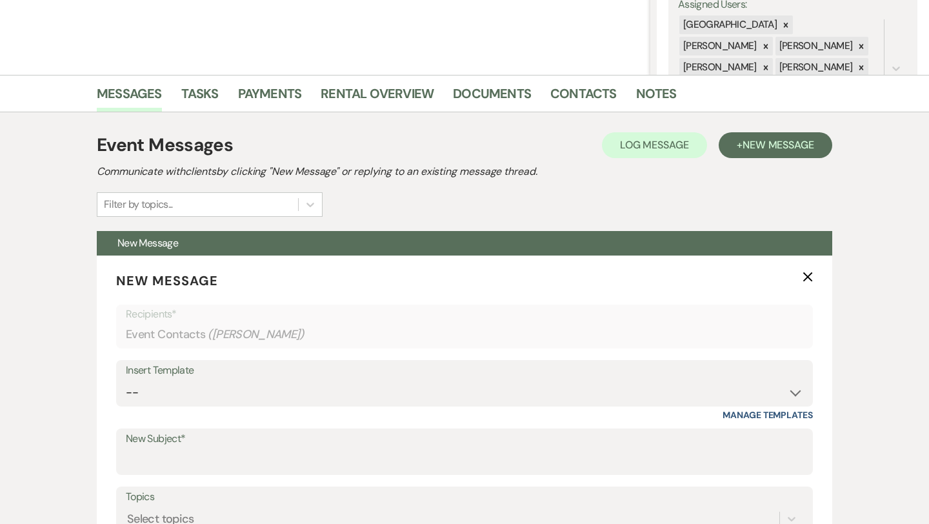
click at [226, 375] on div "Insert Template" at bounding box center [464, 370] width 677 height 19
click at [268, 386] on select "-- Weven Planning Portal Introduction (Booked Events) Congratulations on choosi…" at bounding box center [464, 392] width 677 height 25
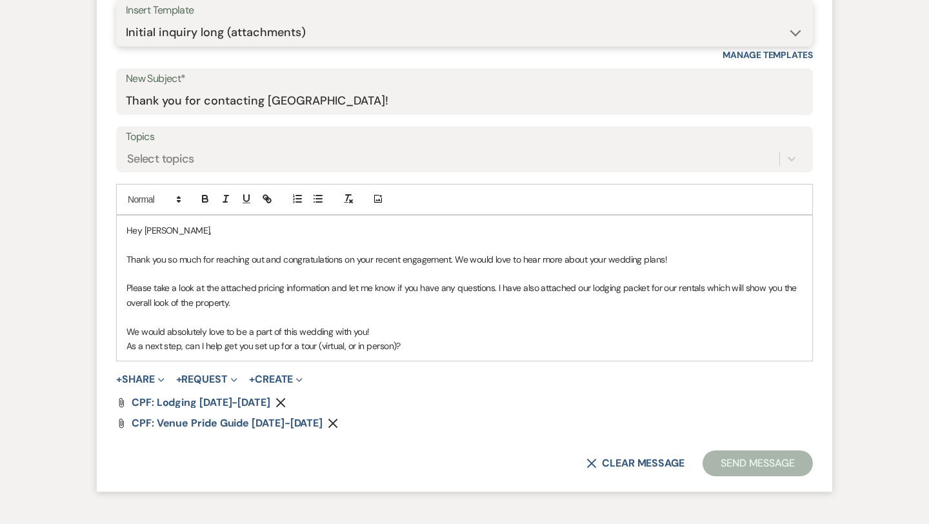
scroll to position [636, 0]
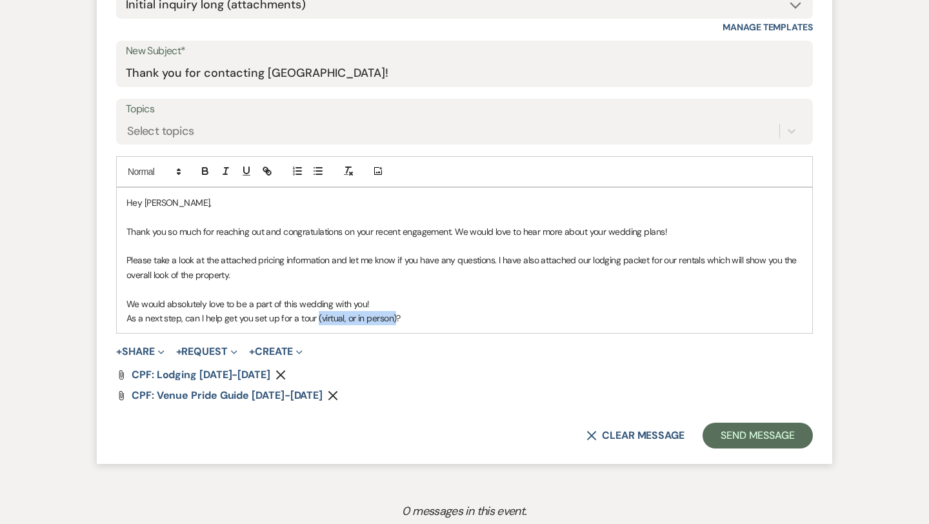
drag, startPoint x: 395, startPoint y: 319, endPoint x: 317, endPoint y: 319, distance: 77.4
click at [317, 319] on p "As a next step, can I help get you set up for a tour (virtual, or in person)?" at bounding box center [464, 318] width 676 height 14
click at [331, 320] on p "As a next step, can I help get you set up for a tour?" at bounding box center [464, 318] width 676 height 14
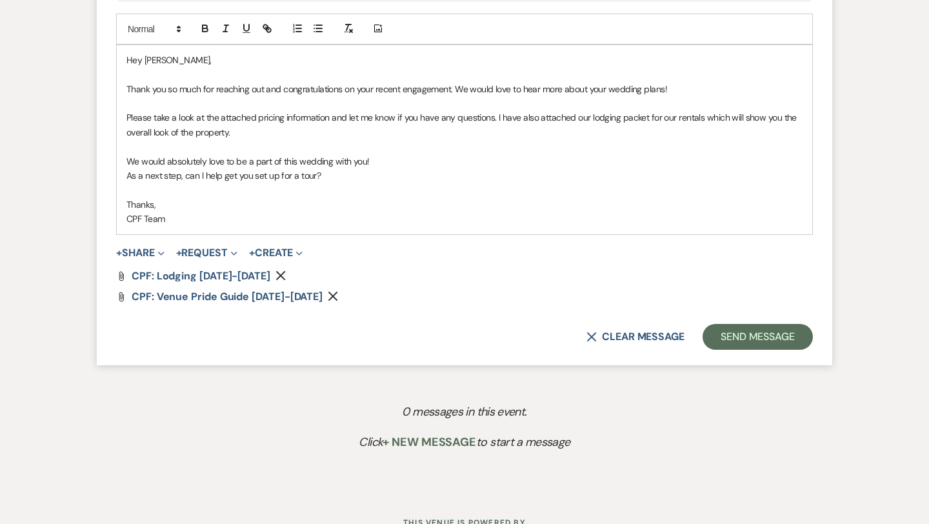
scroll to position [791, 0]
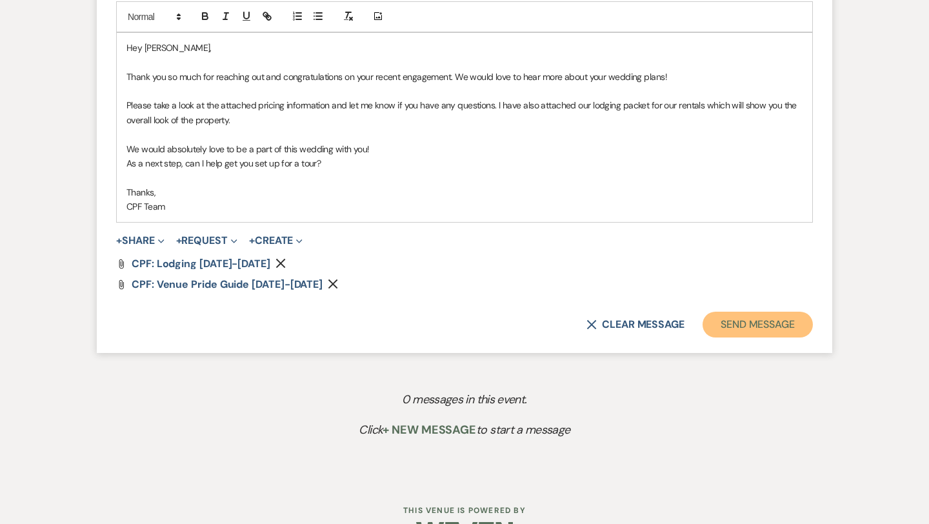
click at [769, 322] on button "Send Message" at bounding box center [757, 324] width 110 height 26
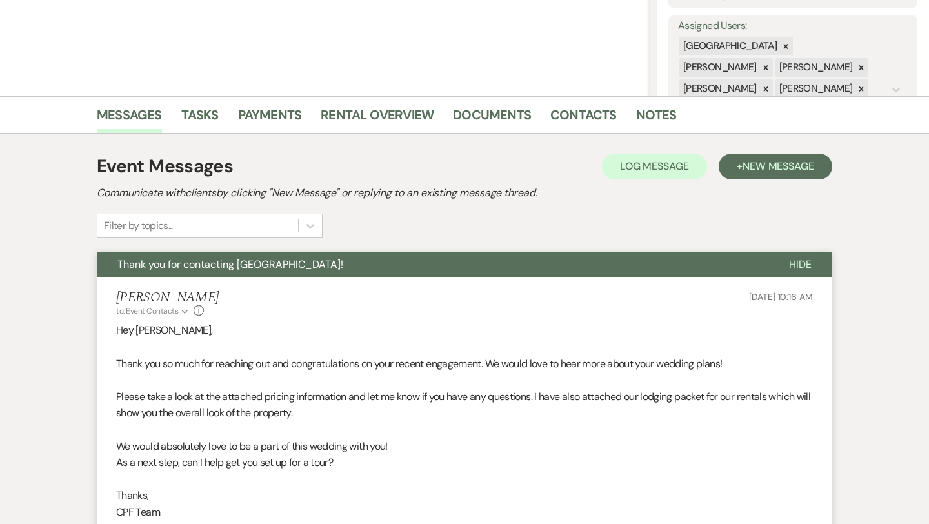
scroll to position [0, 0]
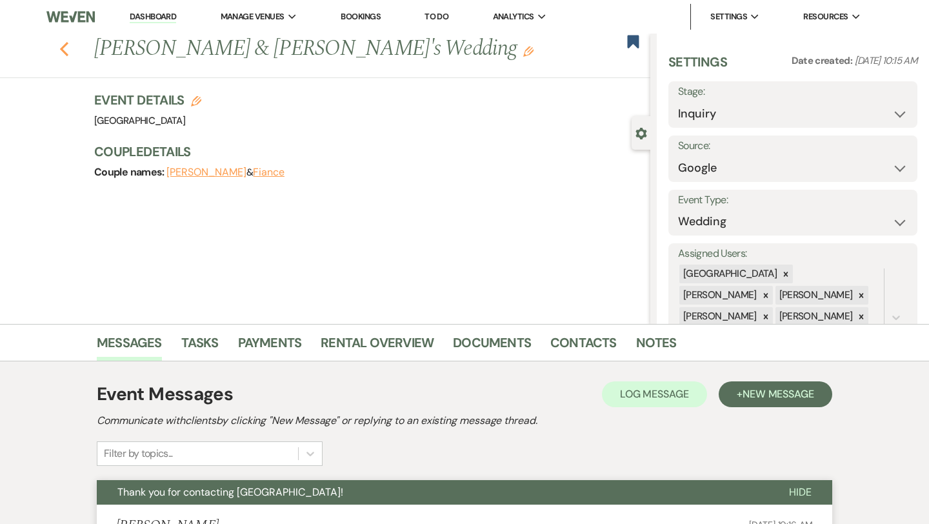
click at [64, 46] on use "button" at bounding box center [64, 49] width 8 height 14
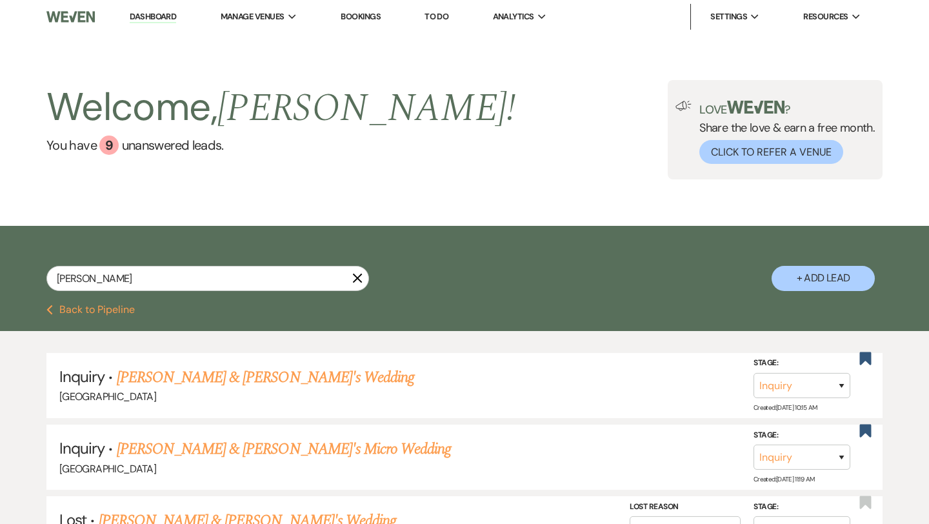
click at [358, 281] on icon "X" at bounding box center [357, 278] width 10 height 10
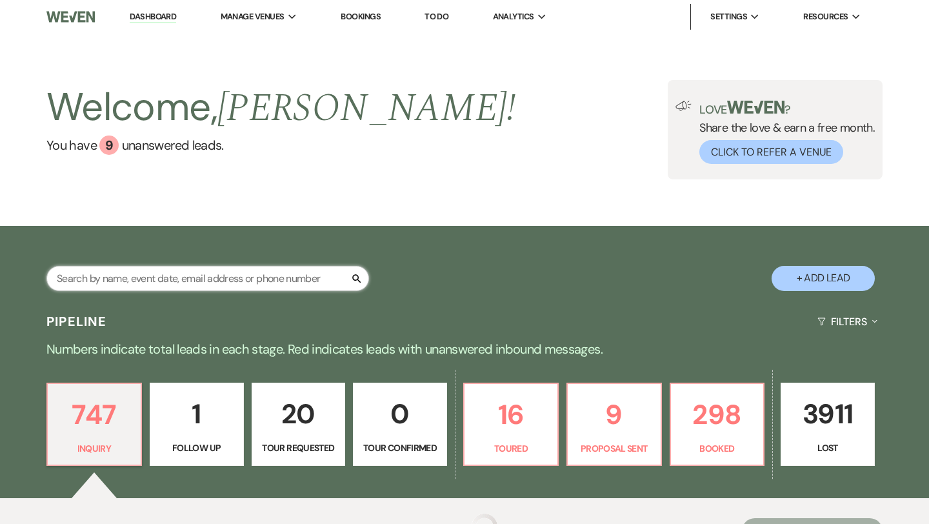
click at [279, 282] on input "text" at bounding box center [207, 278] width 322 height 25
paste input "[PERSON_NAME]"
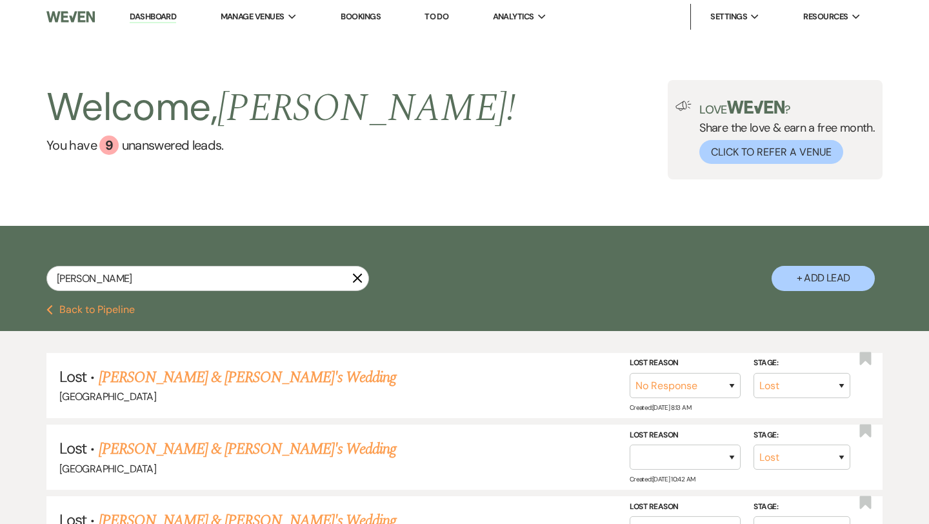
click at [793, 283] on button "+ Add Lead" at bounding box center [822, 278] width 103 height 25
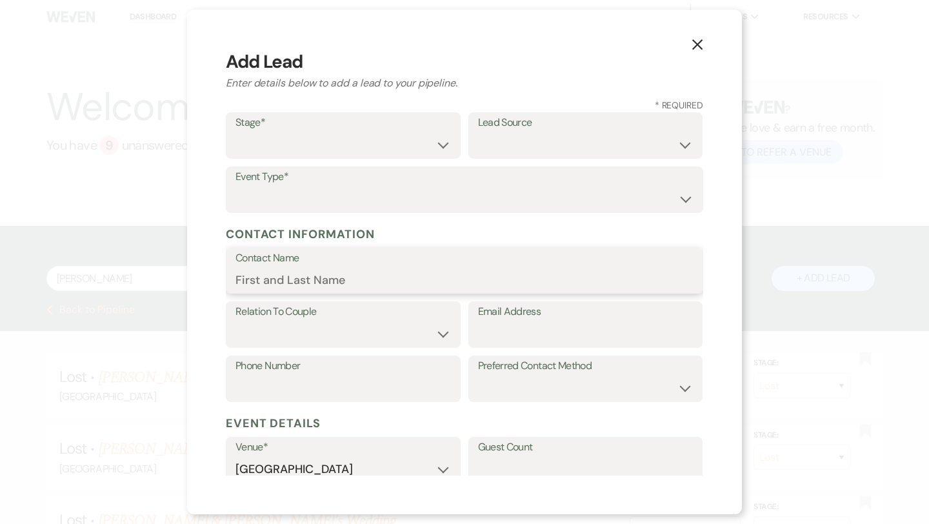
click at [344, 278] on input "Contact Name" at bounding box center [464, 279] width 458 height 25
paste input "[PERSON_NAME]"
click at [312, 328] on select "Couple Planner Parent of Couple Family Member Friend Other" at bounding box center [342, 333] width 215 height 25
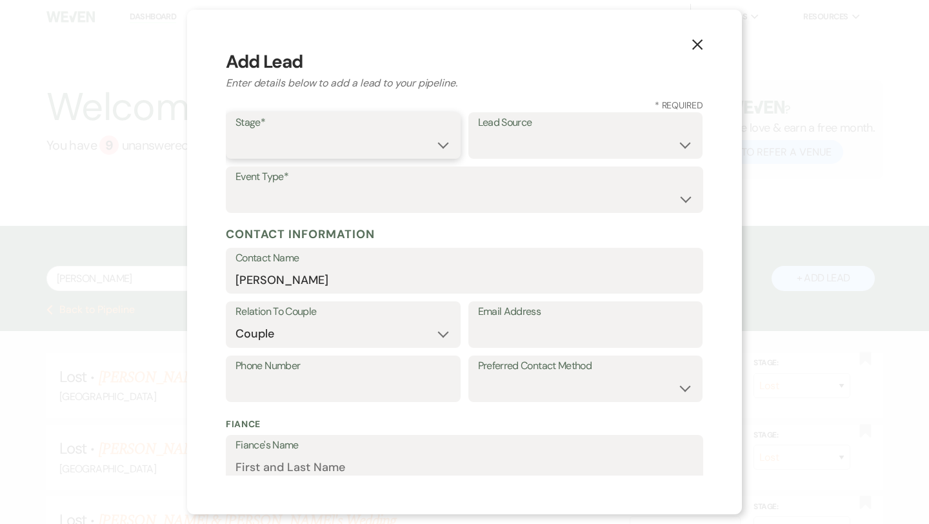
click at [368, 133] on select "Inquiry Follow Up Tour Requested Tour Confirmed Toured Proposal Sent Booked Lost" at bounding box center [342, 144] width 215 height 25
click at [540, 330] on input "Email Address" at bounding box center [585, 333] width 215 height 25
paste input "[EMAIL_ADDRESS][DOMAIN_NAME]"
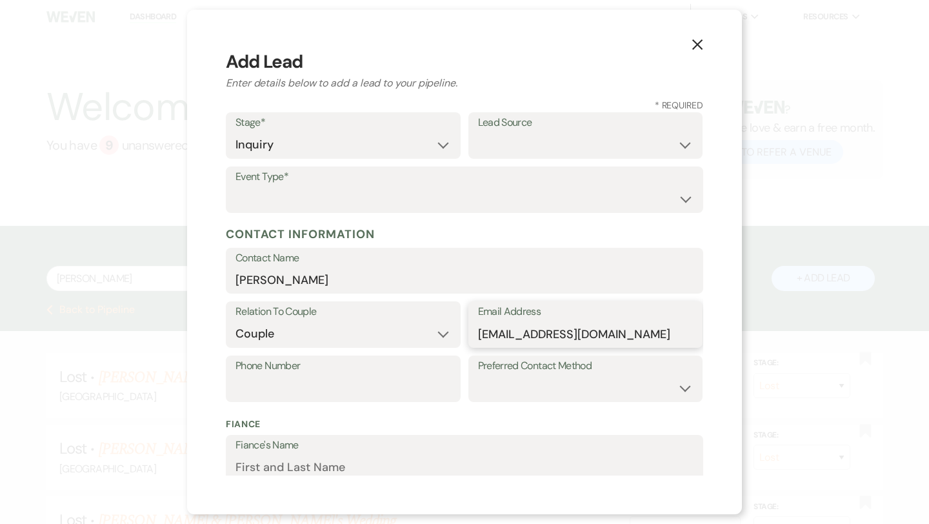
click at [501, 336] on input "[EMAIL_ADDRESS][DOMAIN_NAME]" at bounding box center [585, 333] width 215 height 25
click at [567, 141] on select "Weven Venue Website Instagram Facebook Pinterest Google The Knot Wedding Wire H…" at bounding box center [585, 144] width 215 height 25
click at [517, 137] on select "Weven Venue Website Instagram Facebook Pinterest Google The Knot Wedding Wire H…" at bounding box center [585, 144] width 215 height 25
click at [360, 199] on select "Wedding Anniversary Party Baby Shower Bachelorette / Bachelor Party Birthday Pa…" at bounding box center [464, 198] width 458 height 25
click at [306, 371] on label "Phone Number" at bounding box center [342, 366] width 215 height 19
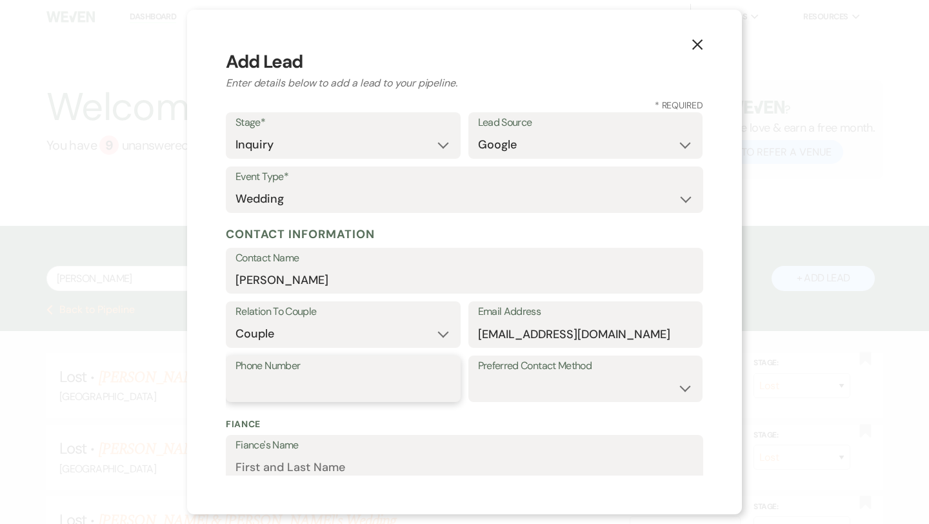
click at [306, 375] on input "Phone Number" at bounding box center [342, 387] width 215 height 25
paste input "9146108990"
click at [510, 391] on select "Email Phone Text" at bounding box center [585, 387] width 215 height 25
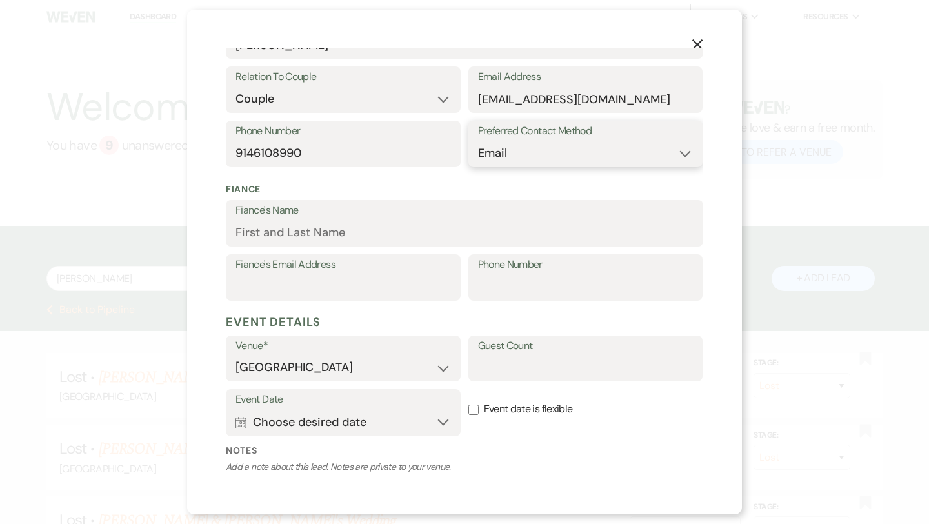
scroll to position [339, 0]
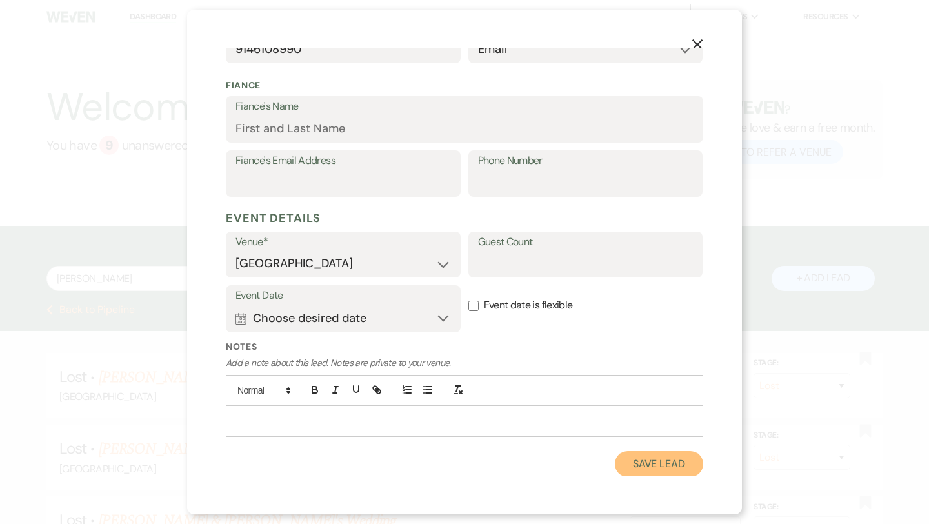
click at [652, 467] on button "Save Lead" at bounding box center [659, 464] width 88 height 26
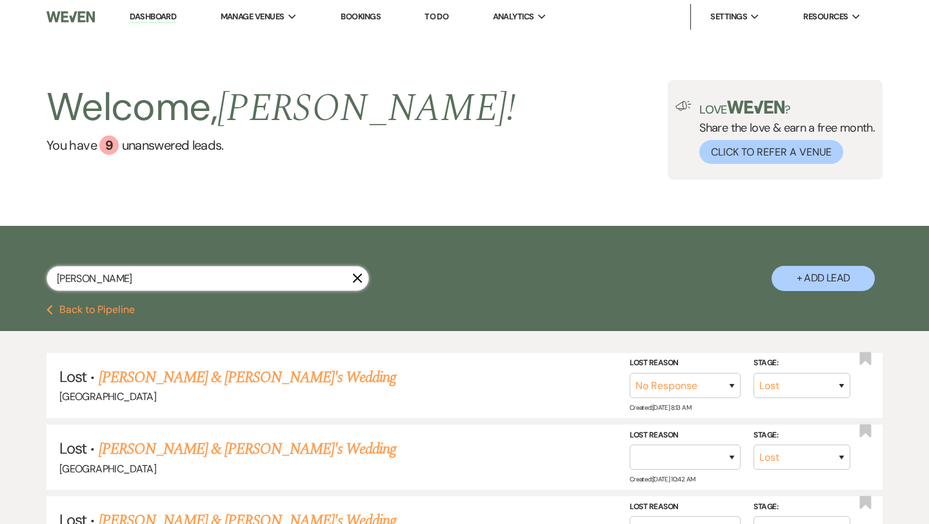
click at [232, 270] on input "[PERSON_NAME]" at bounding box center [207, 278] width 322 height 25
click at [193, 293] on div "[PERSON_NAME] X" at bounding box center [207, 283] width 322 height 35
click at [174, 280] on input "[PERSON_NAME]" at bounding box center [207, 278] width 322 height 25
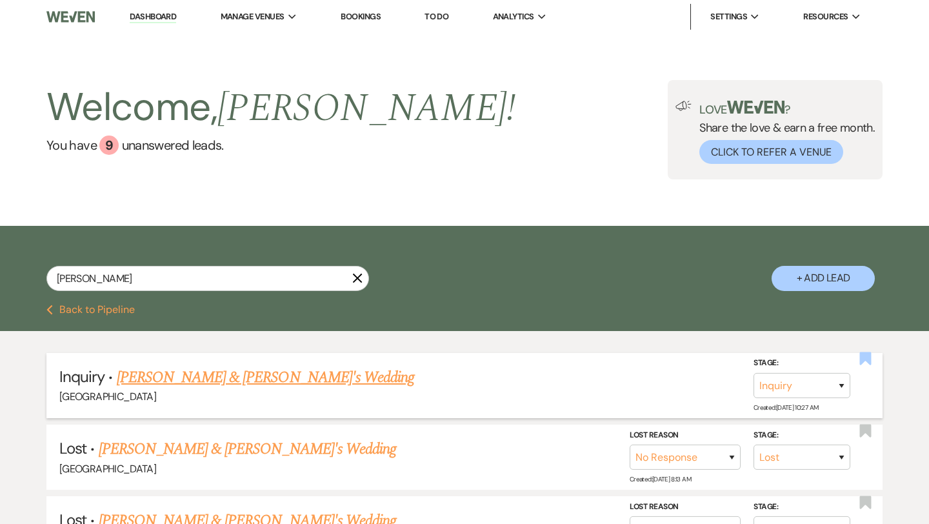
click at [863, 360] on use "button" at bounding box center [866, 358] width 12 height 13
click at [270, 373] on link "[PERSON_NAME] & [PERSON_NAME]'s Wedding" at bounding box center [266, 377] width 298 height 23
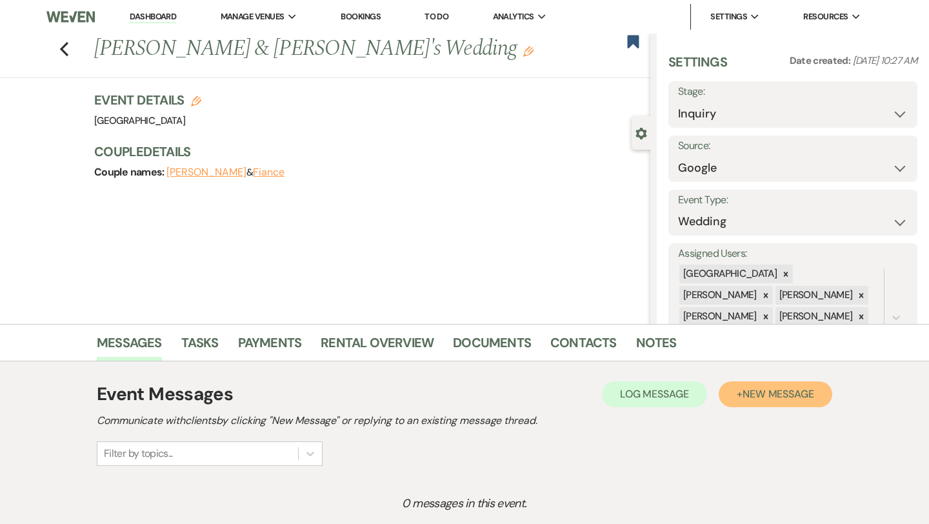
click at [773, 399] on span "New Message" at bounding box center [778, 394] width 72 height 14
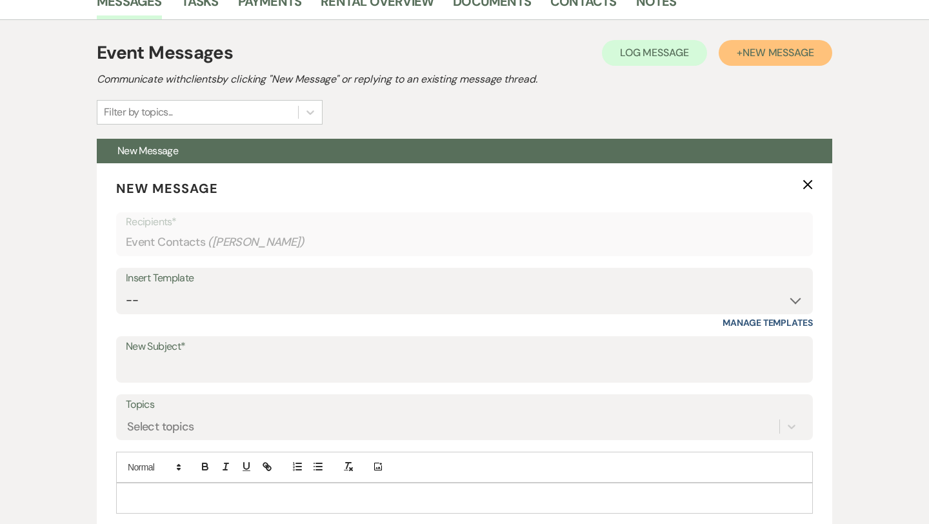
scroll to position [349, 0]
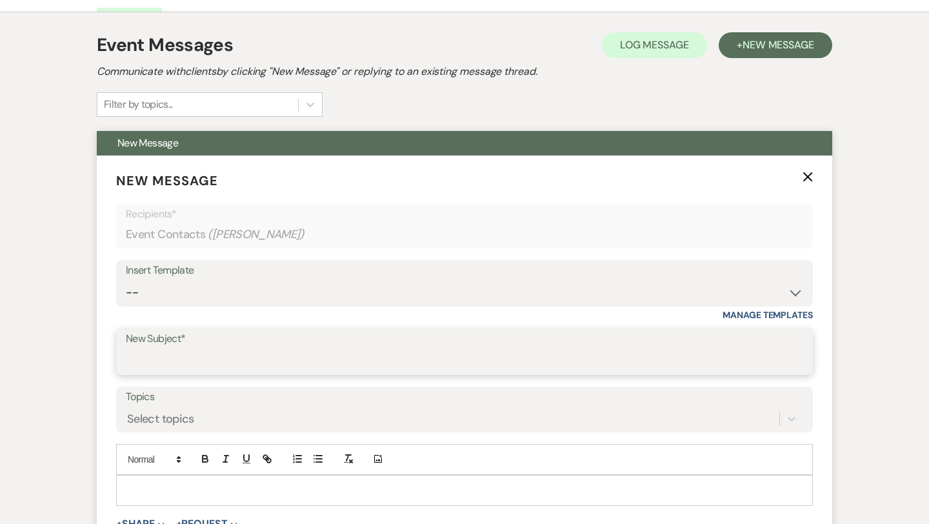
click at [346, 348] on input "New Subject*" at bounding box center [464, 360] width 677 height 25
click at [355, 297] on select "-- Weven Planning Portal Introduction (Booked Events) Congratulations on choosi…" at bounding box center [464, 292] width 677 height 25
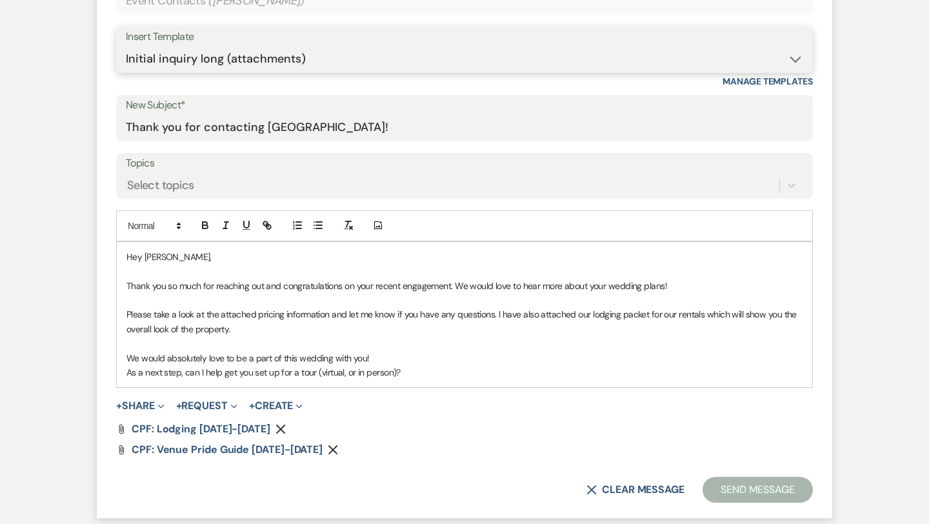
scroll to position [593, 0]
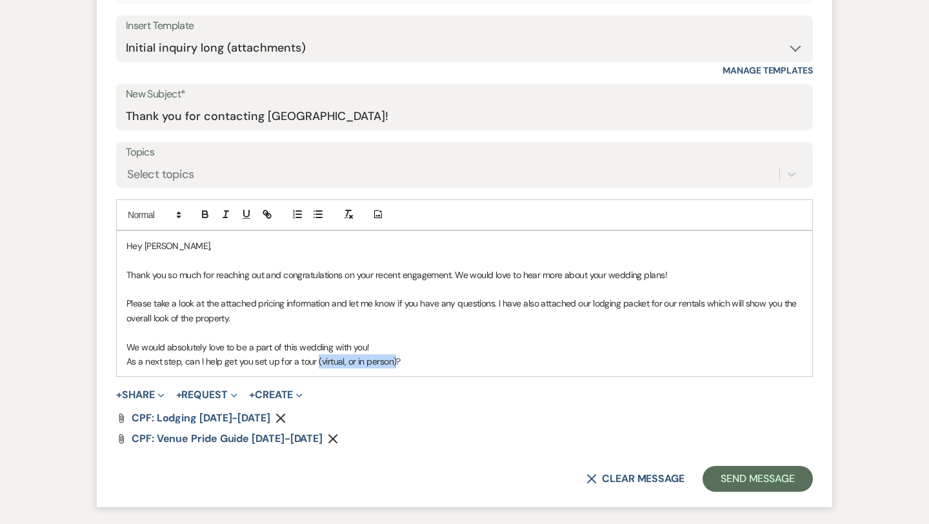
drag, startPoint x: 394, startPoint y: 364, endPoint x: 315, endPoint y: 360, distance: 78.8
click at [315, 360] on p "As a next step, can I help get you set up for a tour (virtual, or in person)?" at bounding box center [464, 361] width 676 height 14
click at [347, 365] on p "As a next step, can I help get you set up for a tour?" at bounding box center [464, 361] width 676 height 14
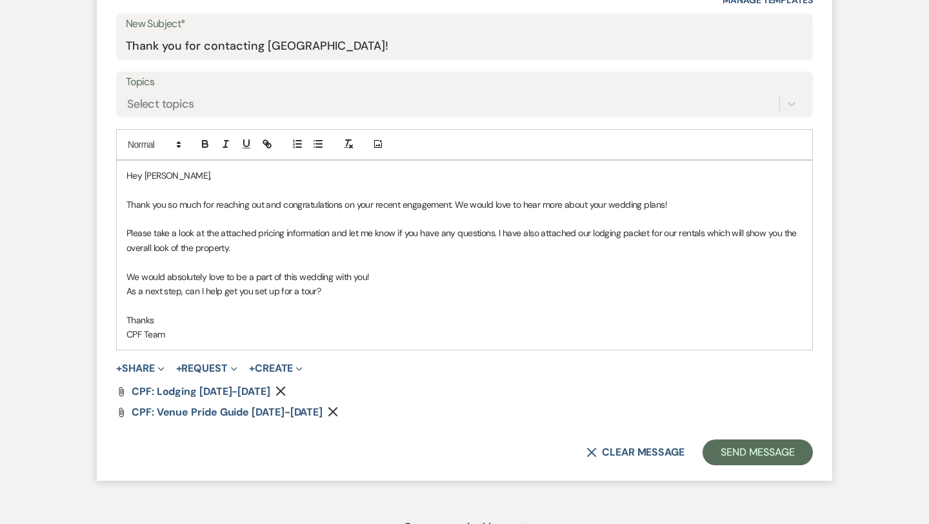
scroll to position [682, 0]
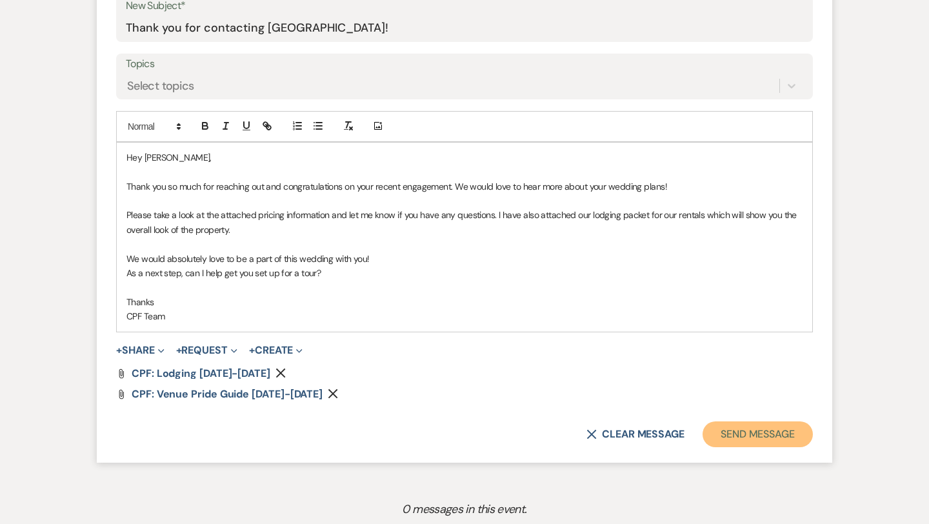
click at [768, 438] on button "Send Message" at bounding box center [757, 434] width 110 height 26
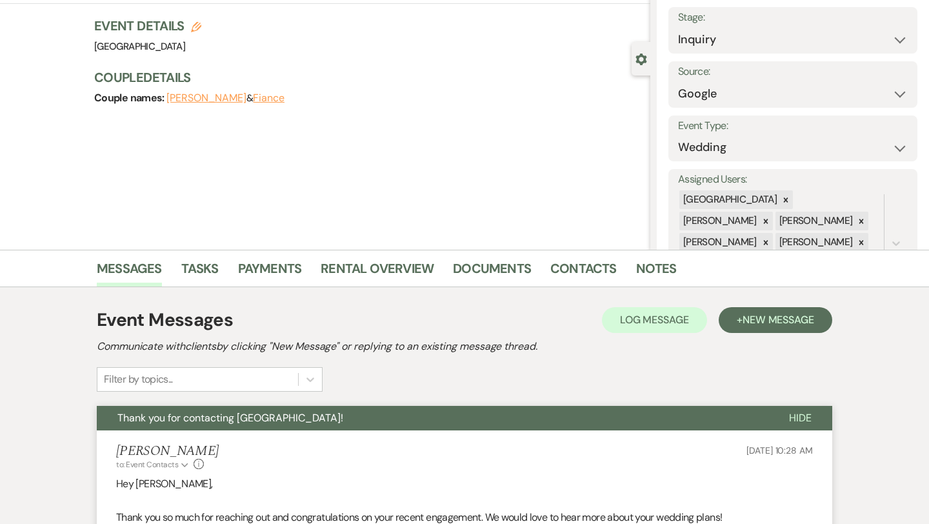
scroll to position [0, 0]
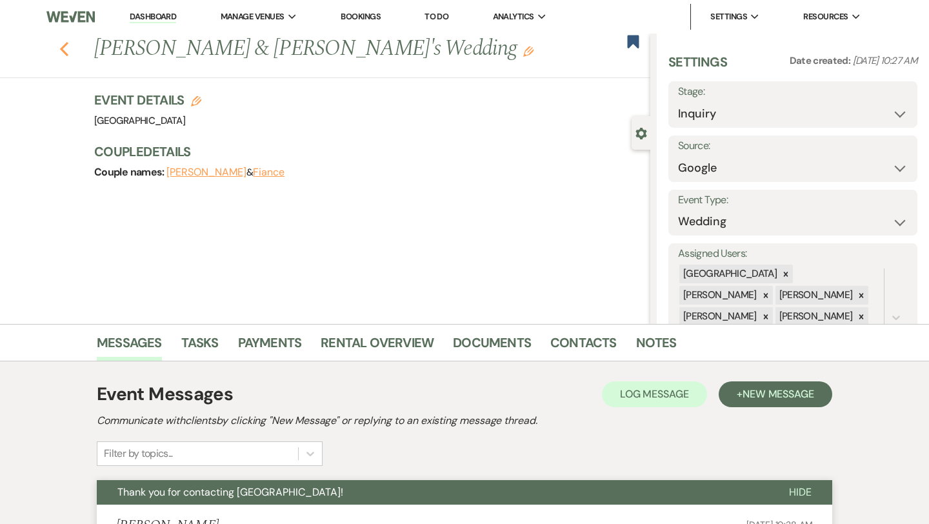
click at [63, 52] on use "button" at bounding box center [64, 49] width 8 height 14
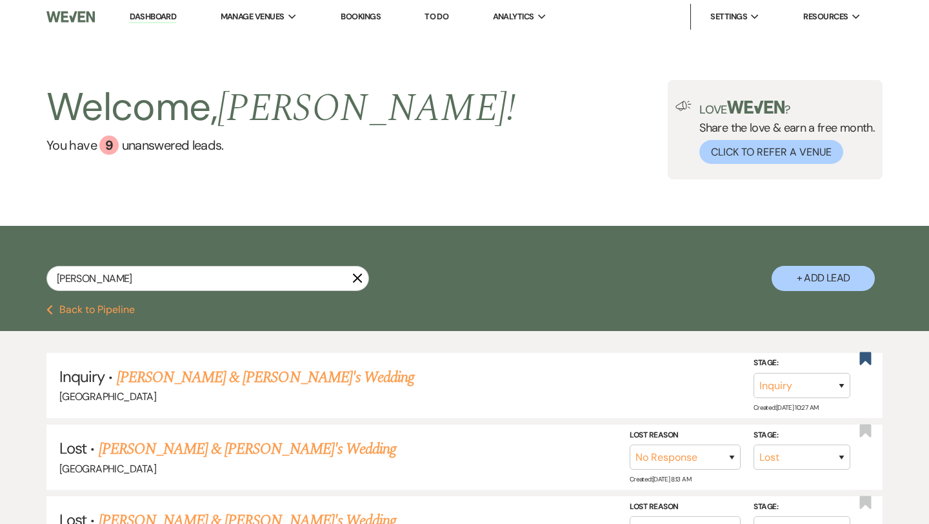
click at [356, 281] on icon "X" at bounding box center [357, 278] width 10 height 10
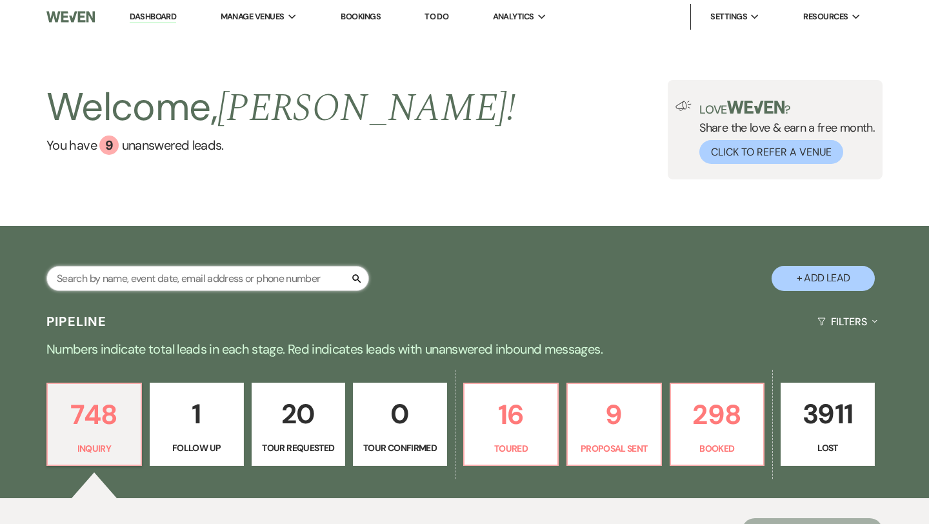
click at [331, 279] on input "text" at bounding box center [207, 278] width 322 height 25
paste input "[PERSON_NAME]"
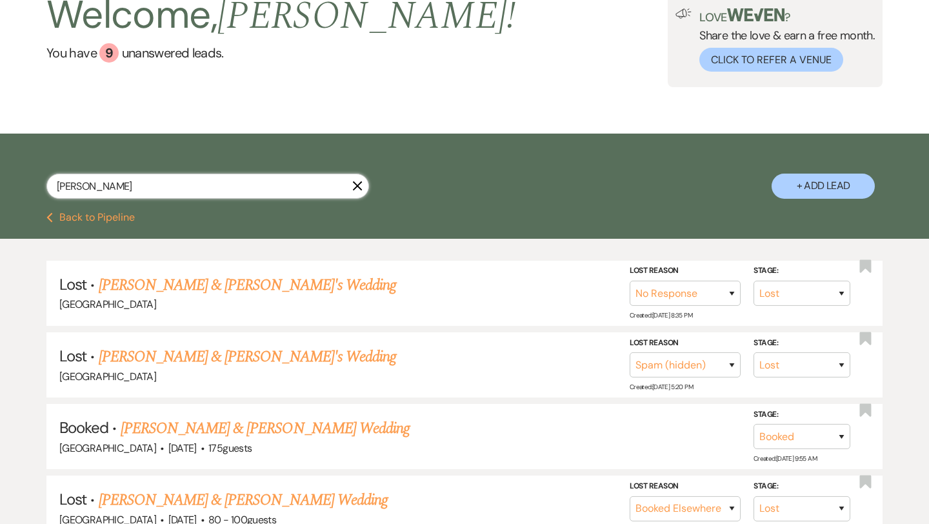
scroll to position [95, 0]
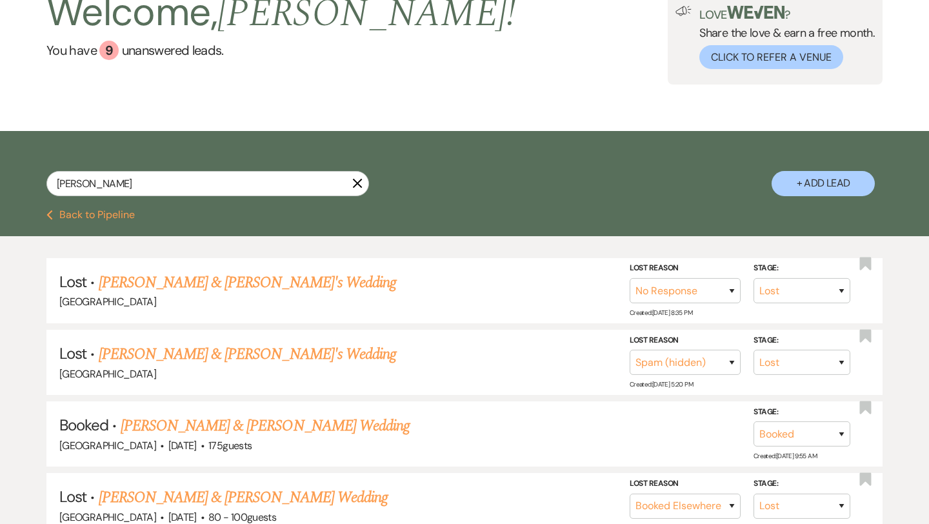
click at [778, 185] on button "+ Add Lead" at bounding box center [822, 183] width 103 height 25
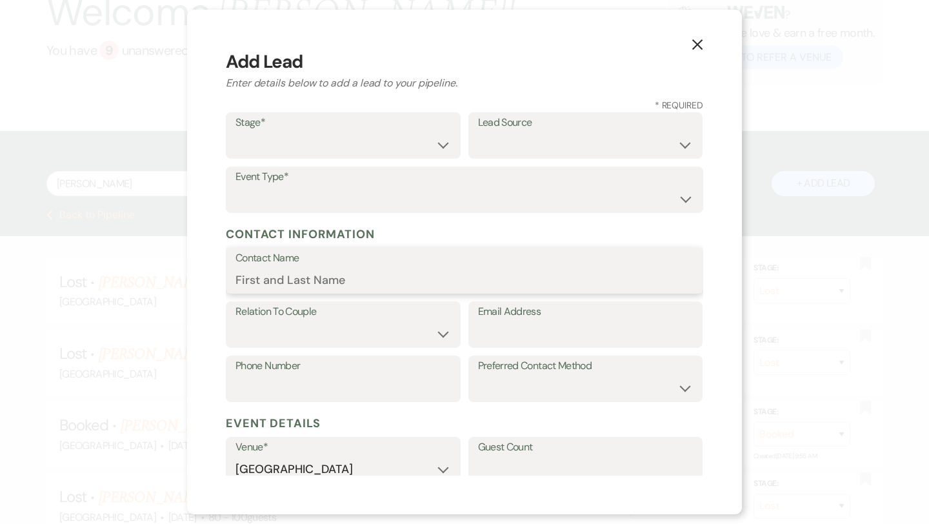
click at [317, 284] on input "Contact Name" at bounding box center [464, 279] width 458 height 25
paste input "[PERSON_NAME]"
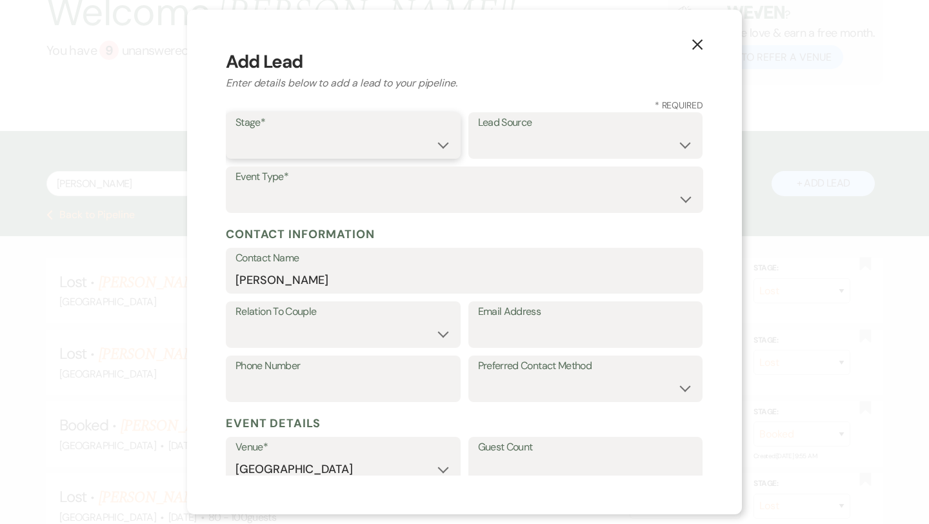
click at [331, 148] on select "Inquiry Follow Up Tour Requested Tour Confirmed Toured Proposal Sent Booked Lost" at bounding box center [342, 144] width 215 height 25
click at [610, 141] on select "Weven Venue Website Instagram Facebook Pinterest Google The Knot Wedding Wire H…" at bounding box center [585, 144] width 215 height 25
click at [507, 333] on input "Email Address" at bounding box center [585, 333] width 215 height 25
paste input "[EMAIL_ADDRESS][DOMAIN_NAME]"
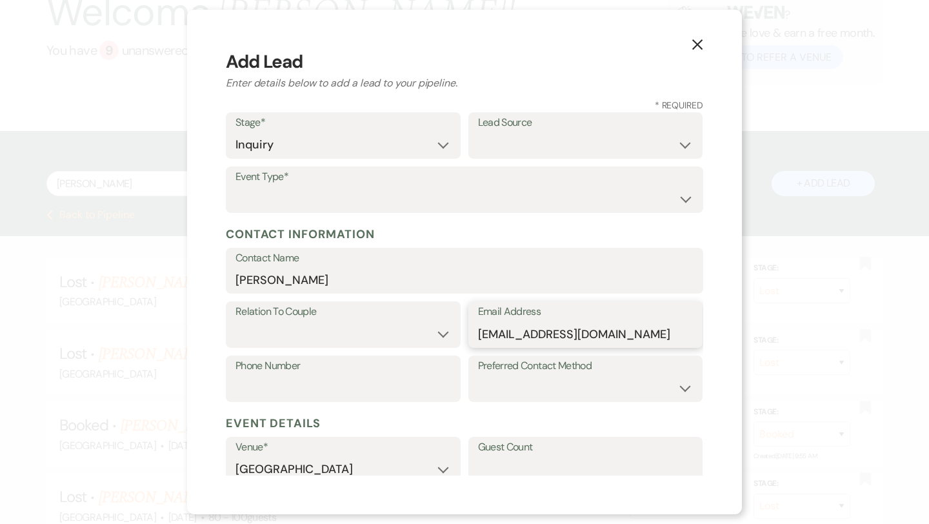
click at [499, 328] on input "[EMAIL_ADDRESS][DOMAIN_NAME]" at bounding box center [585, 333] width 215 height 25
click at [578, 133] on select "Weven Venue Website Instagram Facebook Pinterest Google The Knot Wedding Wire H…" at bounding box center [585, 144] width 215 height 25
click at [443, 202] on select "Wedding Anniversary Party Baby Shower Bachelorette / Bachelor Party Birthday Pa…" at bounding box center [464, 198] width 458 height 25
click at [390, 370] on label "Phone Number" at bounding box center [342, 366] width 215 height 19
click at [390, 375] on input "Phone Number" at bounding box center [342, 387] width 215 height 25
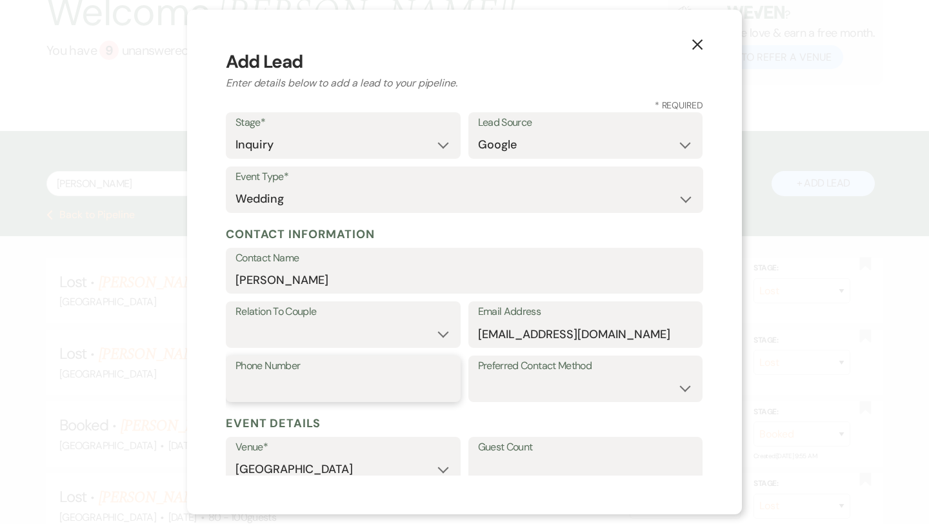
paste input "3369535498"
click at [338, 333] on select "Couple Planner Parent of Couple Family Member Friend Other" at bounding box center [342, 333] width 215 height 25
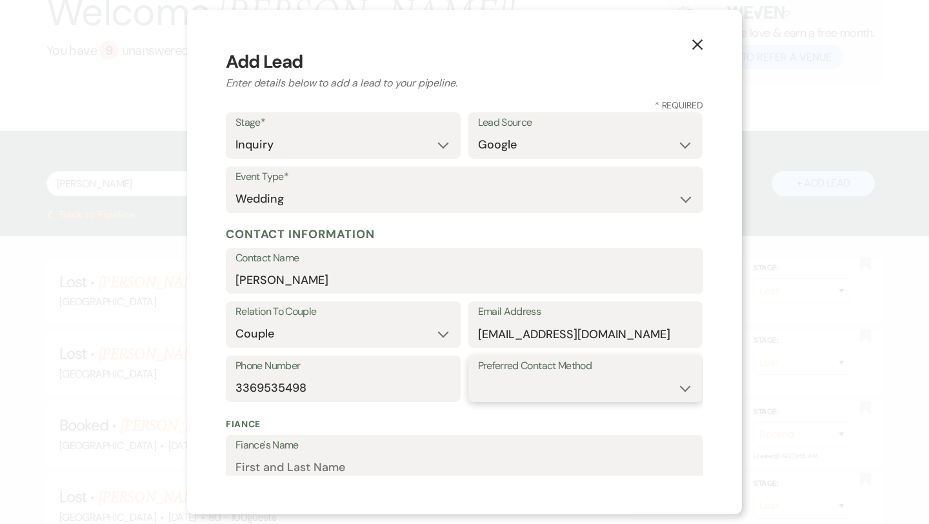
click at [502, 384] on select "Email Phone Text" at bounding box center [585, 387] width 215 height 25
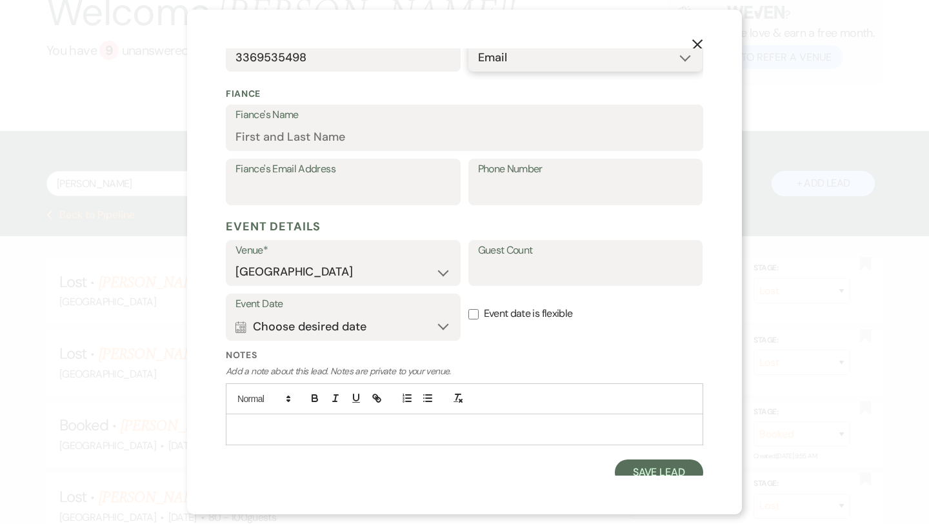
scroll to position [339, 0]
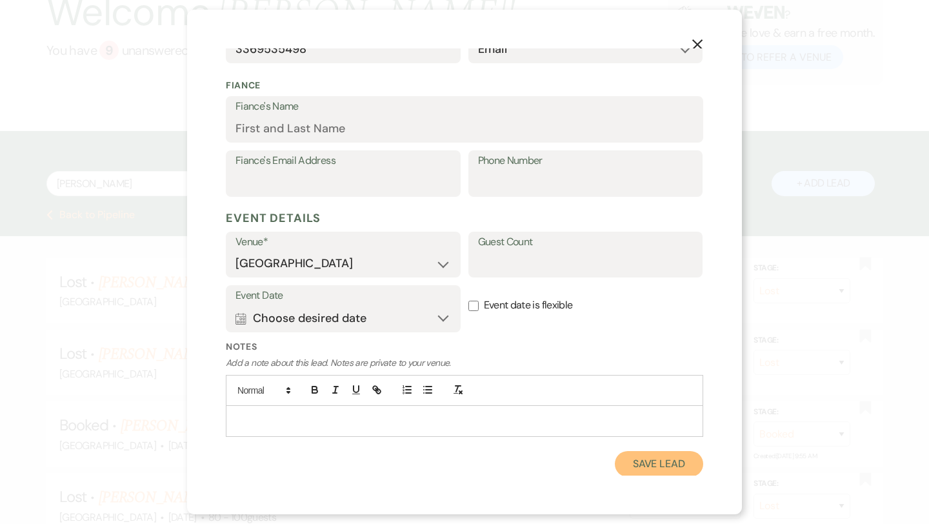
click at [660, 473] on button "Save Lead" at bounding box center [659, 464] width 88 height 26
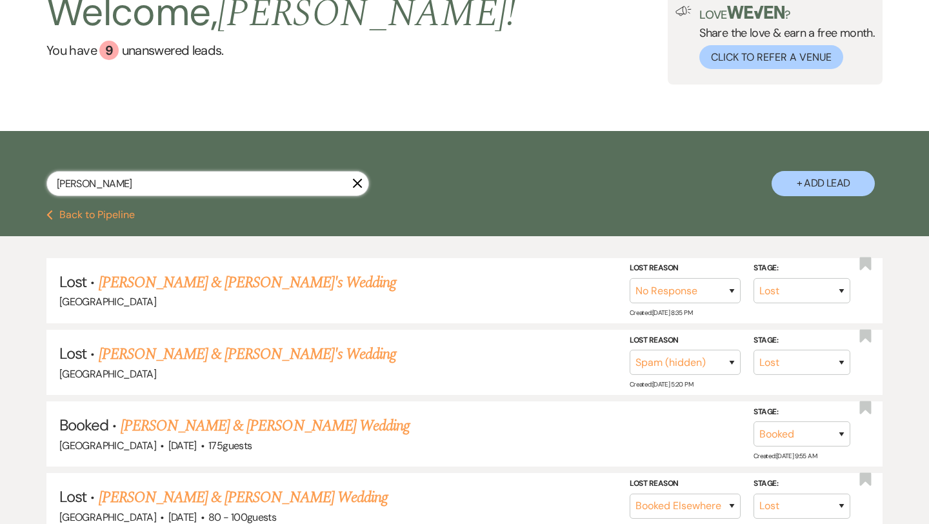
click at [229, 177] on input "[PERSON_NAME]" at bounding box center [207, 183] width 322 height 25
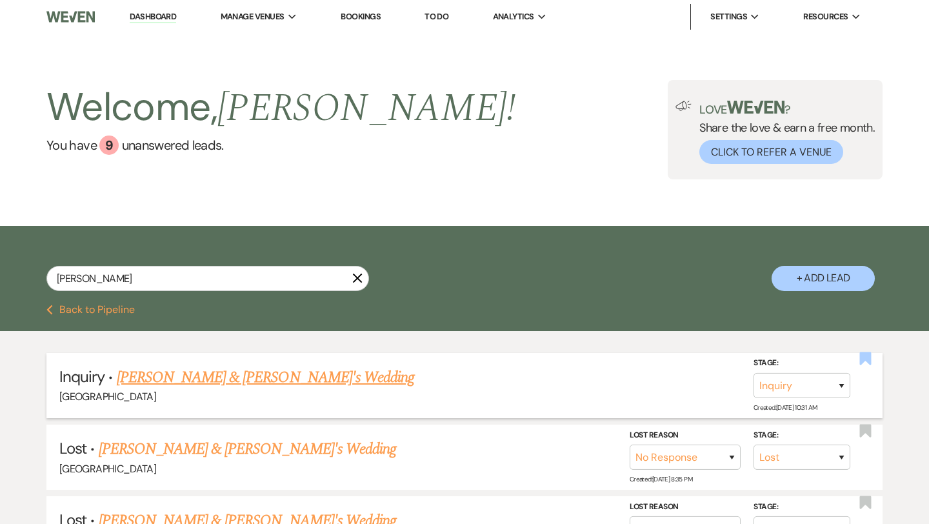
click at [867, 354] on use "button" at bounding box center [866, 358] width 12 height 13
click at [263, 371] on link "[PERSON_NAME] & [PERSON_NAME]'s Wedding" at bounding box center [266, 377] width 298 height 23
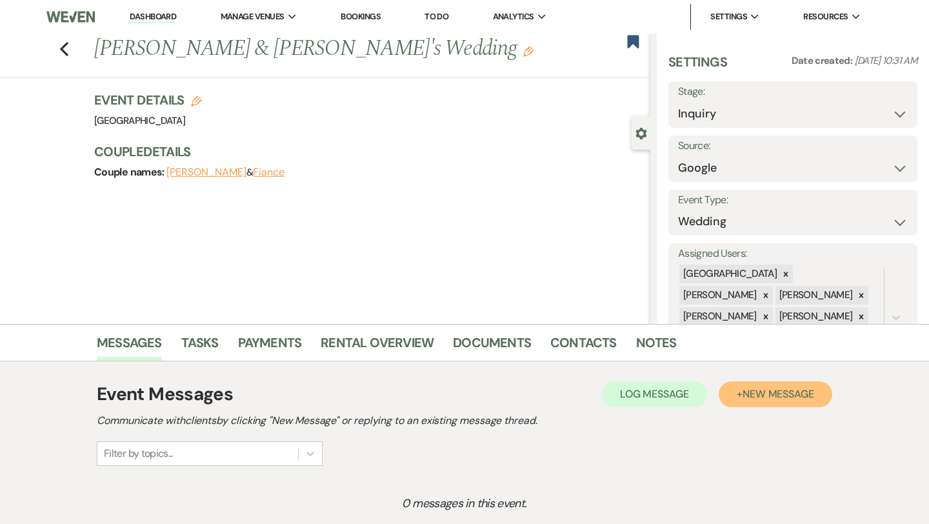
click at [751, 400] on span "New Message" at bounding box center [778, 394] width 72 height 14
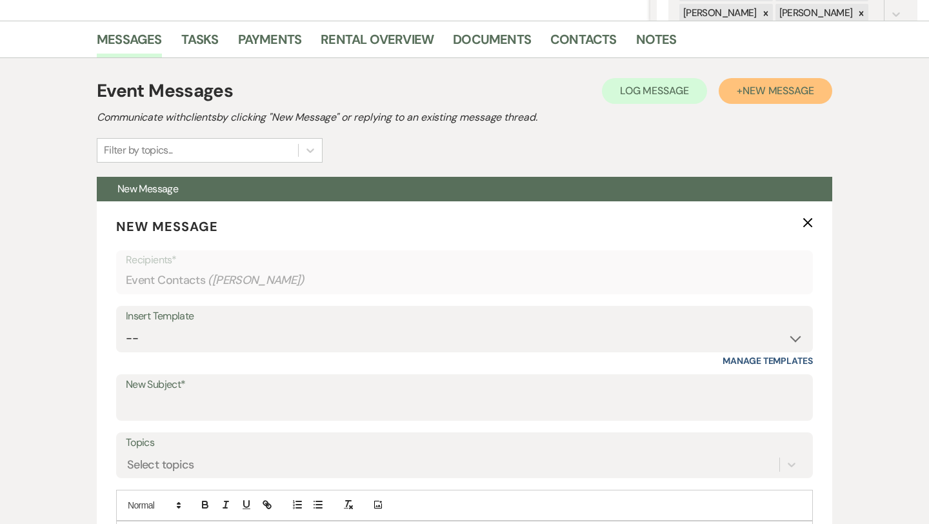
scroll to position [317, 0]
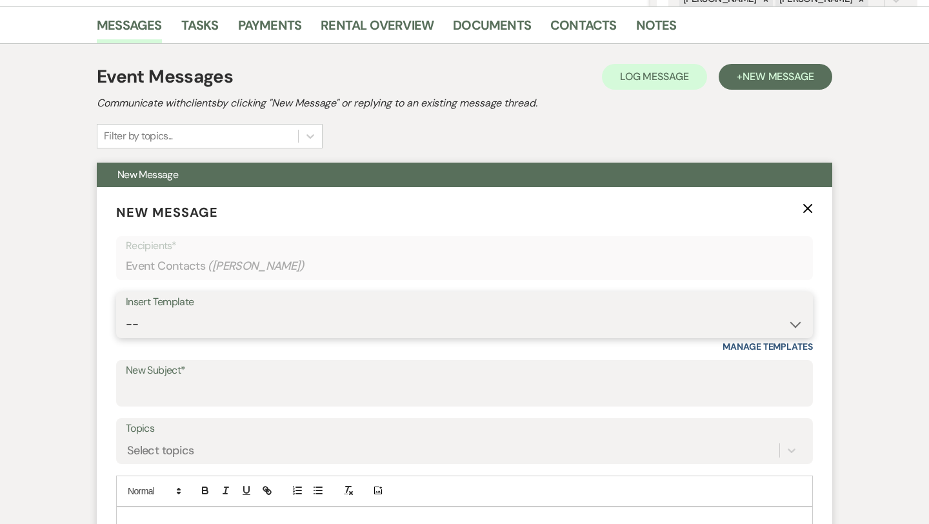
click at [301, 316] on select "-- Weven Planning Portal Introduction (Booked Events) Congratulations on choosi…" at bounding box center [464, 323] width 677 height 25
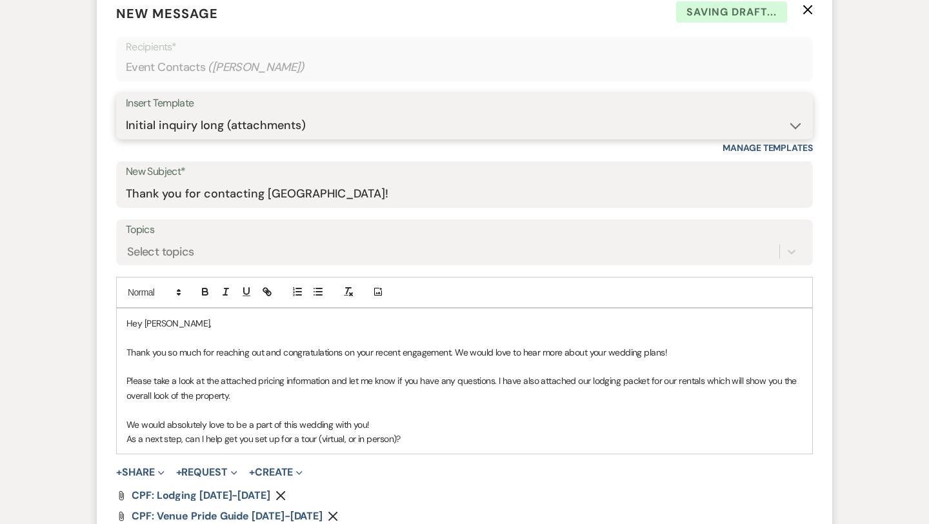
scroll to position [519, 0]
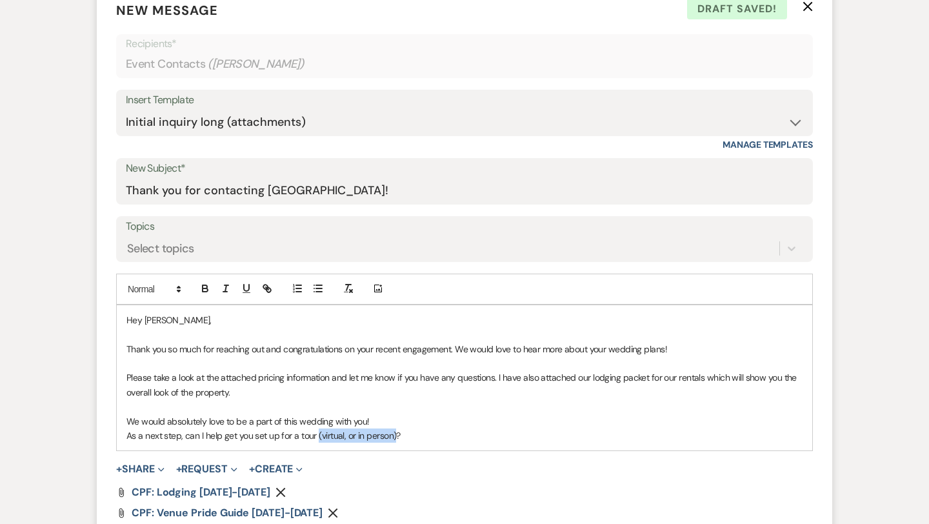
drag, startPoint x: 395, startPoint y: 437, endPoint x: 317, endPoint y: 434, distance: 77.4
click at [317, 434] on p "As a next step, can I help get you set up for a tour (virtual, or in person)?" at bounding box center [464, 435] width 676 height 14
click at [389, 433] on p "As a next step, can I help get you set up for a tour?" at bounding box center [464, 435] width 676 height 14
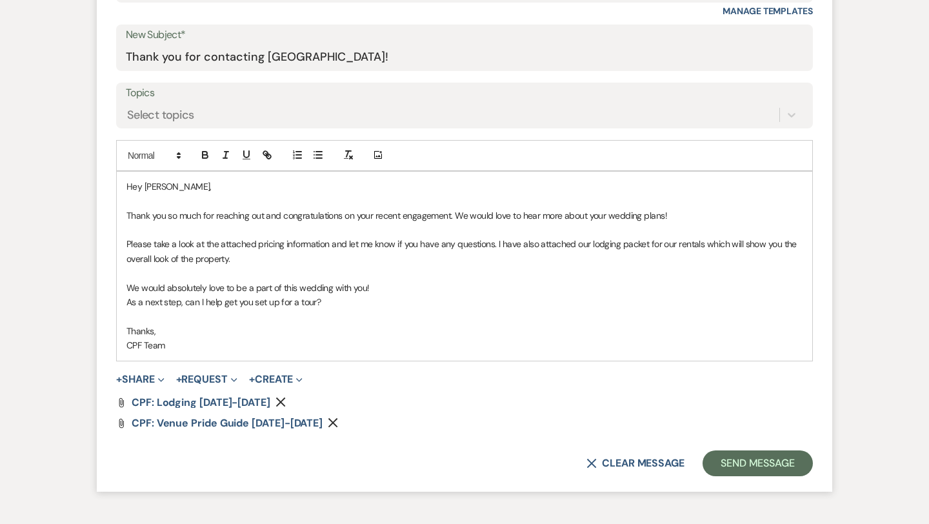
scroll to position [655, 0]
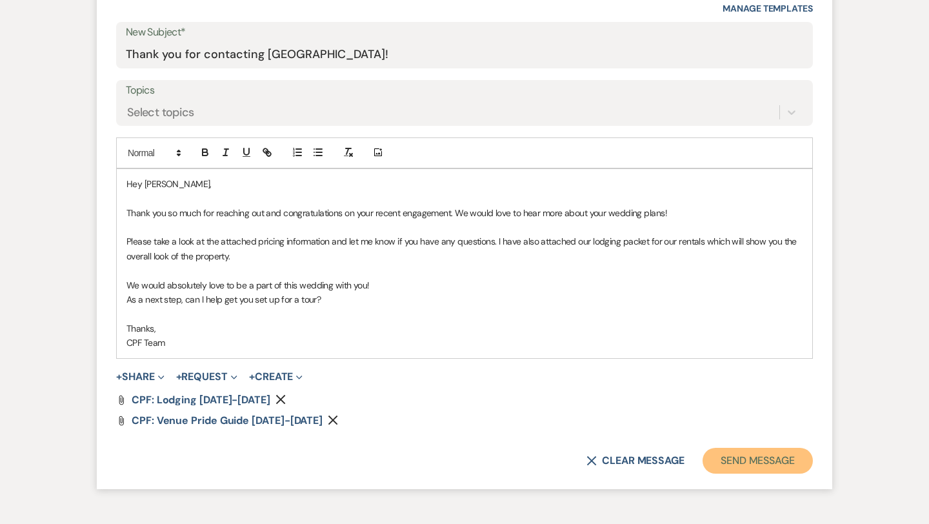
click at [745, 458] on button "Send Message" at bounding box center [757, 461] width 110 height 26
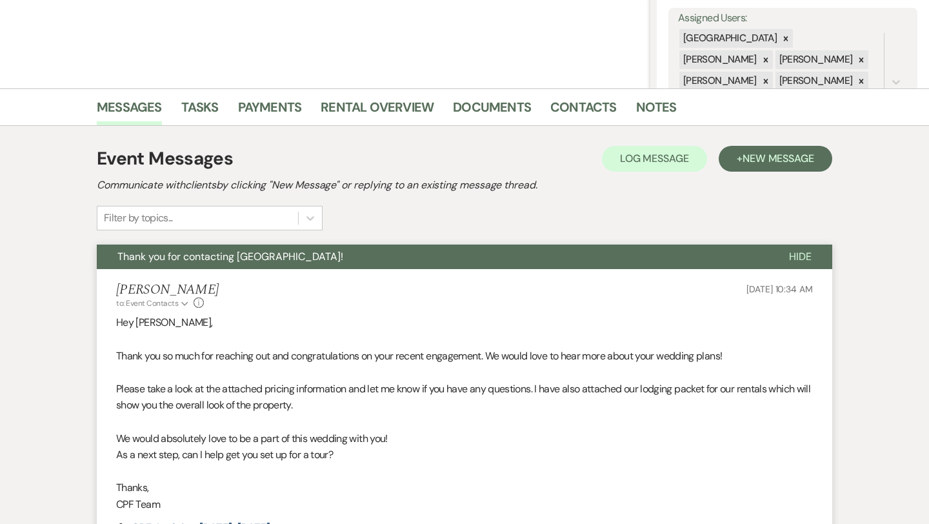
scroll to position [0, 0]
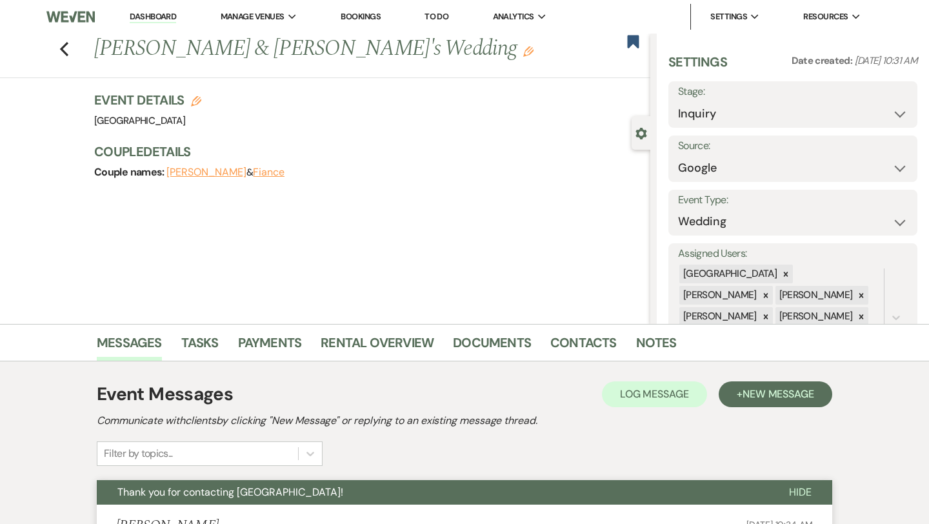
click at [70, 51] on div "Previous [PERSON_NAME] & [PERSON_NAME]'s Wedding Edit Bookmark" at bounding box center [322, 56] width 656 height 44
click at [63, 50] on use "button" at bounding box center [64, 49] width 8 height 14
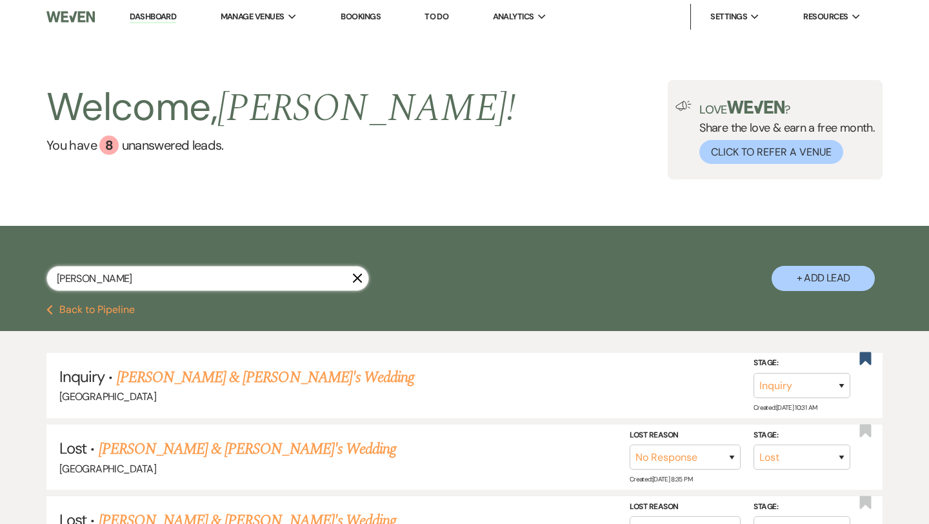
click at [235, 277] on input "[PERSON_NAME]" at bounding box center [207, 278] width 322 height 25
paste input "[PERSON_NAME] last_name [PERSON_NAME]"
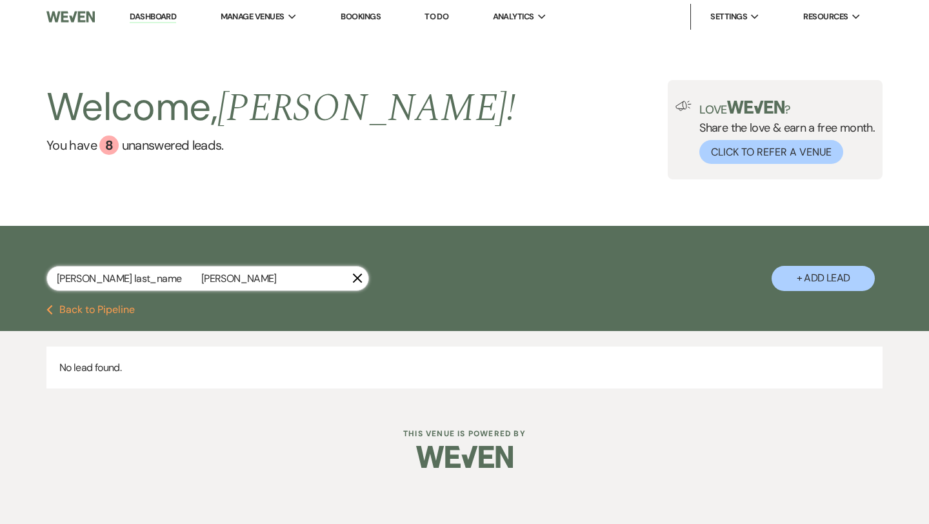
drag, startPoint x: 141, startPoint y: 283, endPoint x: 83, endPoint y: 279, distance: 58.2
click at [83, 279] on input "[PERSON_NAME] last_name [PERSON_NAME]" at bounding box center [207, 278] width 322 height 25
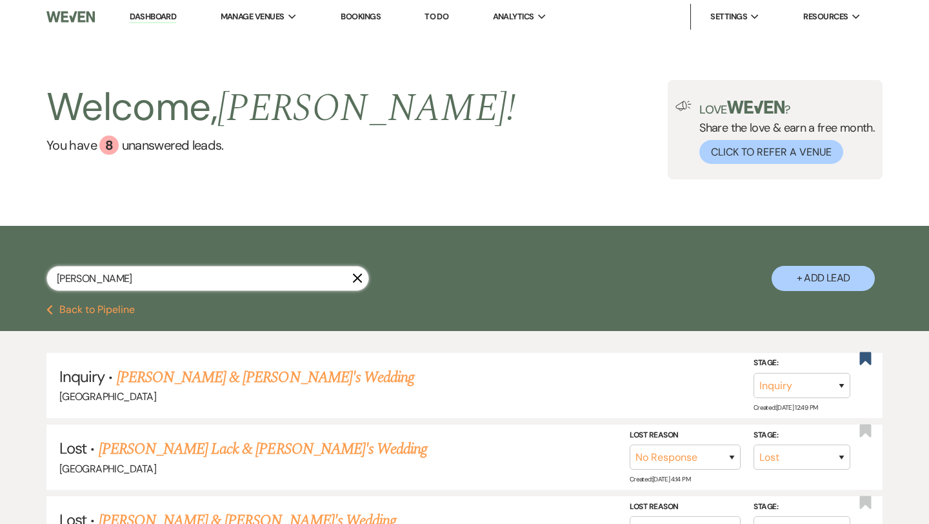
scroll to position [24, 0]
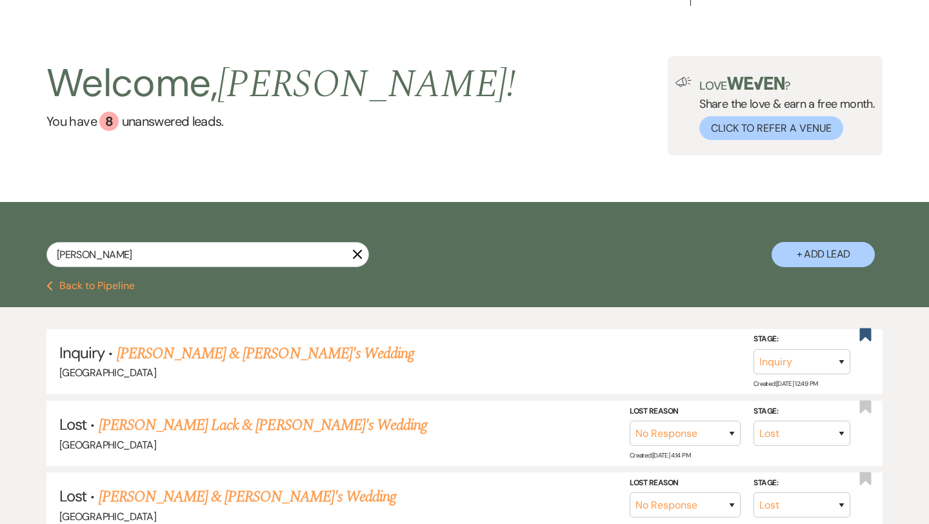
click at [783, 261] on button "+ Add Lead" at bounding box center [822, 254] width 103 height 25
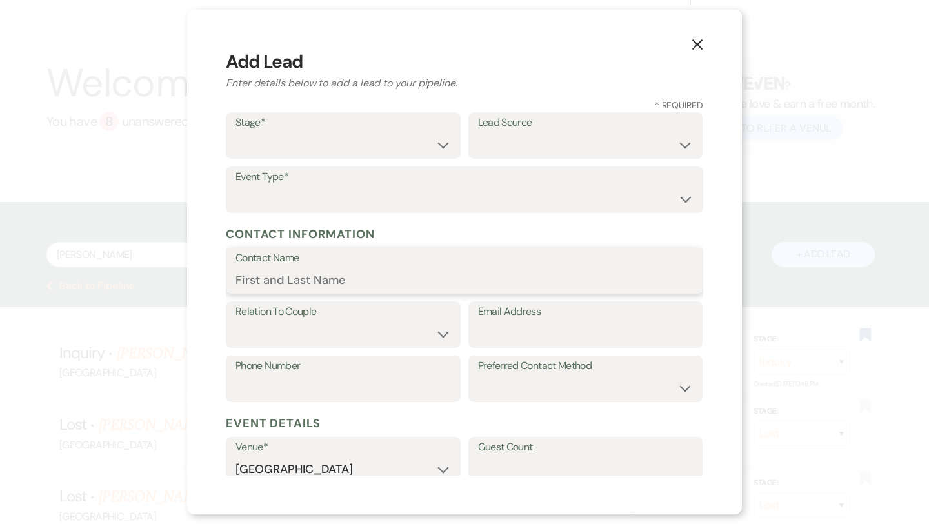
click at [292, 282] on input "Contact Name" at bounding box center [464, 279] width 458 height 25
paste input "[PERSON_NAME] last_name [PERSON_NAME]"
drag, startPoint x: 372, startPoint y: 280, endPoint x: 302, endPoint y: 282, distance: 70.3
click at [302, 282] on input "[PERSON_NAME] last_name [PERSON_NAME]" at bounding box center [464, 279] width 458 height 25
click at [257, 276] on input "[PERSON_NAME]" at bounding box center [464, 279] width 458 height 25
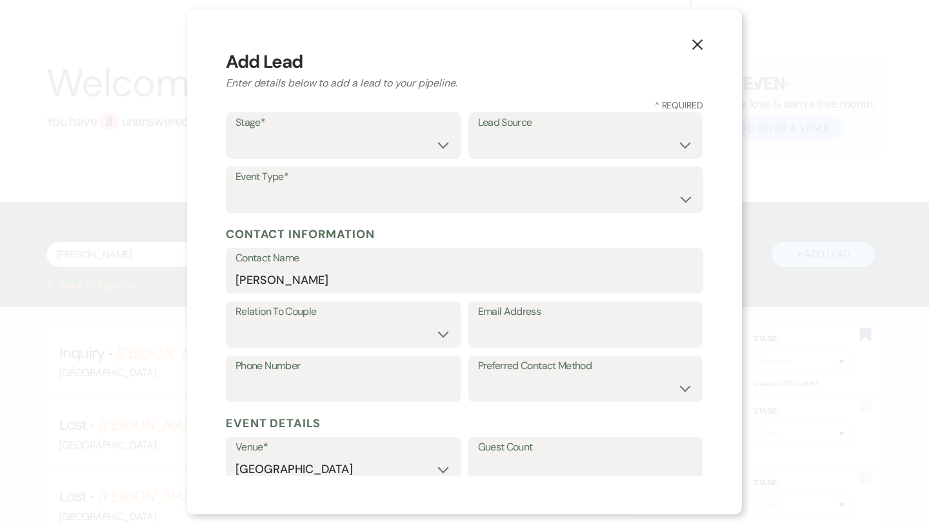
click at [348, 128] on label "Stage*" at bounding box center [342, 122] width 215 height 19
click at [349, 141] on select "Inquiry Follow Up Tour Requested Tour Confirmed Toured Proposal Sent Booked Lost" at bounding box center [342, 144] width 215 height 25
click at [518, 147] on select "Weven Venue Website Instagram Facebook Pinterest Google The Knot Wedding Wire H…" at bounding box center [585, 144] width 215 height 25
click at [517, 337] on input "Email Address" at bounding box center [585, 333] width 215 height 25
paste input "[EMAIL_ADDRESS][DOMAIN_NAME]"
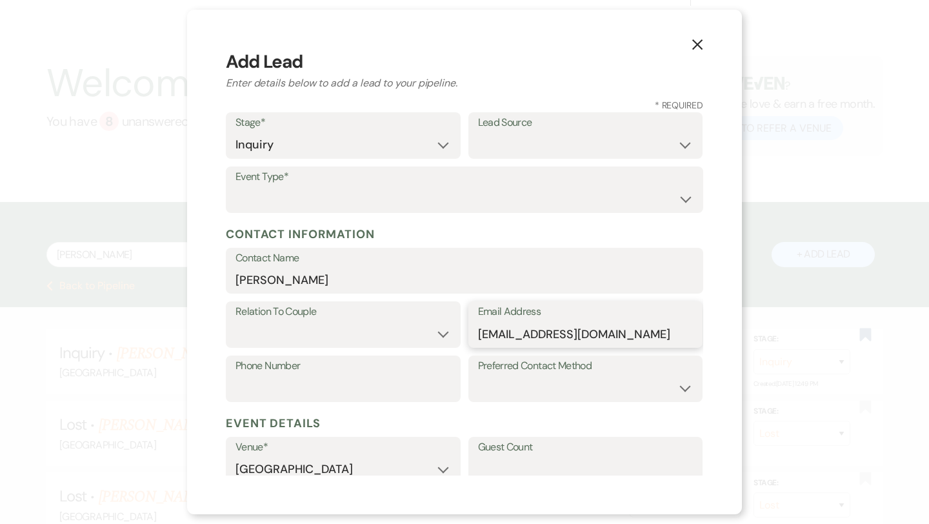
click at [498, 331] on input "[EMAIL_ADDRESS][DOMAIN_NAME]" at bounding box center [585, 333] width 215 height 25
click at [472, 190] on select "Wedding Anniversary Party Baby Shower Bachelorette / Bachelor Party Birthday Pa…" at bounding box center [464, 198] width 458 height 25
click at [509, 136] on select "Weven Venue Website Instagram Facebook Pinterest Google The Knot Wedding Wire H…" at bounding box center [585, 144] width 215 height 25
click at [569, 144] on select "Weven Venue Website Instagram Facebook Pinterest Google The Knot Wedding Wire H…" at bounding box center [585, 144] width 215 height 25
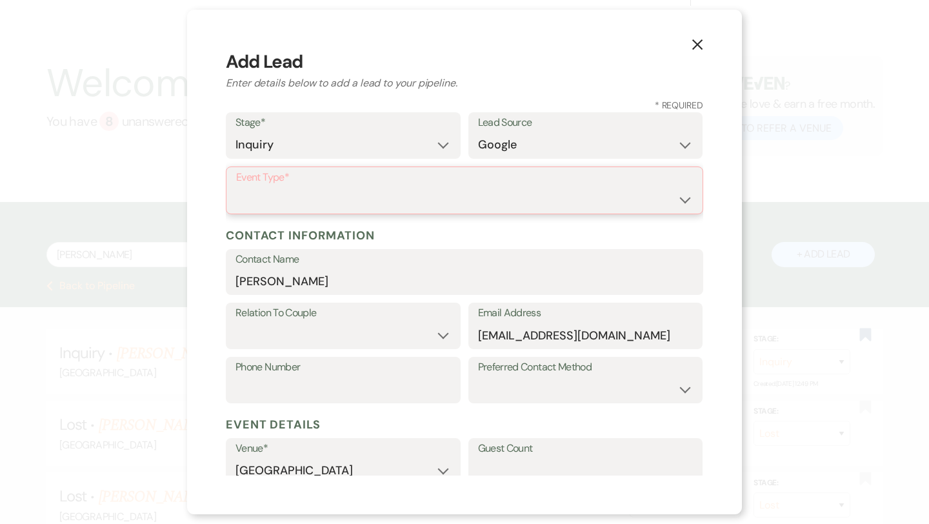
click at [442, 193] on select "Wedding Anniversary Party Baby Shower Bachelorette / Bachelor Party Birthday Pa…" at bounding box center [464, 199] width 457 height 25
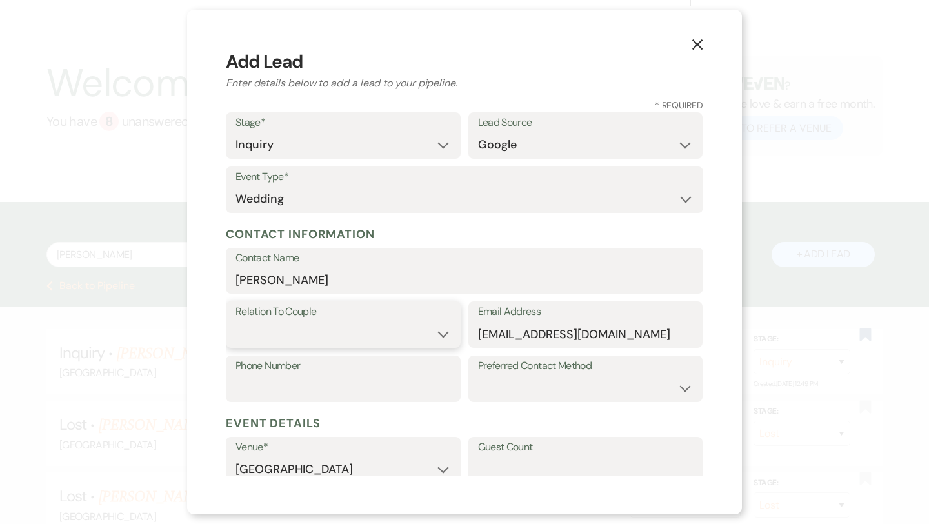
click at [266, 324] on select "Couple Planner Parent of Couple Family Member Friend Other" at bounding box center [342, 333] width 215 height 25
click at [288, 389] on input "Phone Number" at bounding box center [342, 387] width 215 height 25
paste input "9706901622"
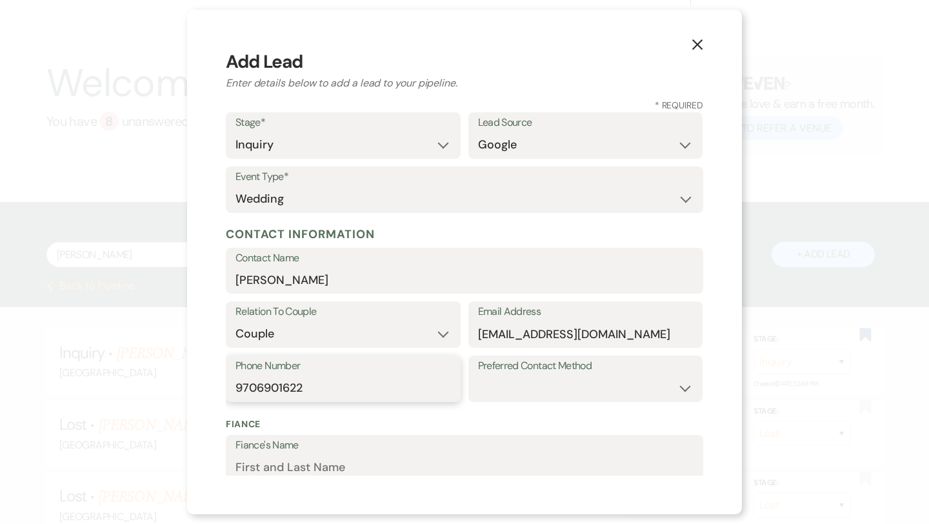
click at [263, 389] on input "9706901622" at bounding box center [342, 387] width 215 height 25
click at [491, 391] on select "Email Phone Text" at bounding box center [585, 387] width 215 height 25
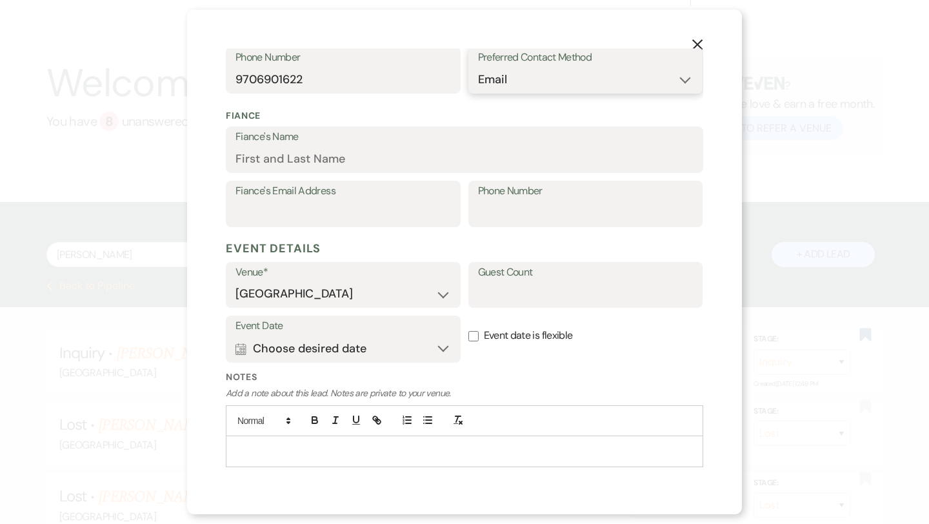
scroll to position [339, 0]
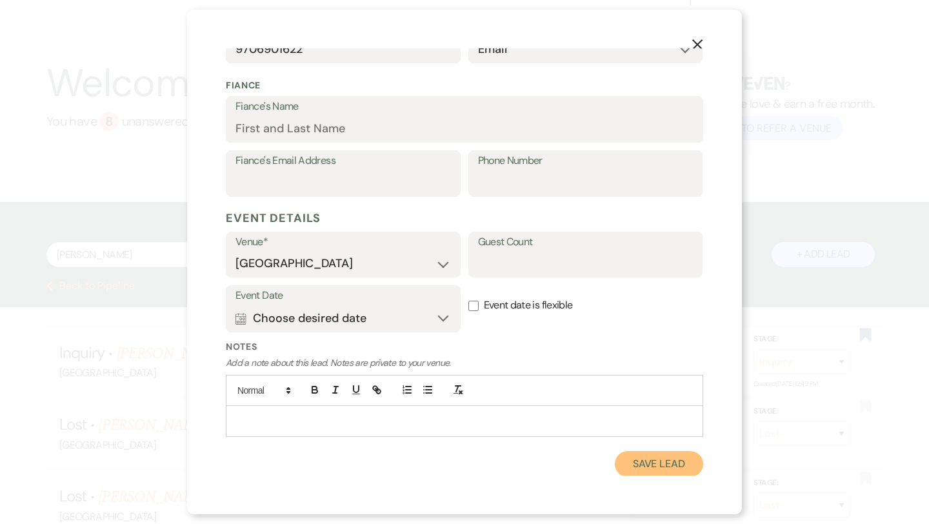
click at [631, 472] on button "Save Lead" at bounding box center [659, 464] width 88 height 26
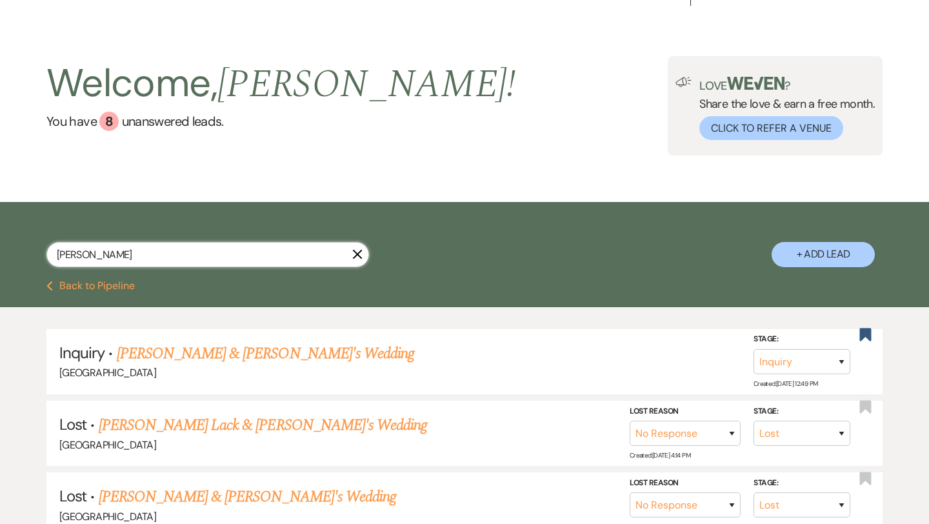
click at [299, 255] on input "[PERSON_NAME]" at bounding box center [207, 254] width 322 height 25
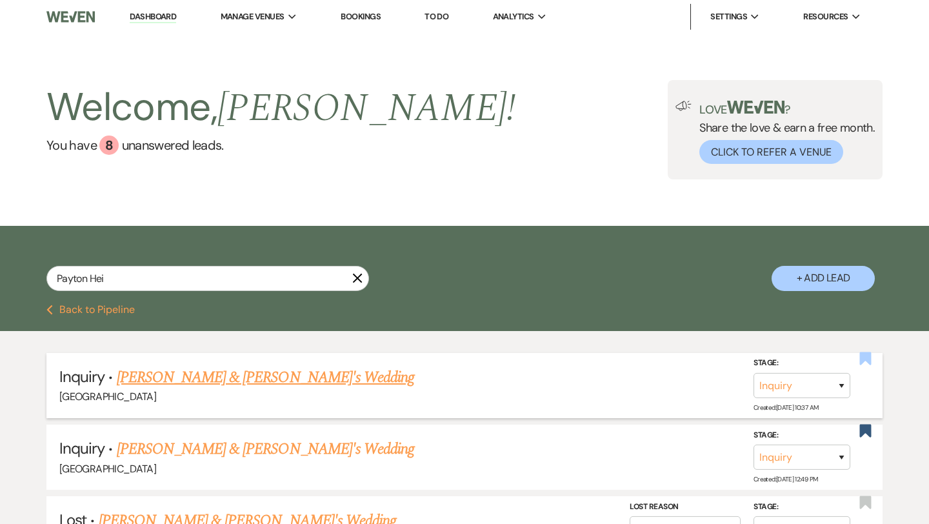
click at [871, 357] on icon "Bookmark" at bounding box center [865, 358] width 14 height 15
click at [216, 379] on link "[PERSON_NAME] & [PERSON_NAME]'s Wedding" at bounding box center [266, 377] width 298 height 23
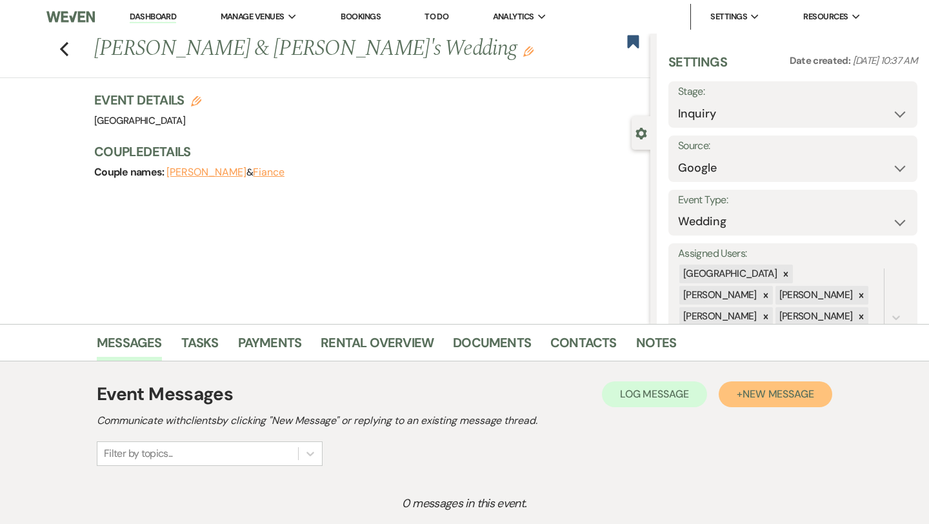
click at [735, 405] on button "+ New Message" at bounding box center [774, 394] width 113 height 26
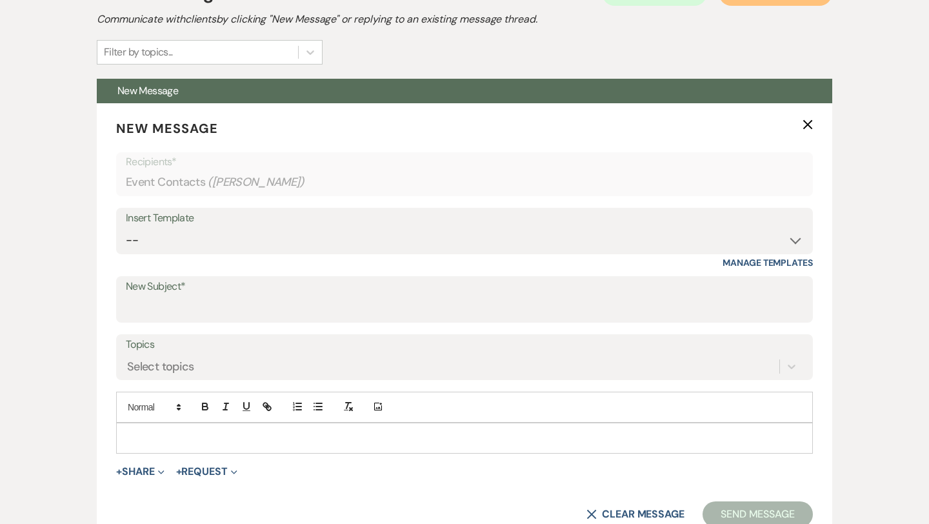
scroll to position [413, 0]
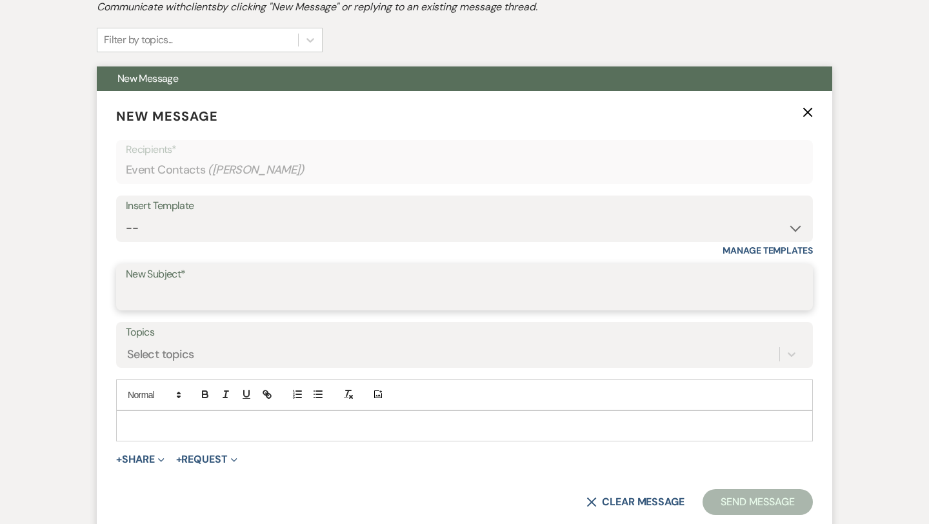
click at [337, 285] on input "New Subject*" at bounding box center [464, 296] width 677 height 25
click at [339, 199] on div "Insert Template" at bounding box center [464, 206] width 677 height 19
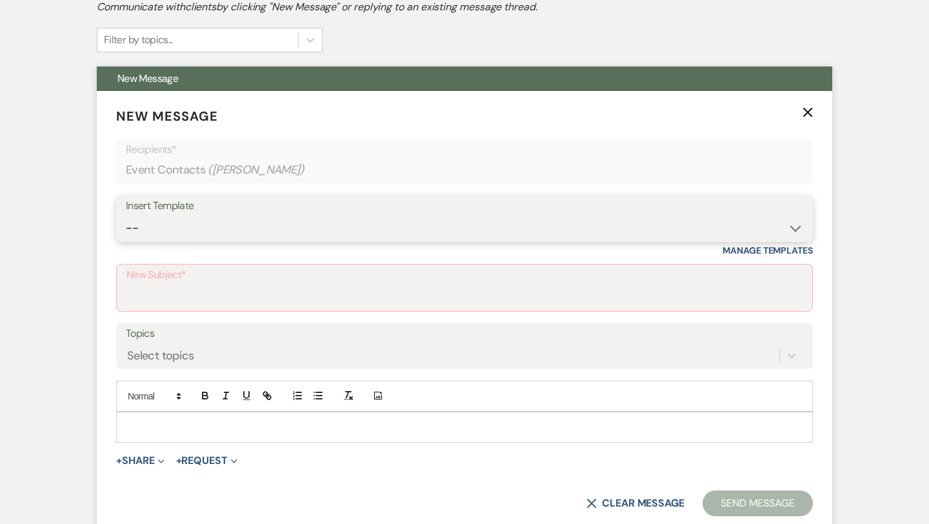
click at [335, 216] on select "-- Weven Planning Portal Introduction (Booked Events) Congratulations on choosi…" at bounding box center [464, 227] width 677 height 25
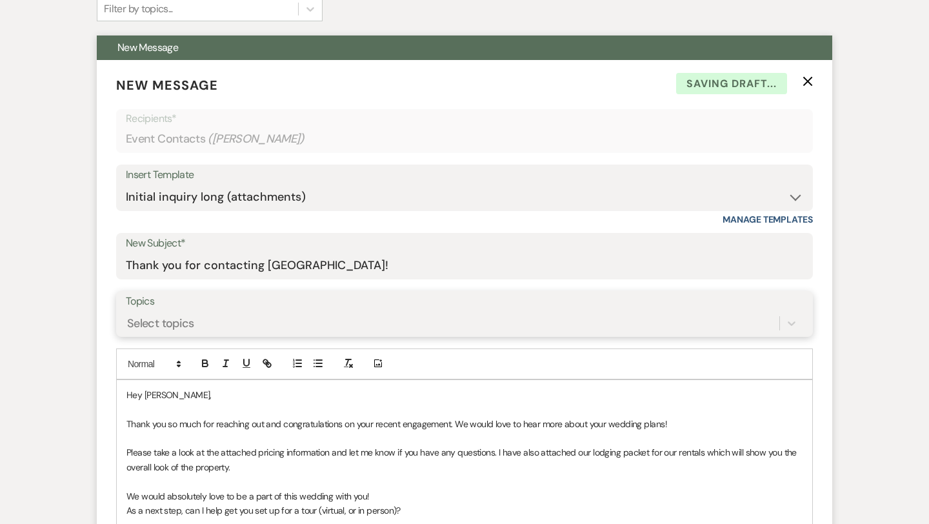
click at [228, 335] on div "Select topics" at bounding box center [464, 323] width 677 height 25
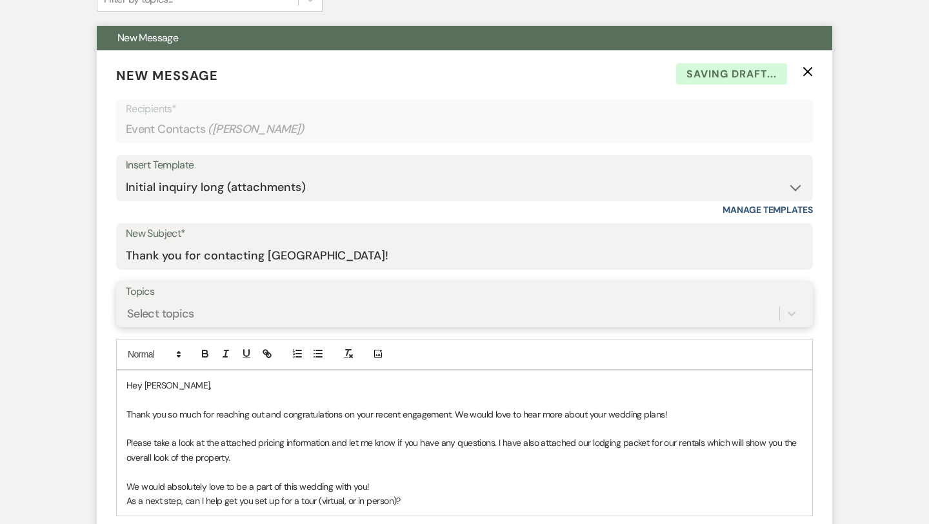
scroll to position [460, 0]
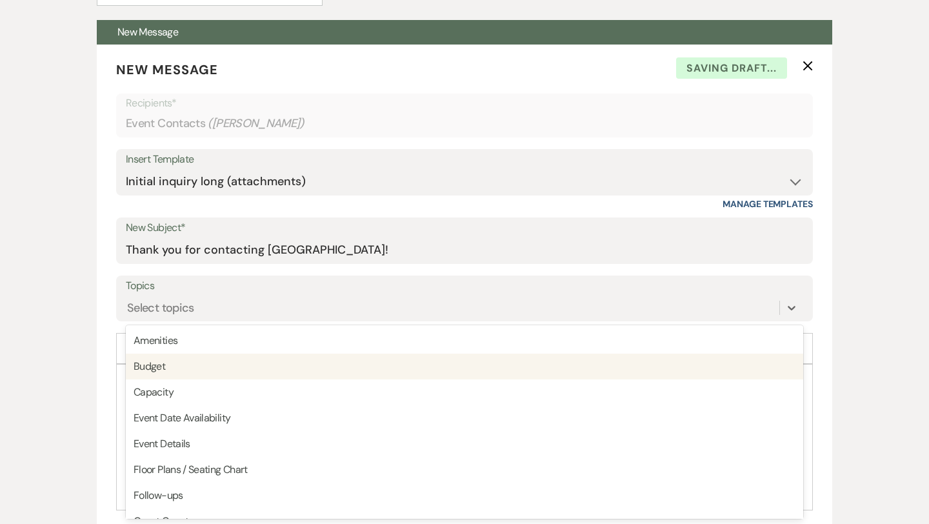
click at [86, 288] on div "Messages Tasks Payments Rental Overview Documents Contacts Notes Event Messages…" at bounding box center [464, 316] width 929 height 904
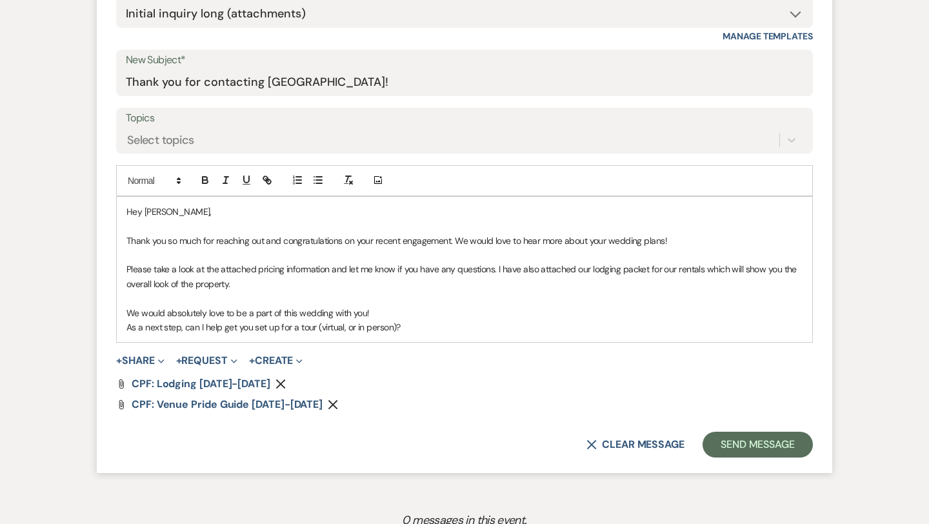
scroll to position [645, 0]
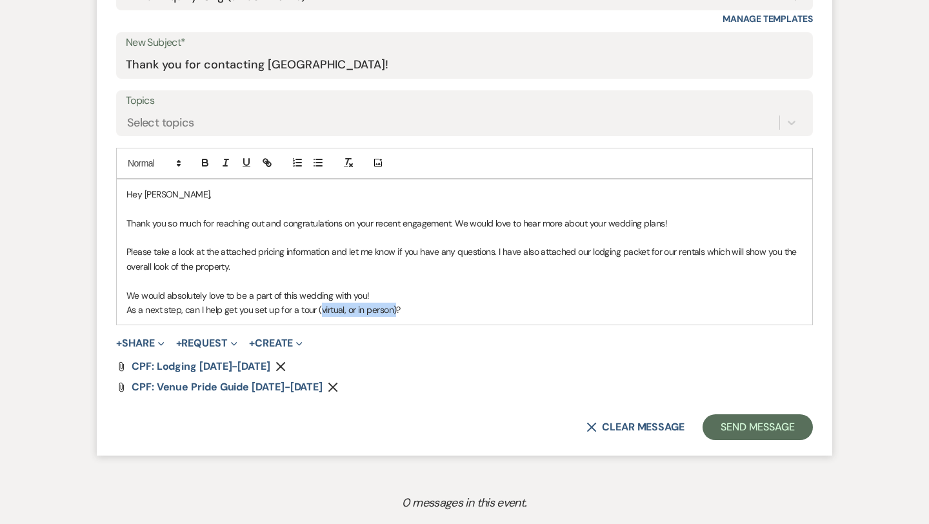
drag, startPoint x: 395, startPoint y: 308, endPoint x: 317, endPoint y: 310, distance: 77.4
click at [317, 310] on p "As a next step, can I help get you set up for a tour (virtual, or in person)?" at bounding box center [464, 309] width 676 height 14
click at [335, 314] on p "As a next step, can I help get you set up for a tour?" at bounding box center [464, 309] width 676 height 14
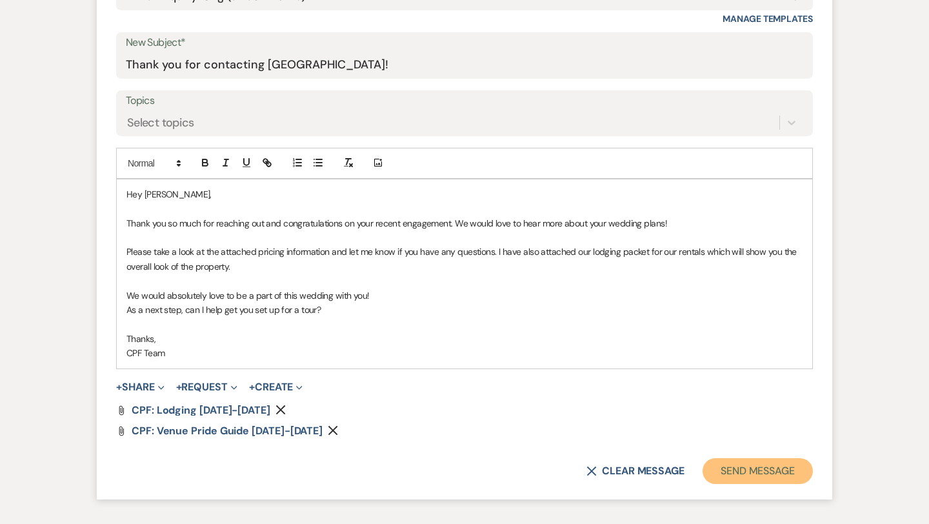
click at [768, 464] on button "Send Message" at bounding box center [757, 471] width 110 height 26
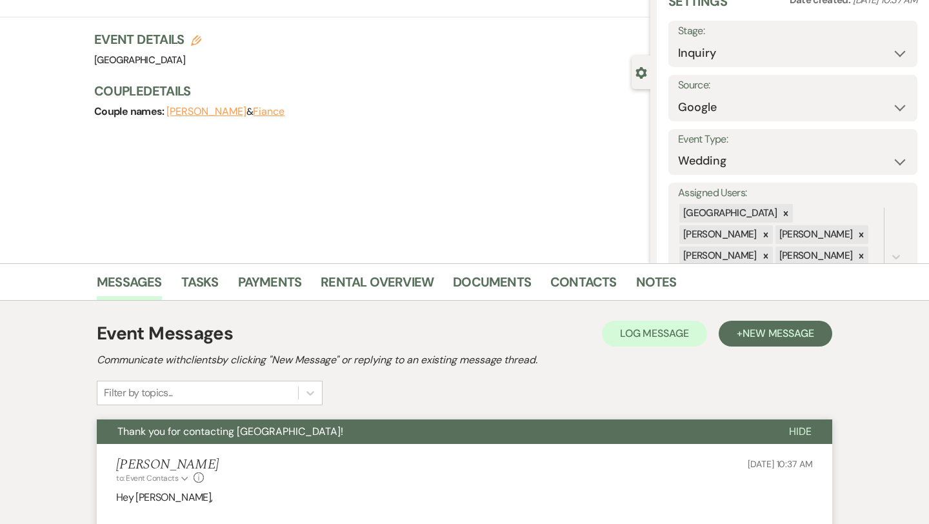
scroll to position [0, 0]
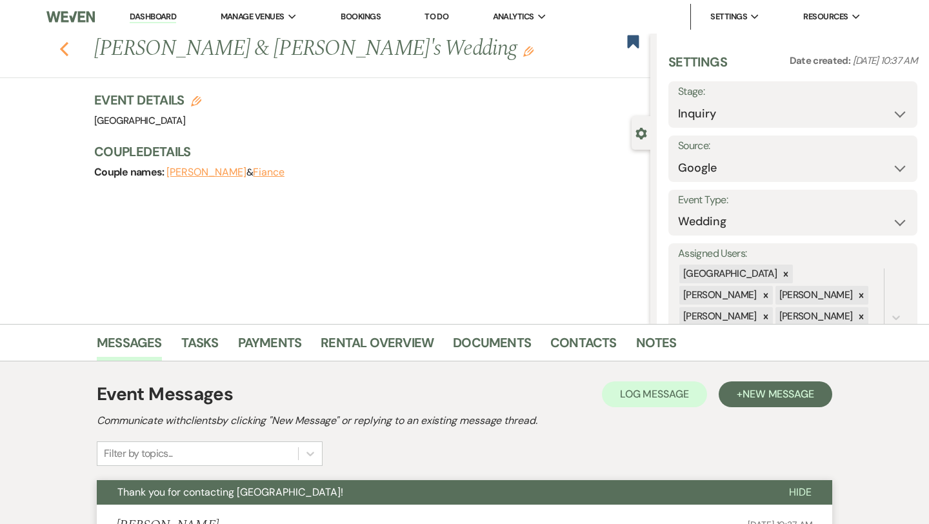
click at [67, 50] on icon "Previous" at bounding box center [64, 48] width 10 height 15
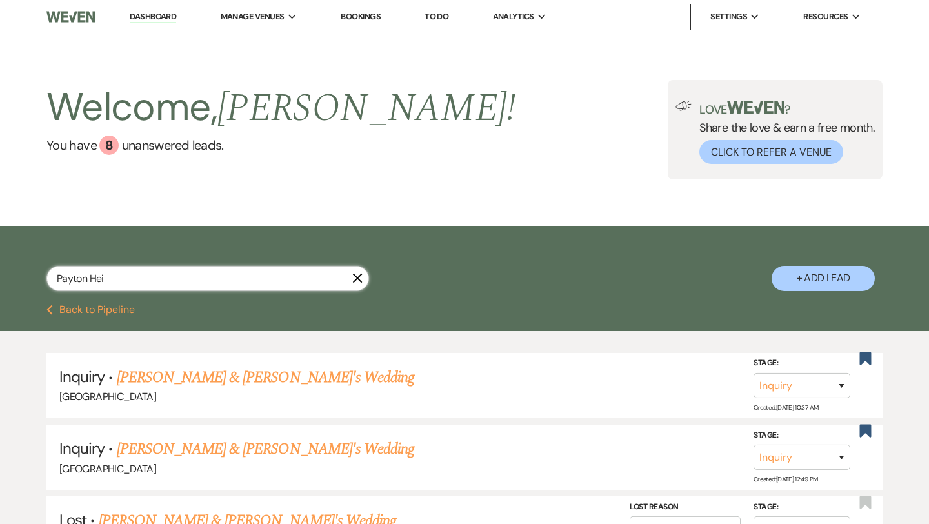
click at [301, 279] on input "Payton Hei" at bounding box center [207, 278] width 322 height 25
click at [233, 281] on input "text" at bounding box center [207, 278] width 322 height 25
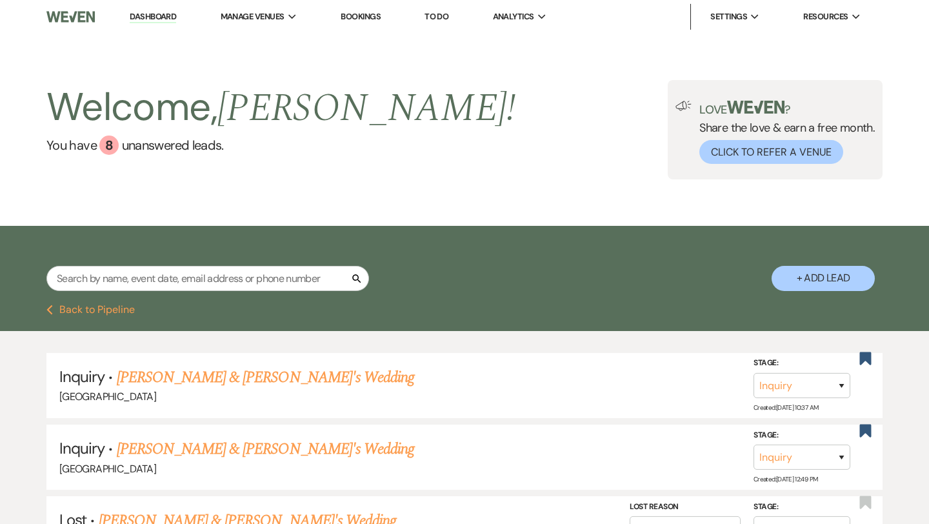
click at [81, 309] on button "Previous Back to Pipeline" at bounding box center [90, 309] width 88 height 10
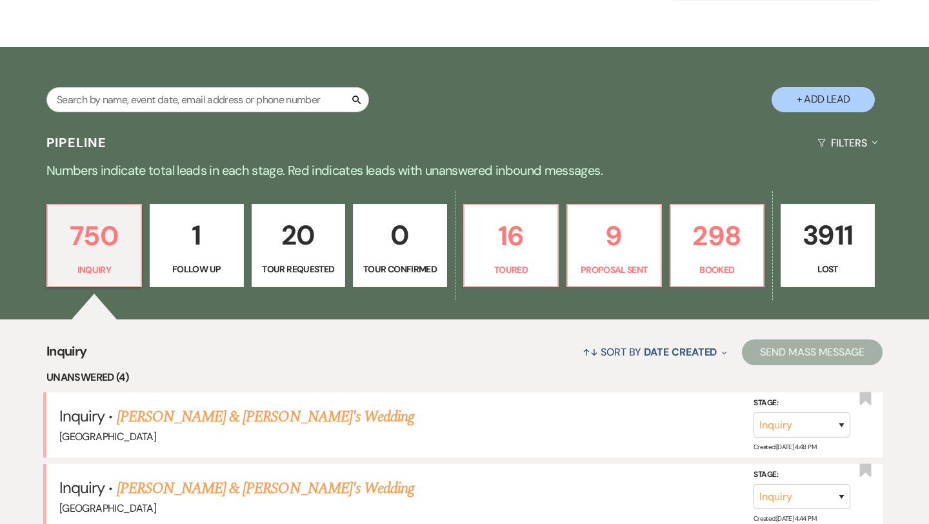
scroll to position [181, 0]
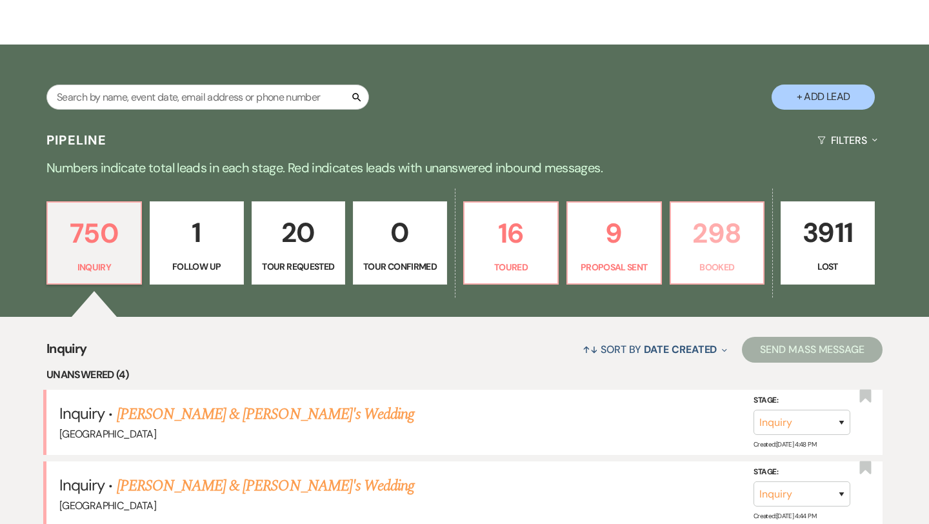
click at [731, 268] on p "Booked" at bounding box center [716, 267] width 77 height 14
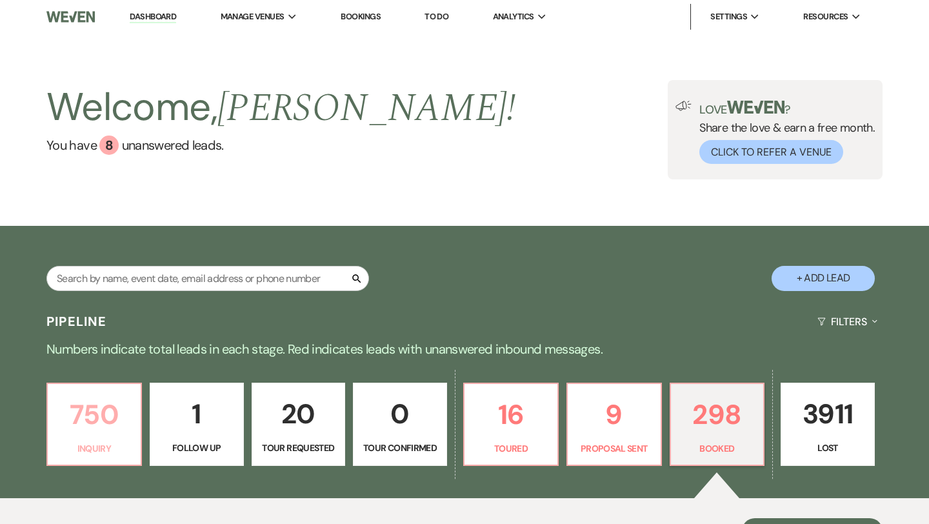
click at [107, 422] on p "750" at bounding box center [93, 414] width 77 height 43
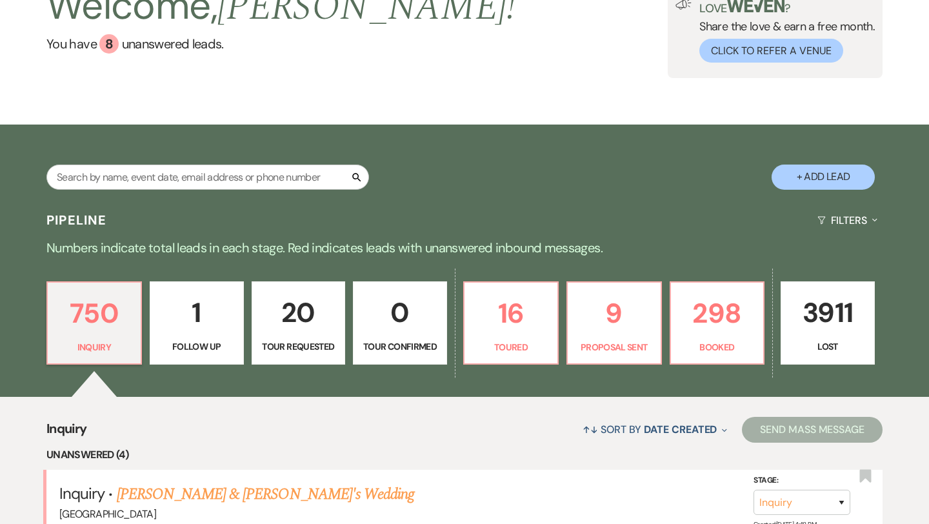
scroll to position [104, 0]
